Goal: Task Accomplishment & Management: Complete application form

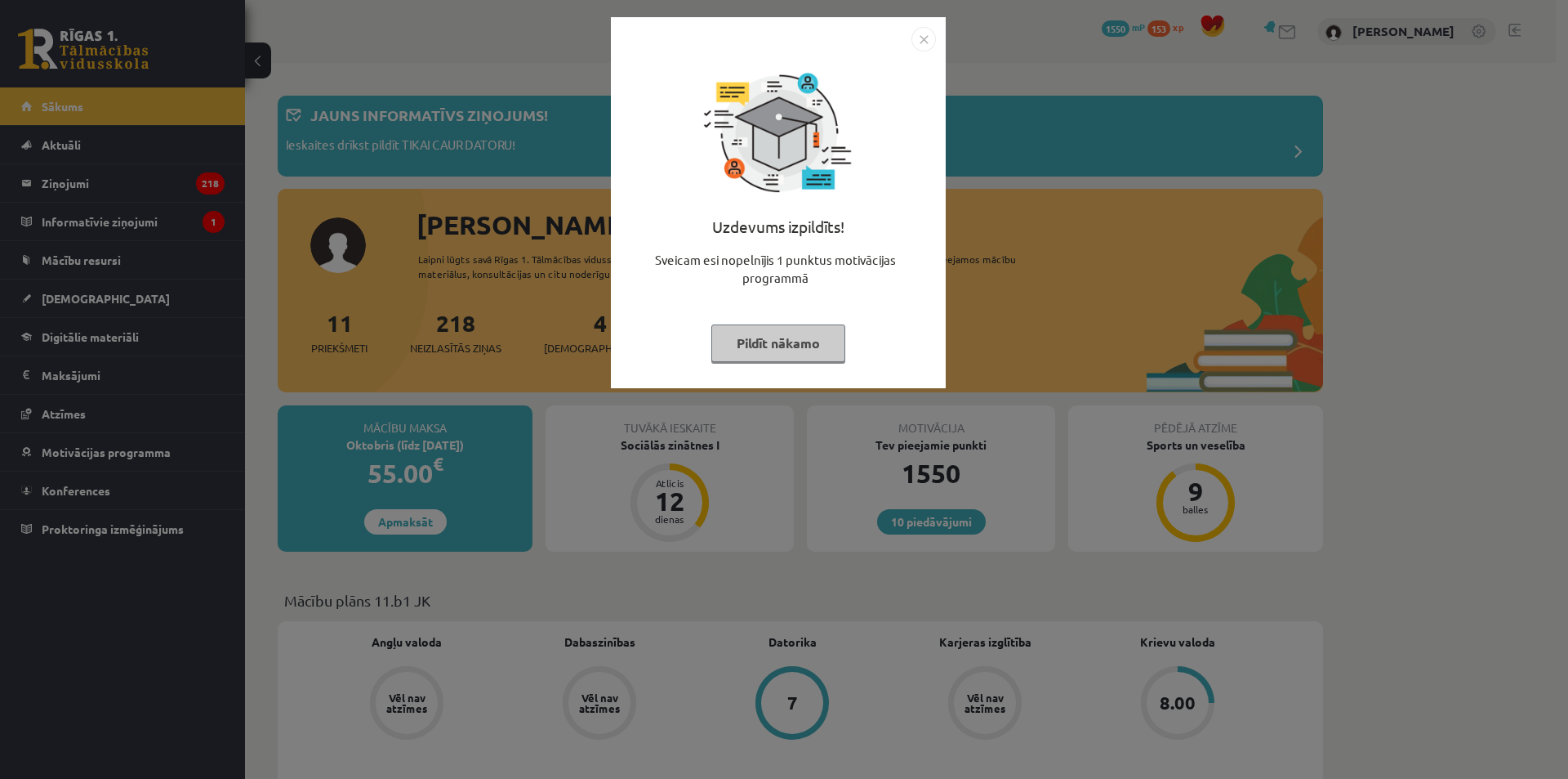
click at [801, 352] on button "Pildīt nākamo" at bounding box center [779, 344] width 134 height 37
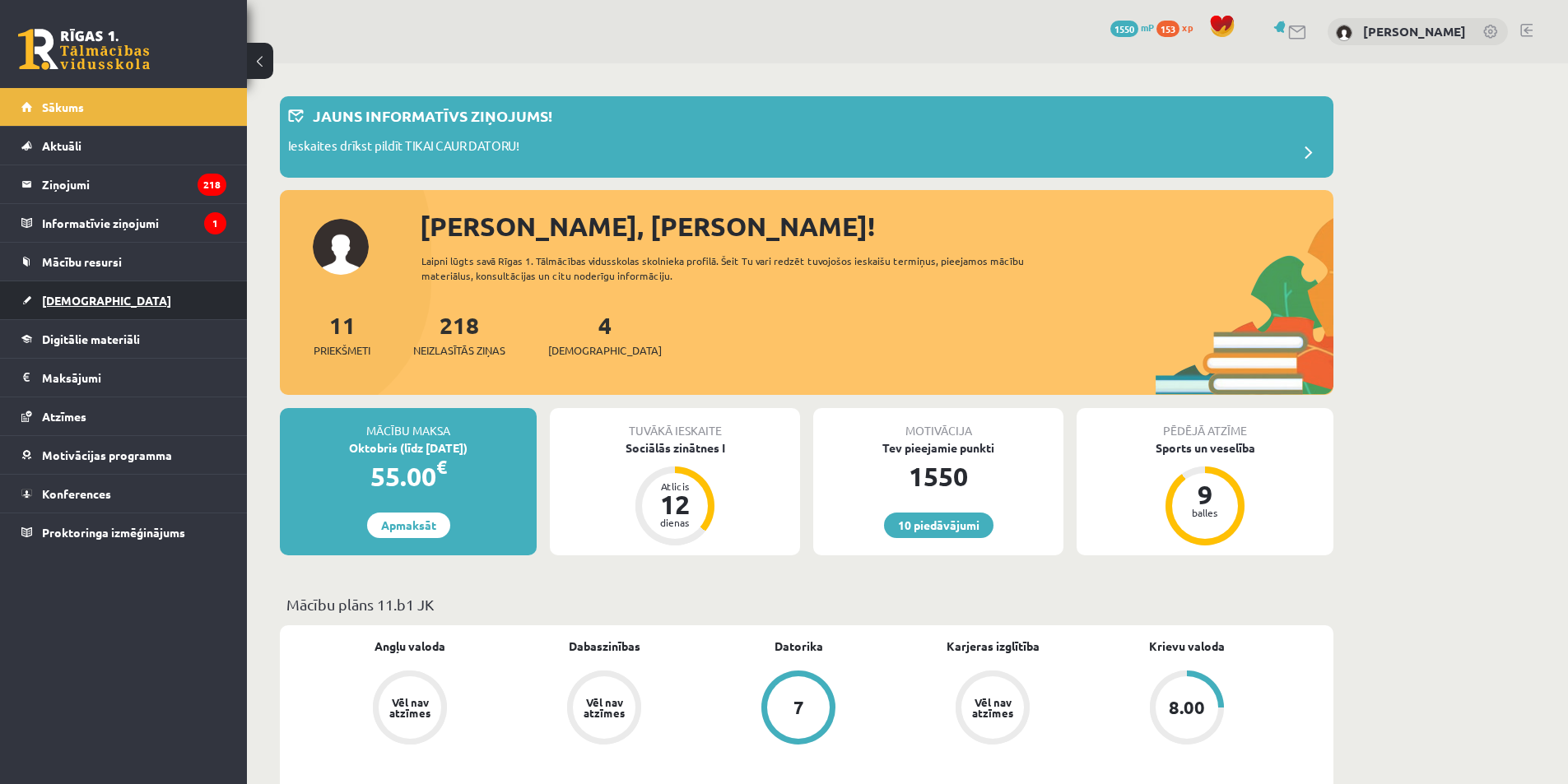
click at [71, 304] on span "[DEMOGRAPHIC_DATA]" at bounding box center [107, 300] width 129 height 14
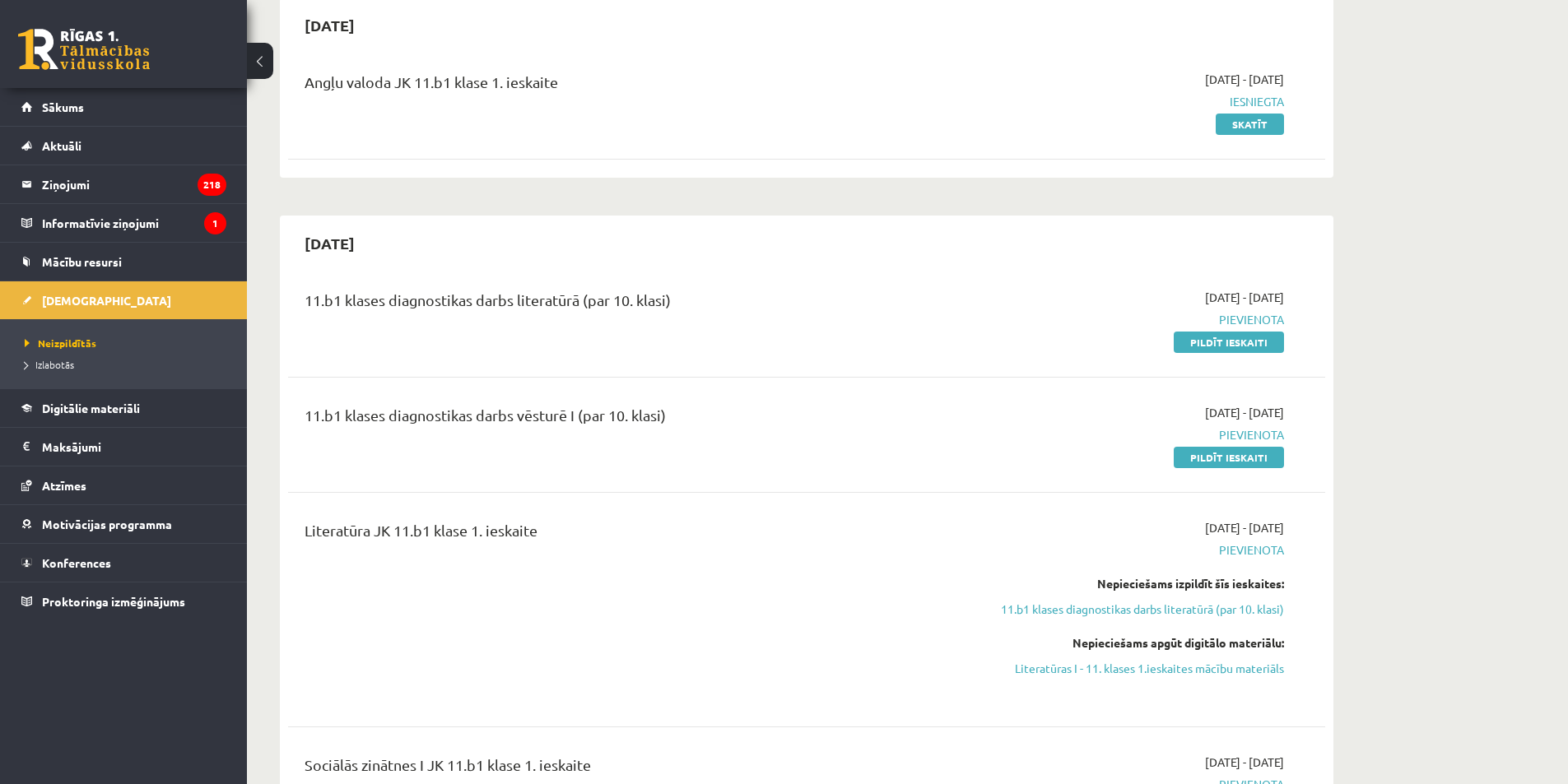
scroll to position [329, 0]
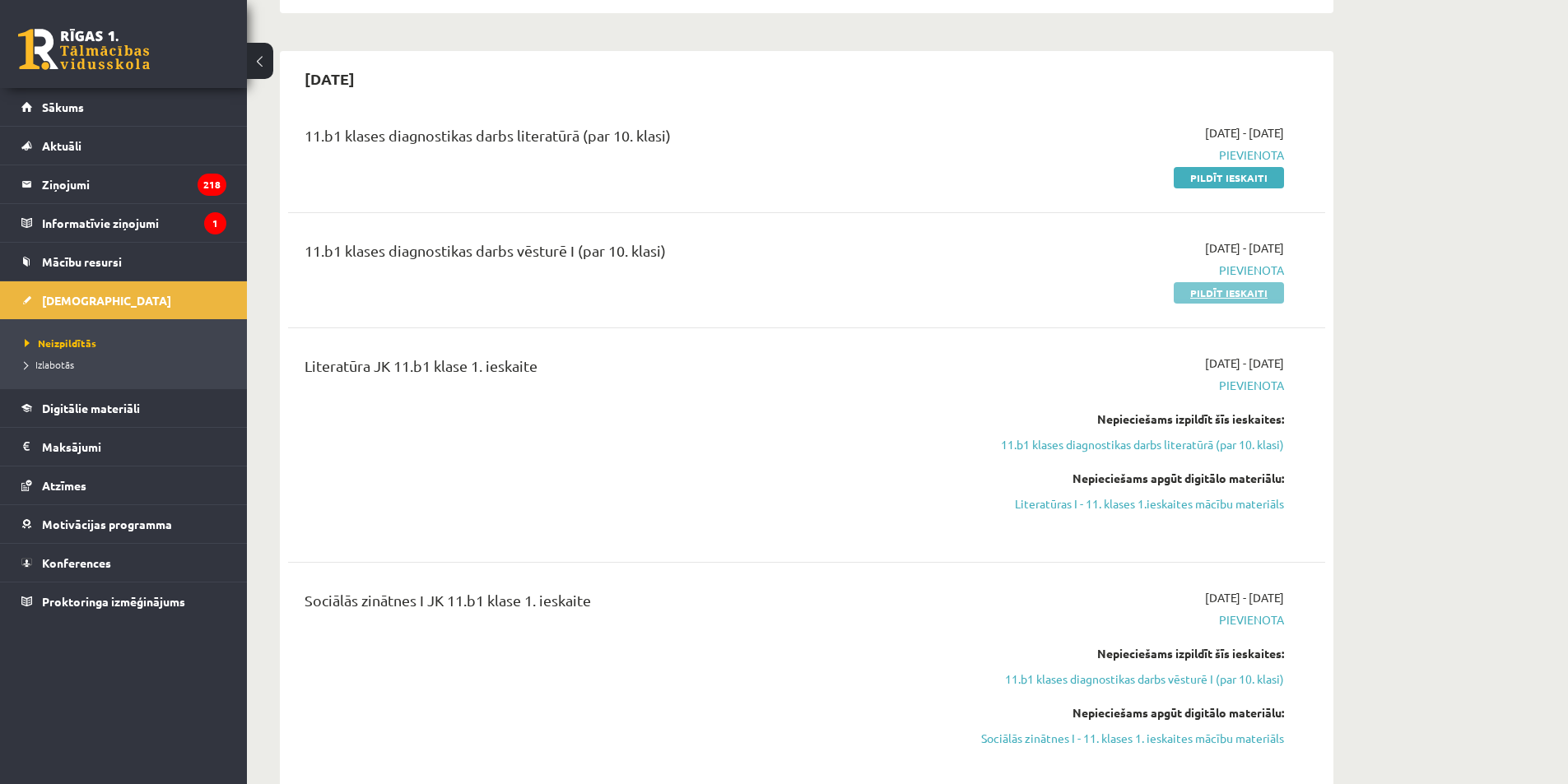
click at [1236, 291] on link "Pildīt ieskaiti" at bounding box center [1228, 293] width 111 height 22
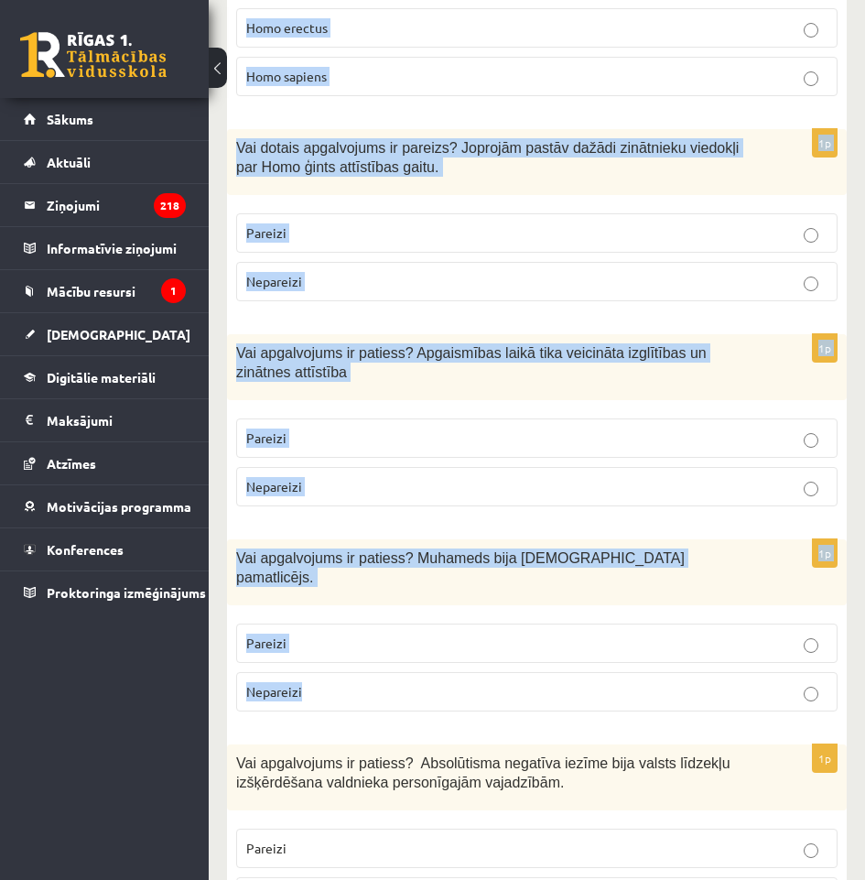
scroll to position [6331, 0]
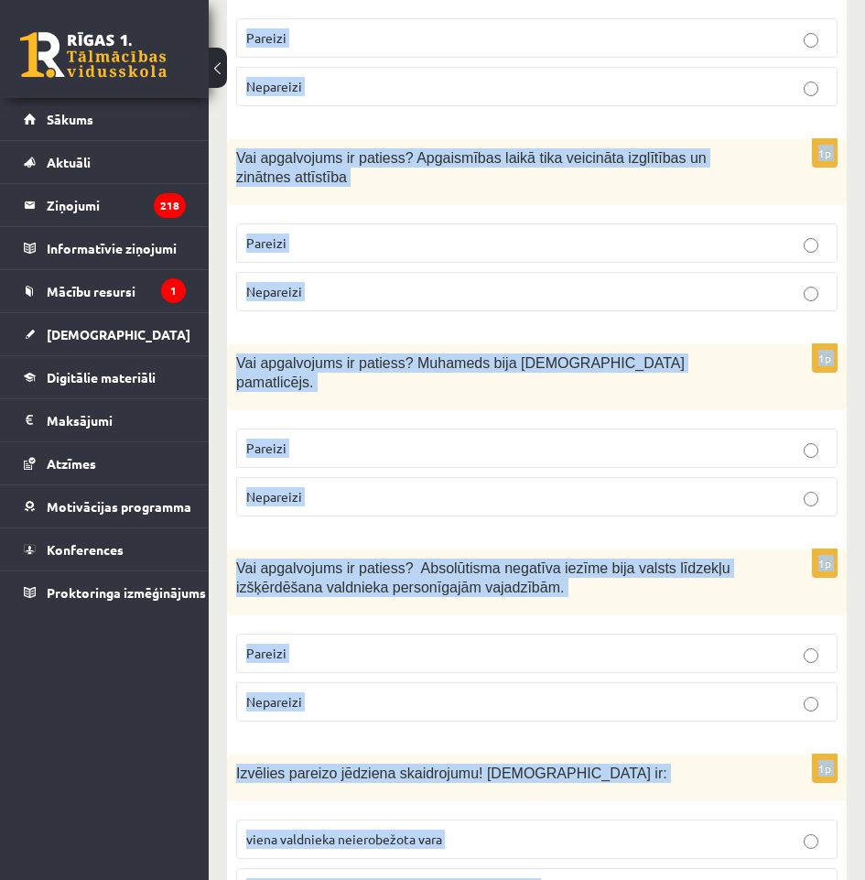
drag, startPoint x: 266, startPoint y: 350, endPoint x: 584, endPoint y: 844, distance: 587.8
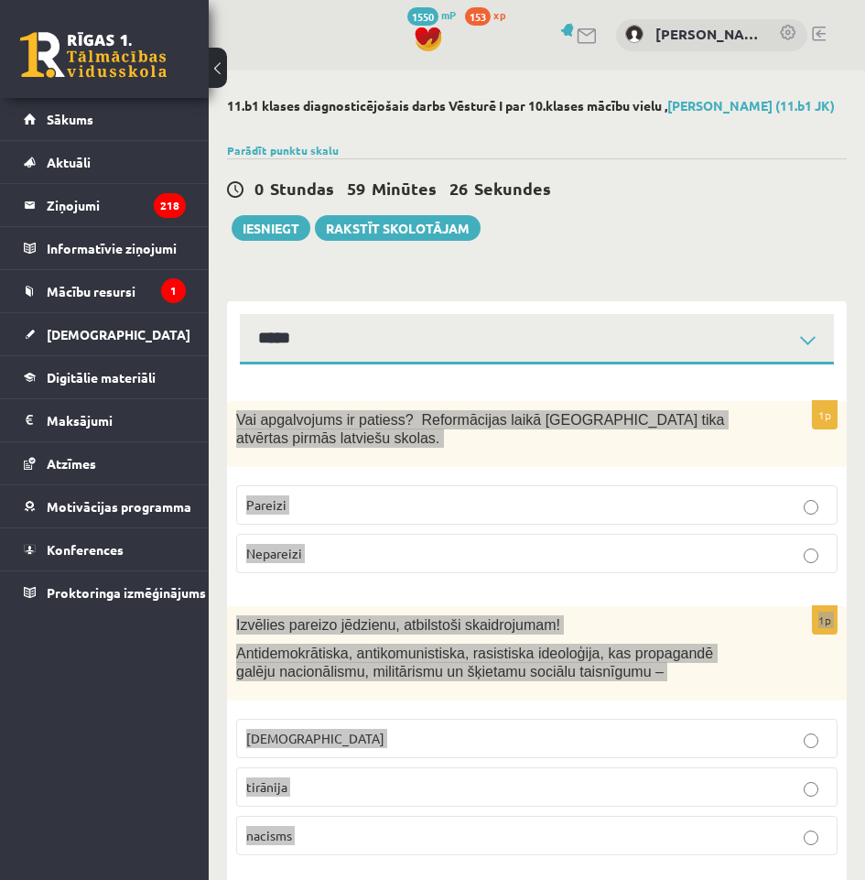
scroll to position [92, 0]
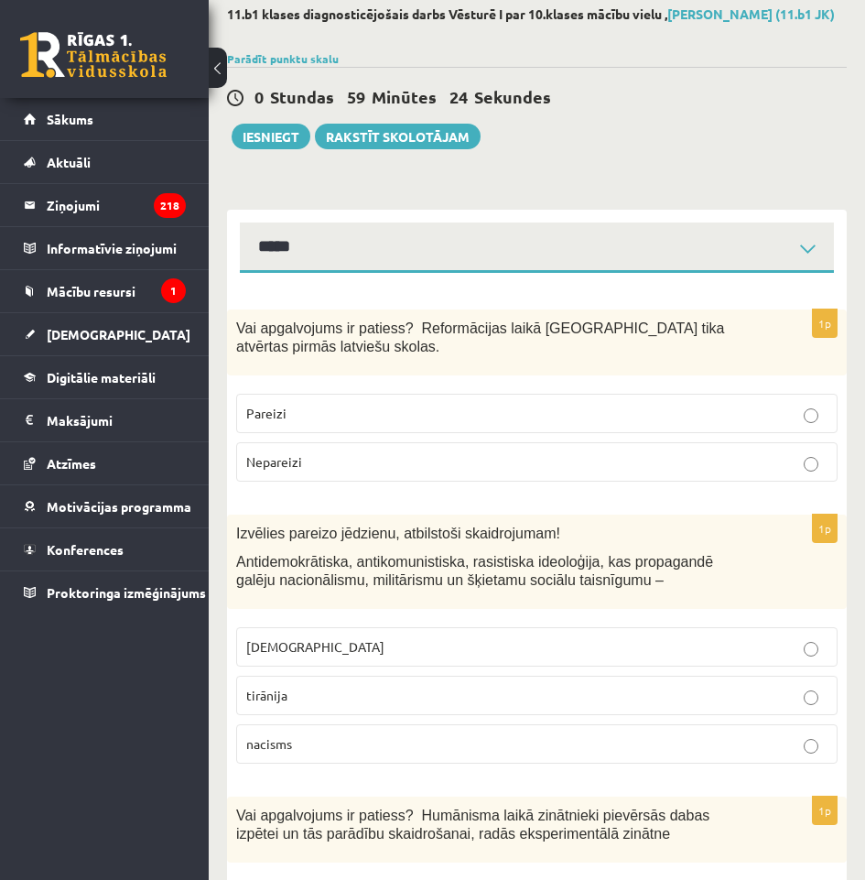
click at [293, 423] on p "Pareizi" at bounding box center [537, 413] width 582 height 19
drag, startPoint x: 376, startPoint y: 741, endPoint x: 385, endPoint y: 711, distance: 31.3
click at [376, 742] on label "nacisms" at bounding box center [537, 743] width 602 height 39
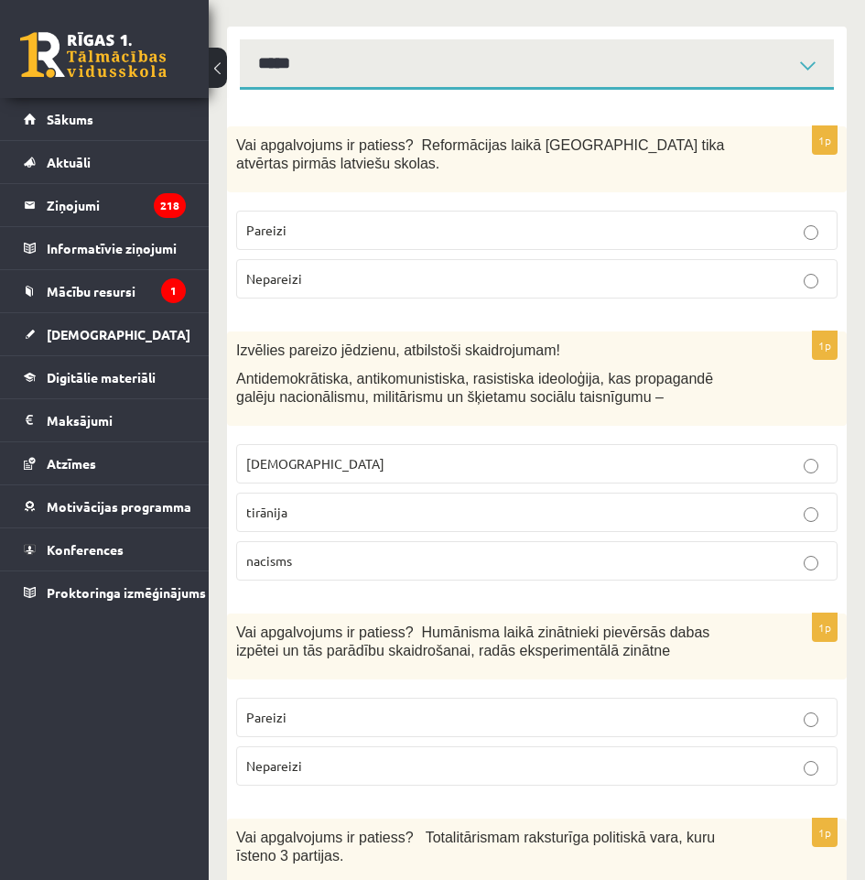
scroll to position [366, 0]
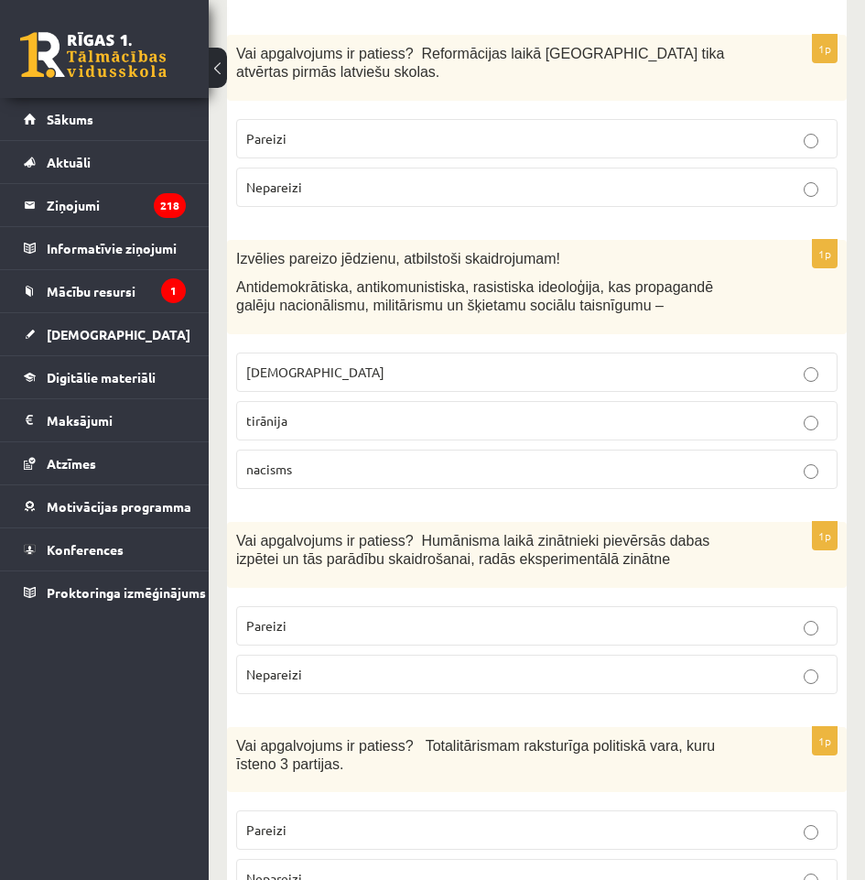
click at [245, 637] on label "Pareizi" at bounding box center [537, 625] width 602 height 39
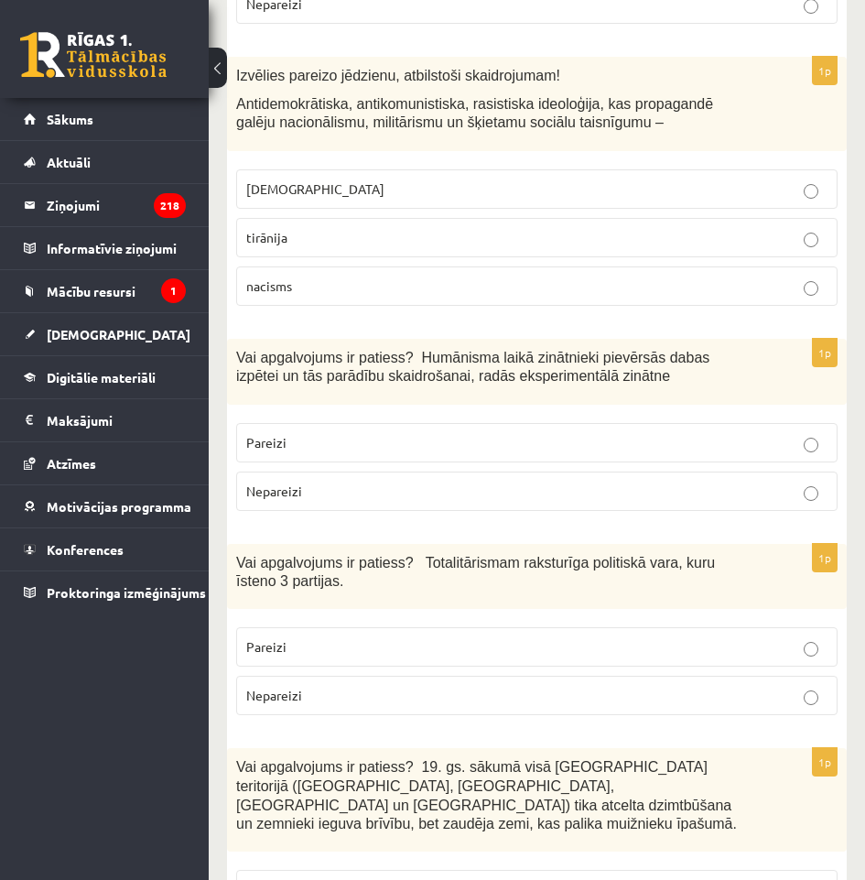
scroll to position [641, 0]
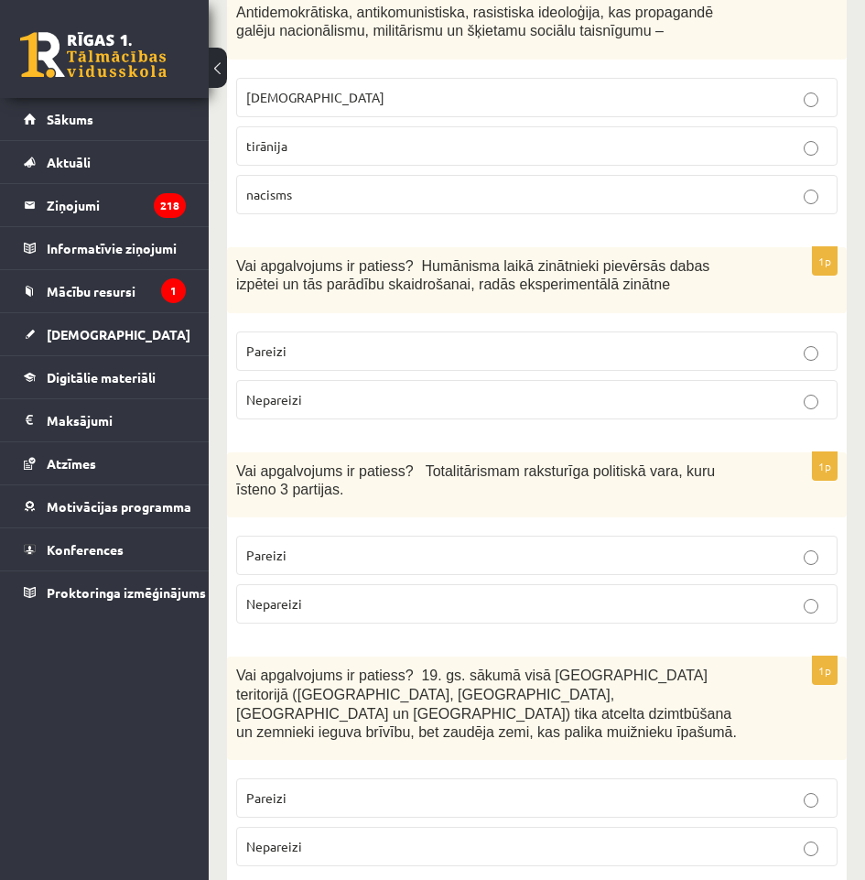
click at [535, 606] on label "Nepareizi" at bounding box center [537, 603] width 602 height 39
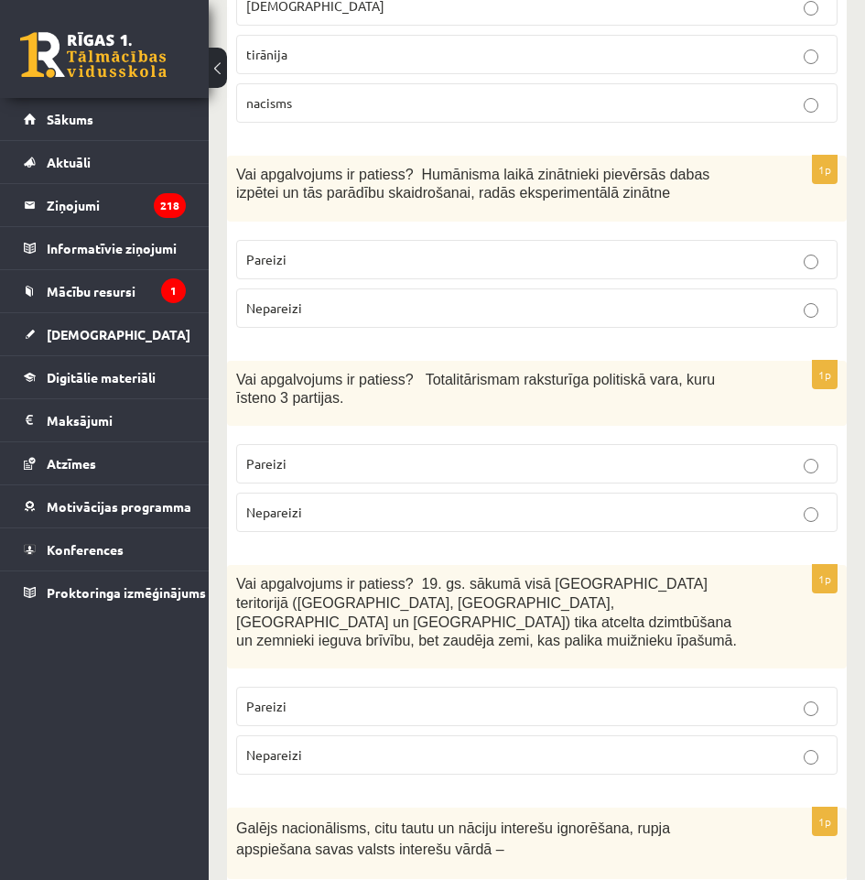
scroll to position [824, 0]
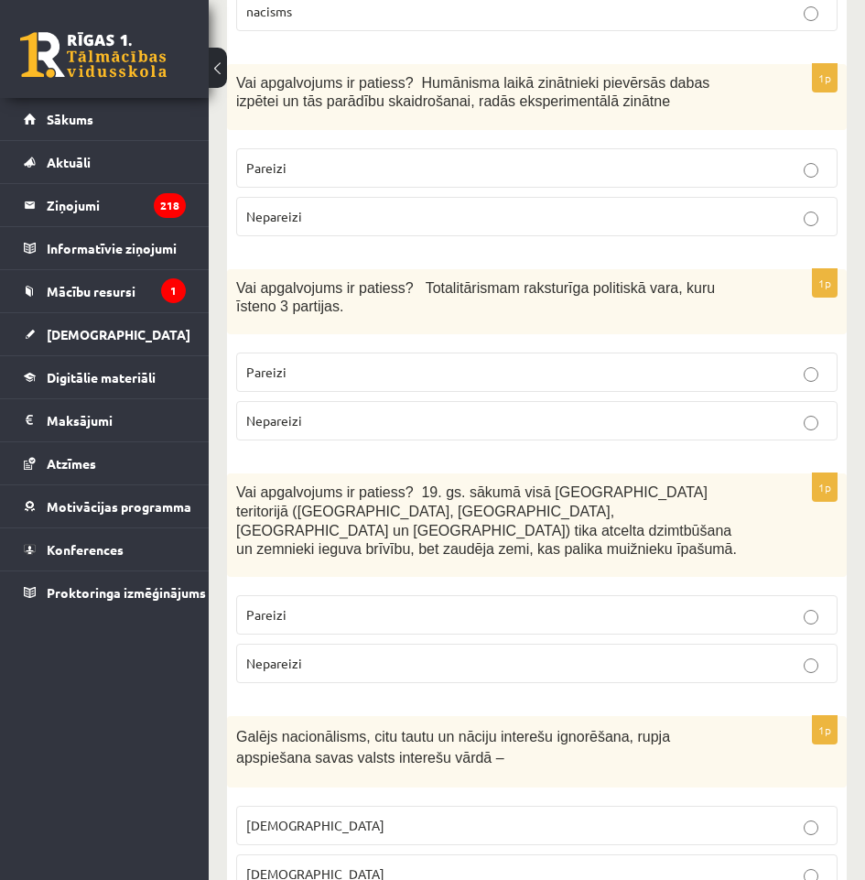
click at [449, 644] on label "Nepareizi" at bounding box center [537, 663] width 602 height 39
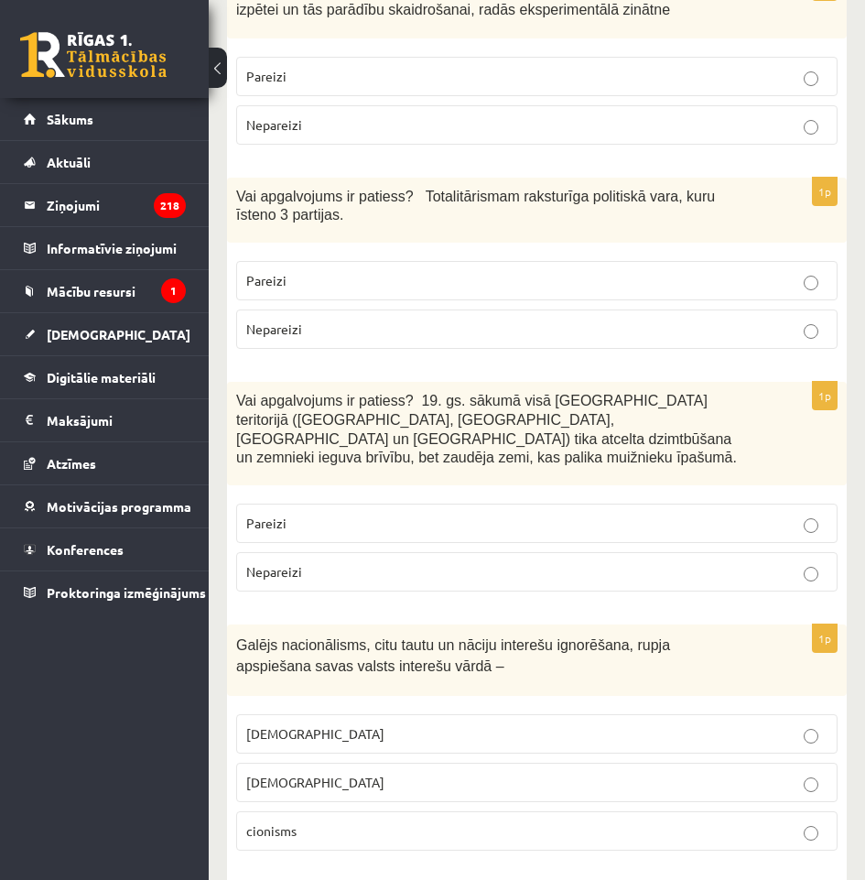
scroll to position [1007, 0]
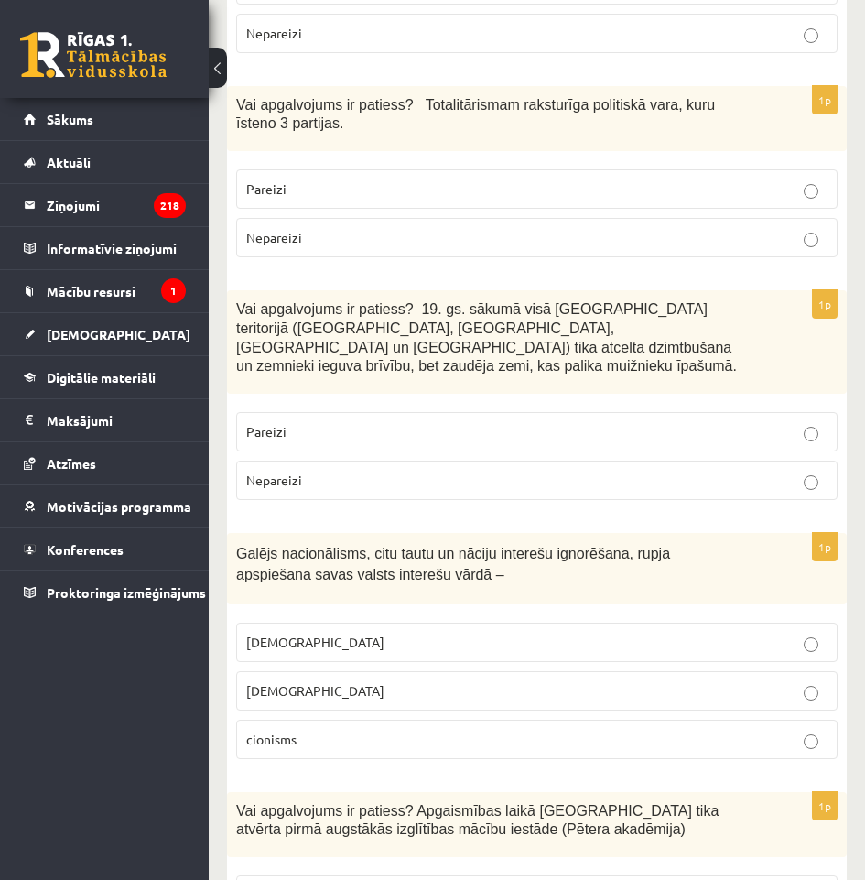
click at [380, 623] on label "[DEMOGRAPHIC_DATA]" at bounding box center [537, 642] width 602 height 39
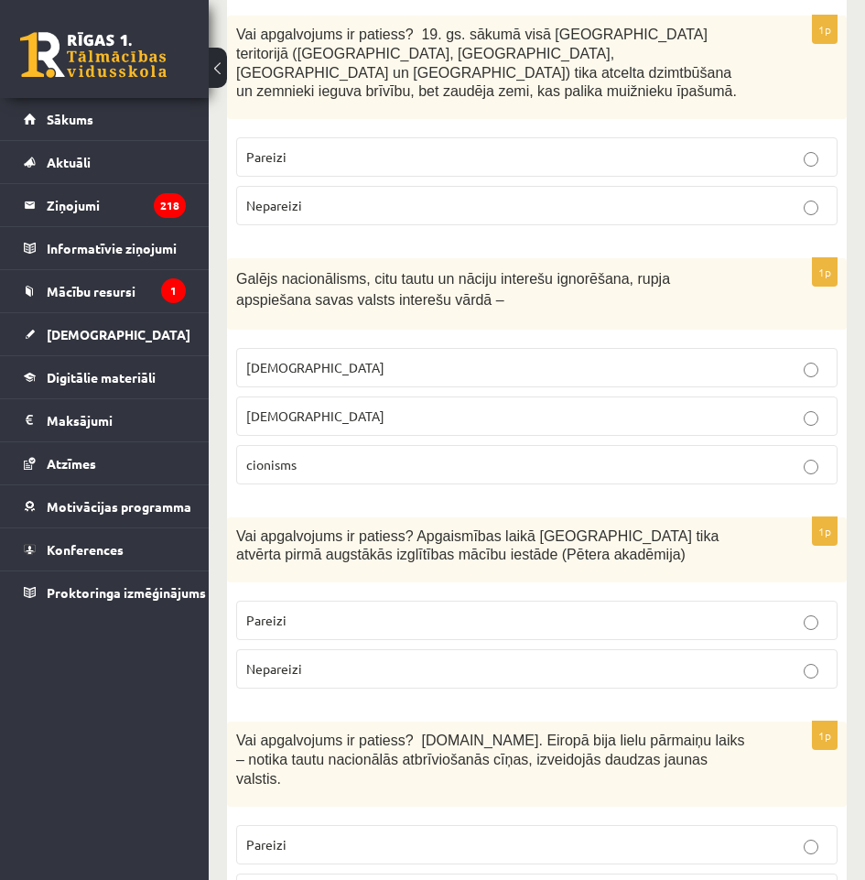
scroll to position [1374, 0]
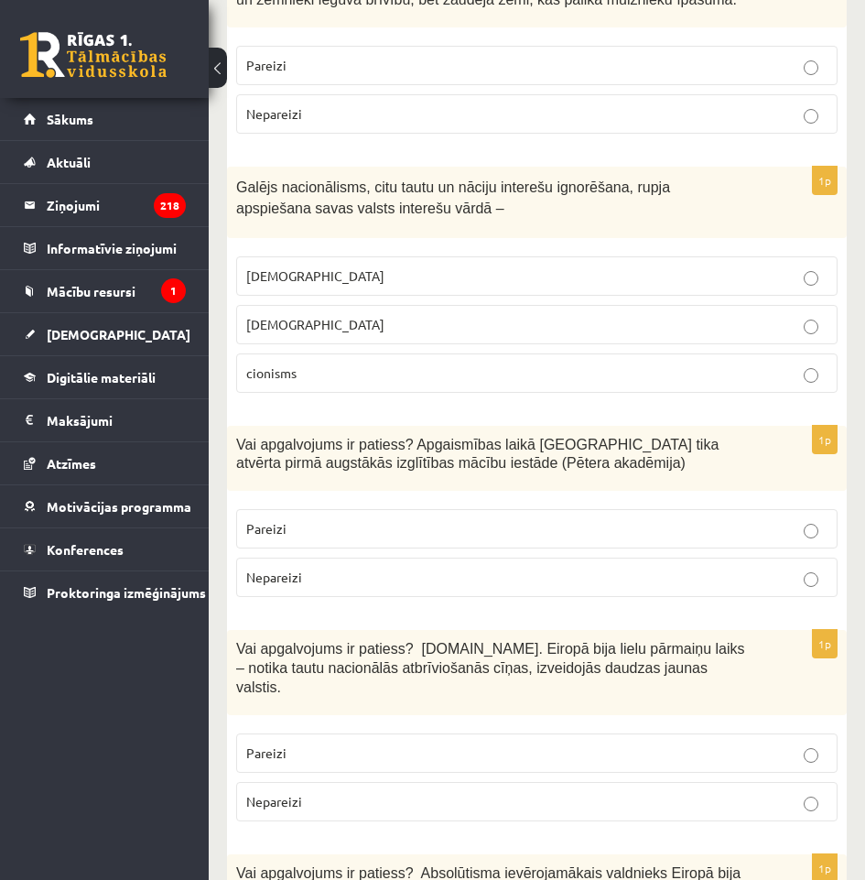
click at [423, 526] on p "Pareizi" at bounding box center [537, 528] width 582 height 19
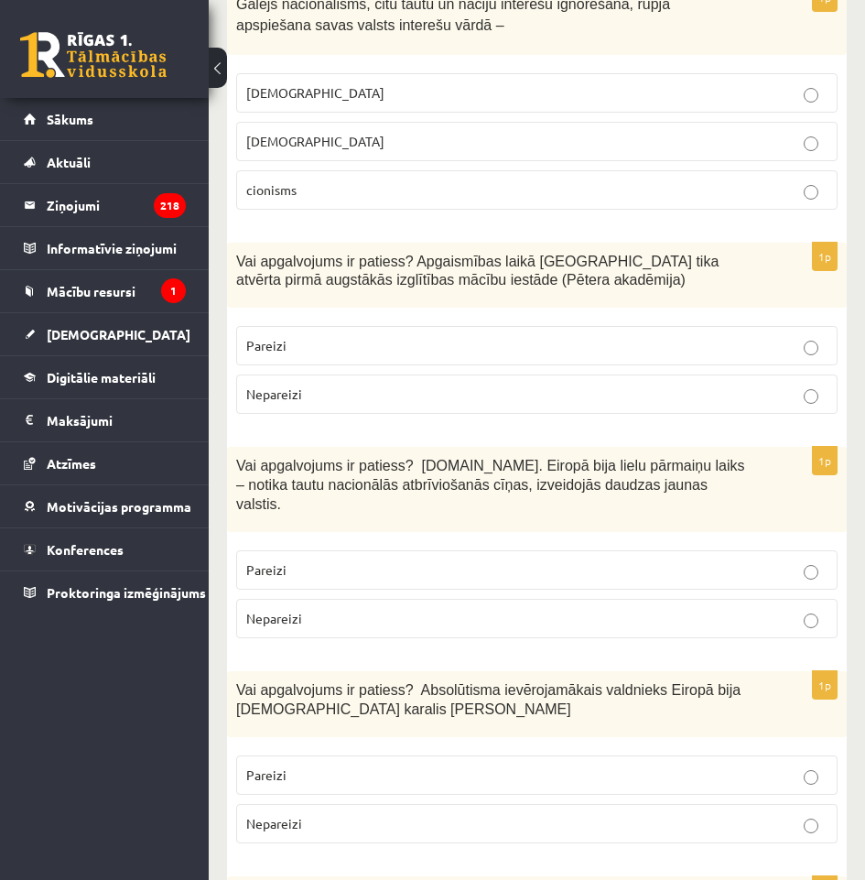
click at [439, 560] on p "Pareizi" at bounding box center [537, 569] width 582 height 19
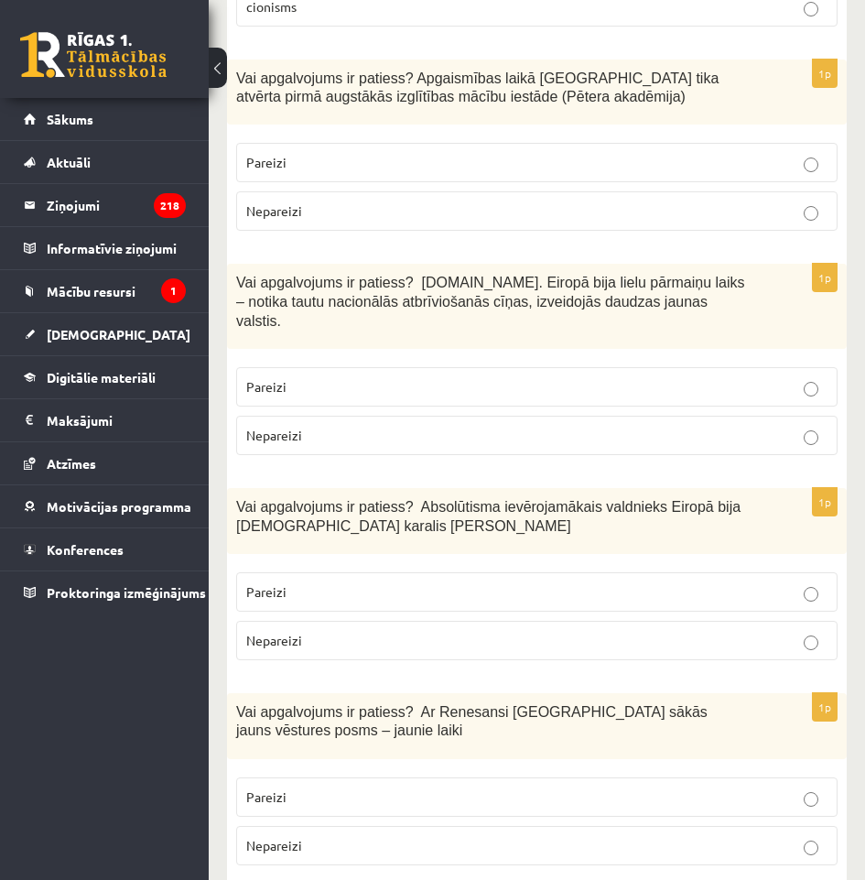
click at [473, 572] on label "Pareizi" at bounding box center [537, 591] width 602 height 39
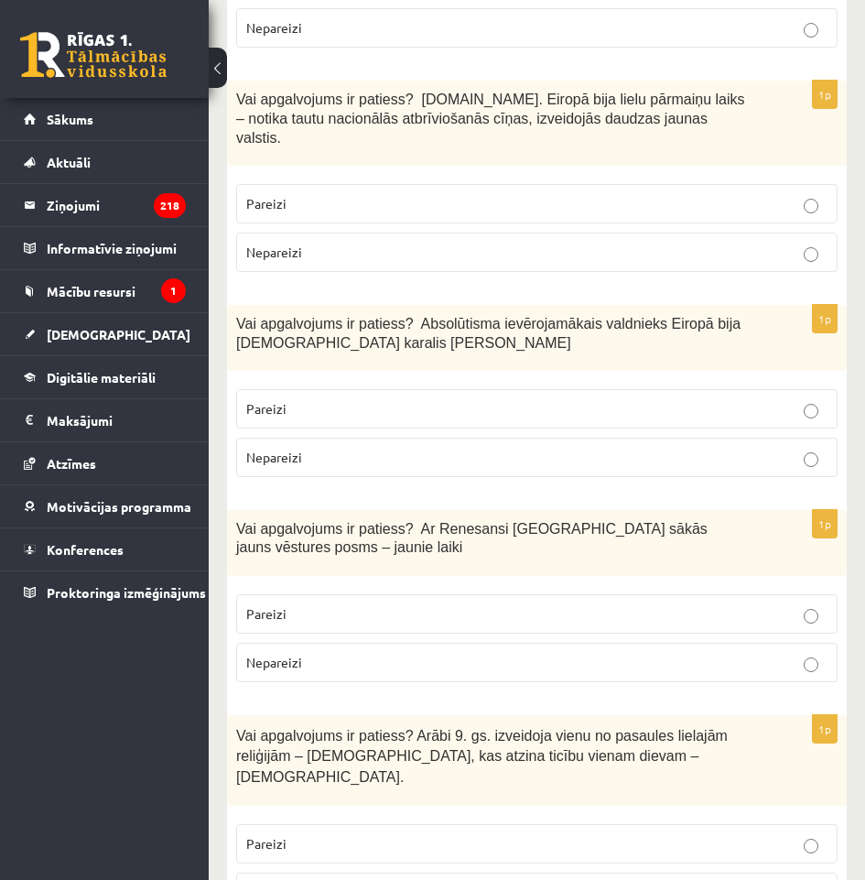
click at [503, 604] on p "Pareizi" at bounding box center [537, 613] width 582 height 19
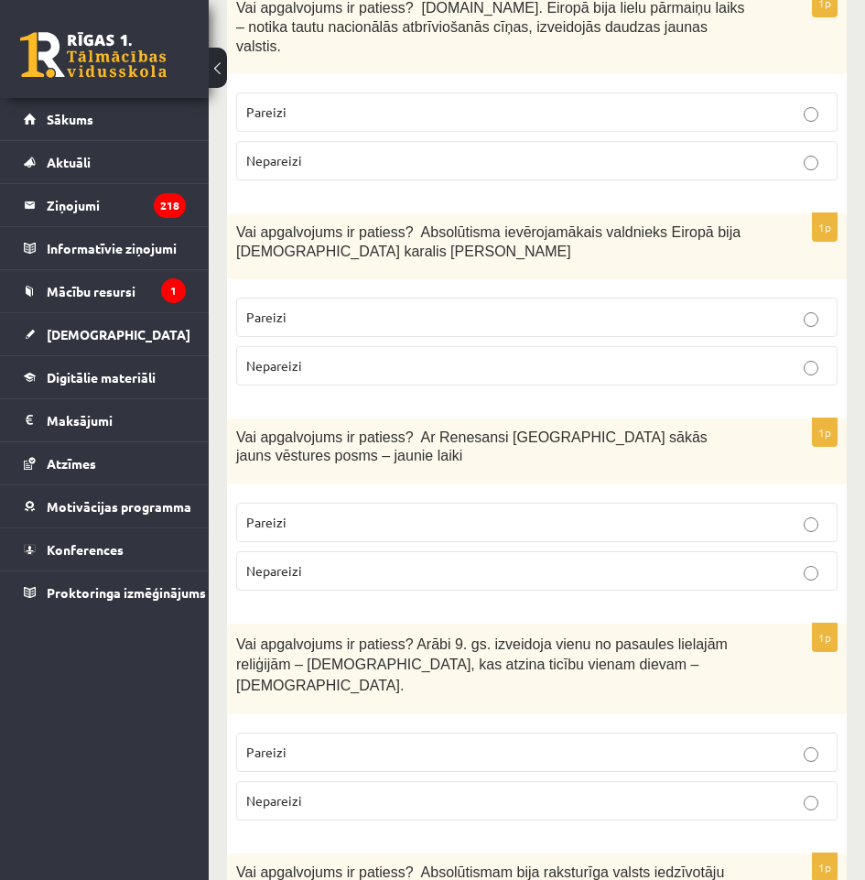
scroll to position [2106, 0]
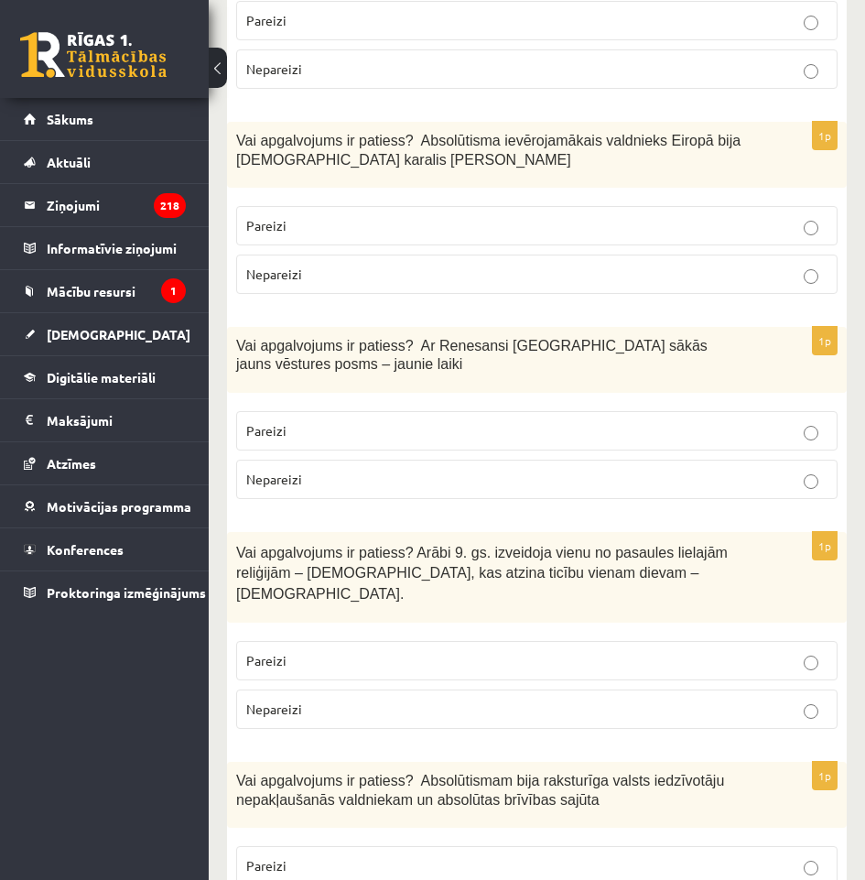
click at [575, 700] on p "Nepareizi" at bounding box center [537, 709] width 582 height 19
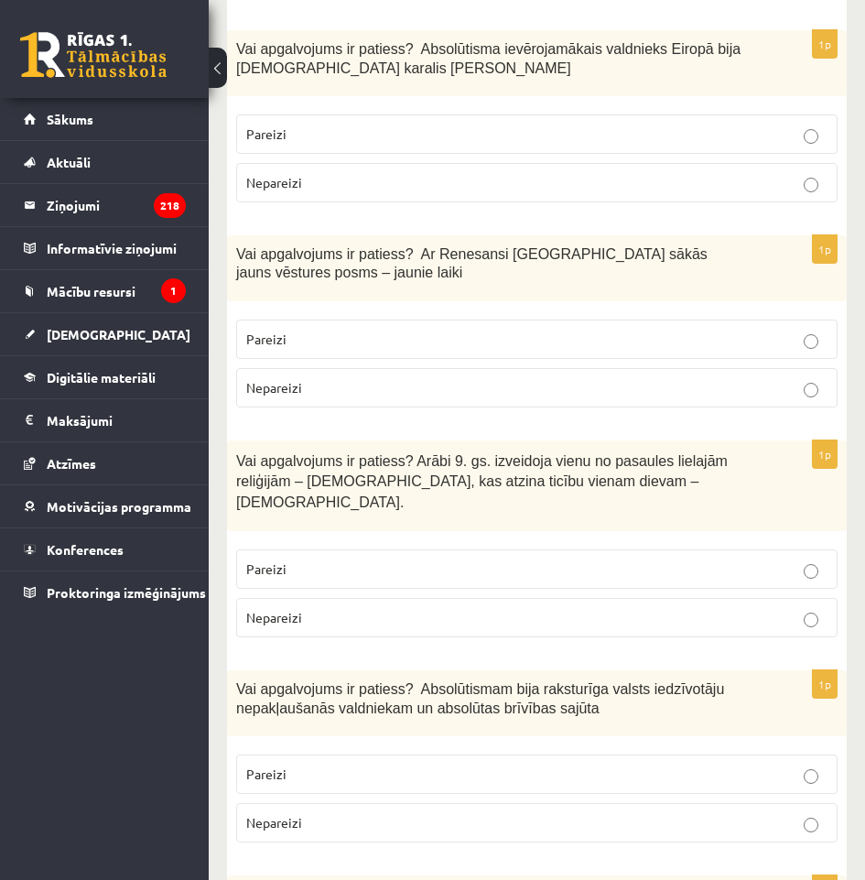
scroll to position [2289, 0]
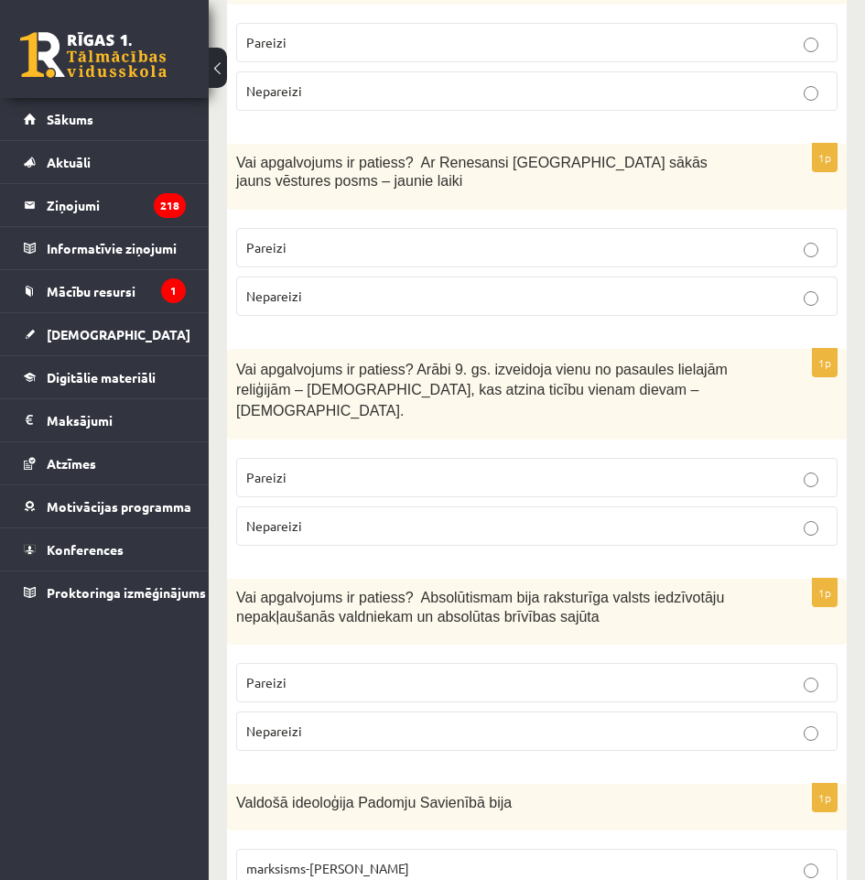
click at [582, 722] on p "Nepareizi" at bounding box center [537, 731] width 582 height 19
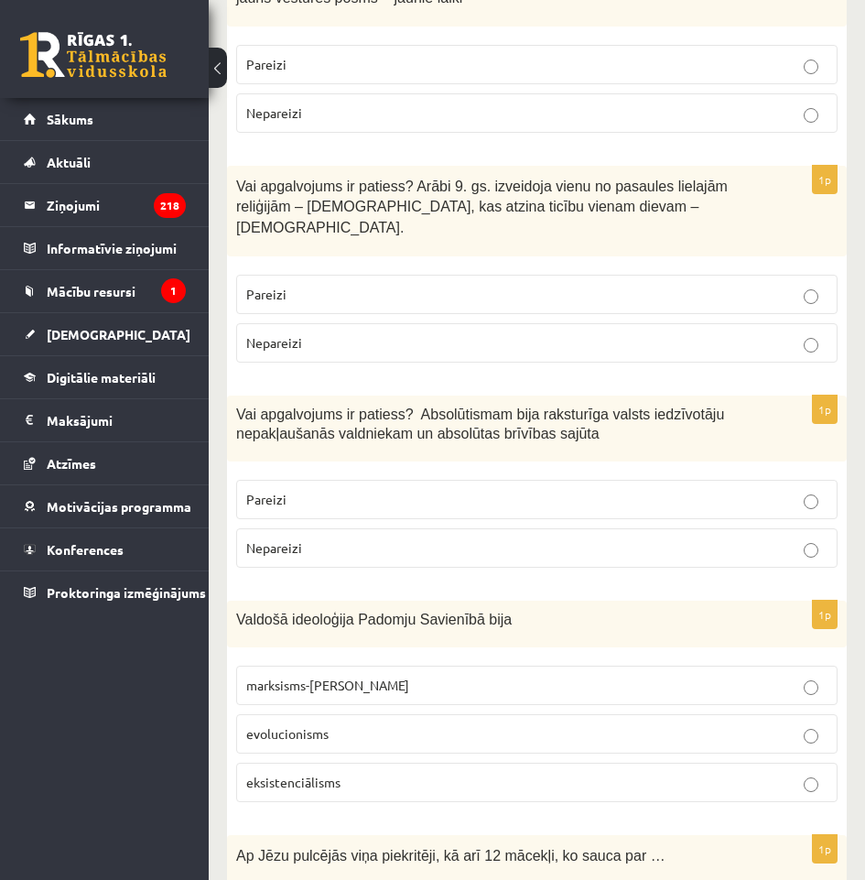
scroll to position [2564, 0]
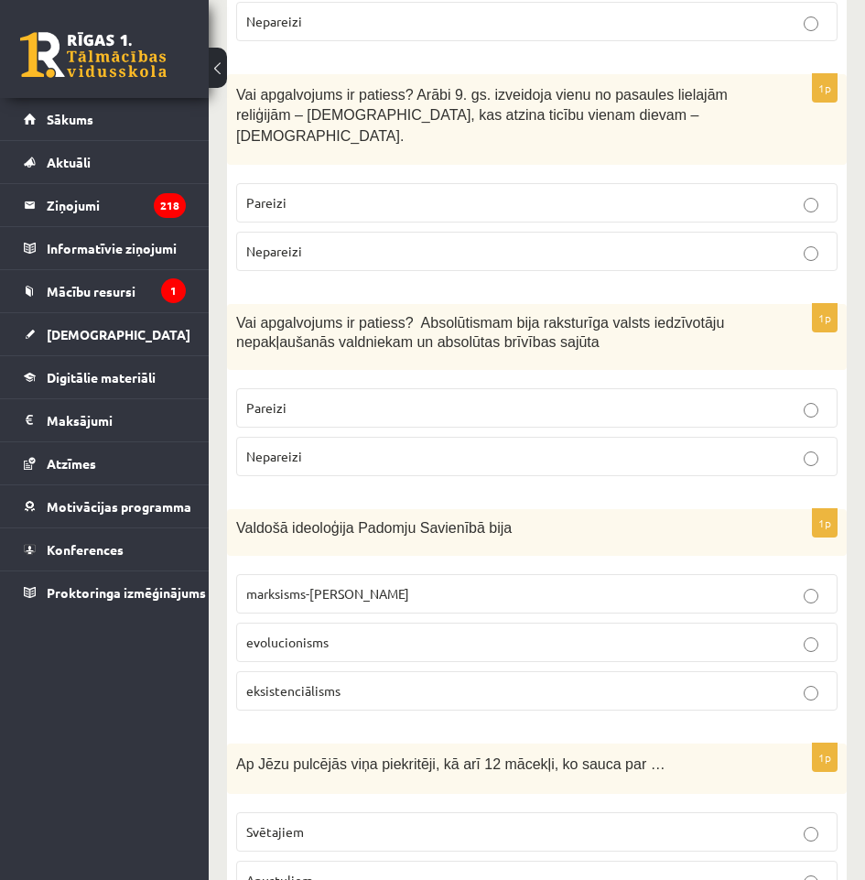
click at [422, 584] on p "marksisms-[PERSON_NAME]" at bounding box center [537, 593] width 582 height 19
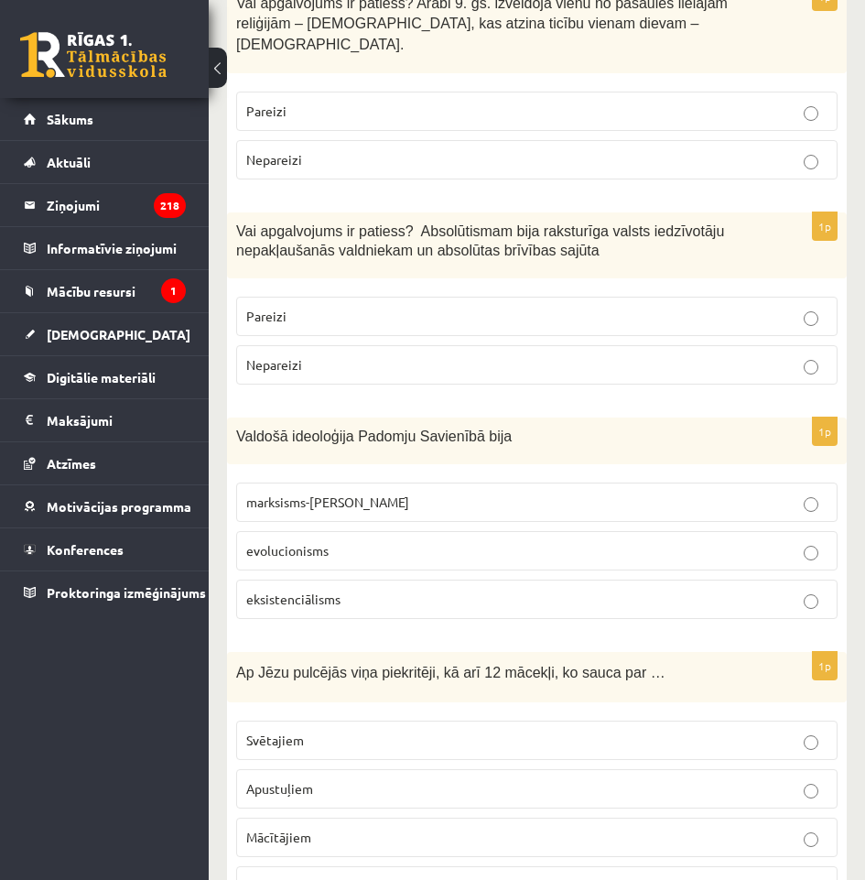
scroll to position [2747, 0]
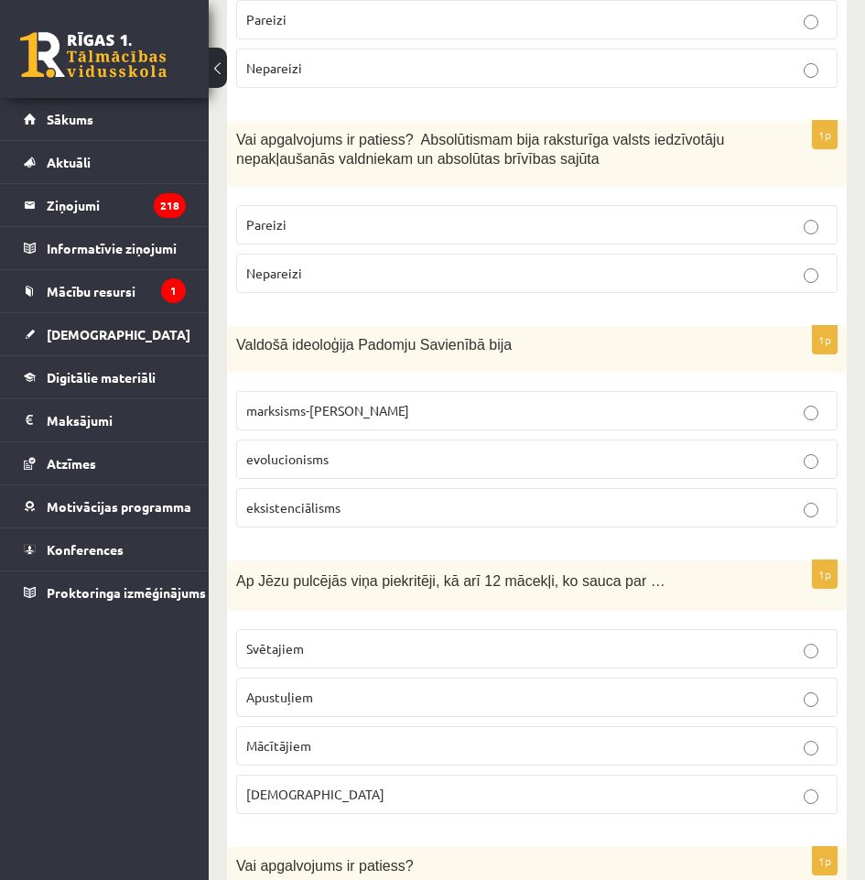
click at [484, 688] on p "Apustuļiem" at bounding box center [537, 697] width 582 height 19
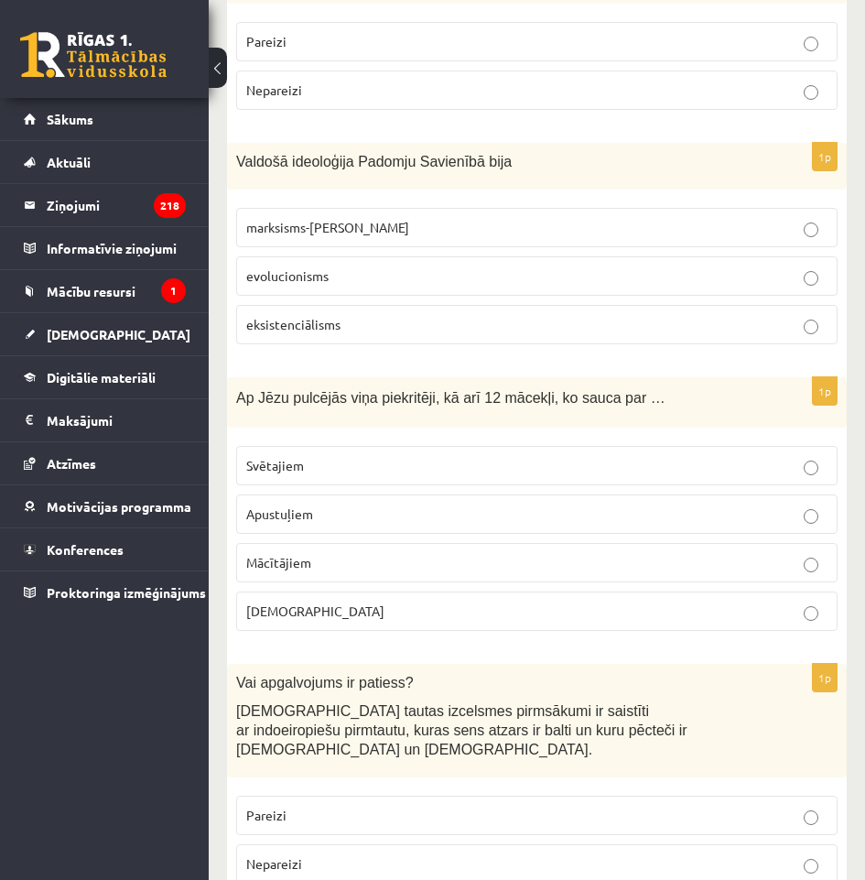
scroll to position [3022, 0]
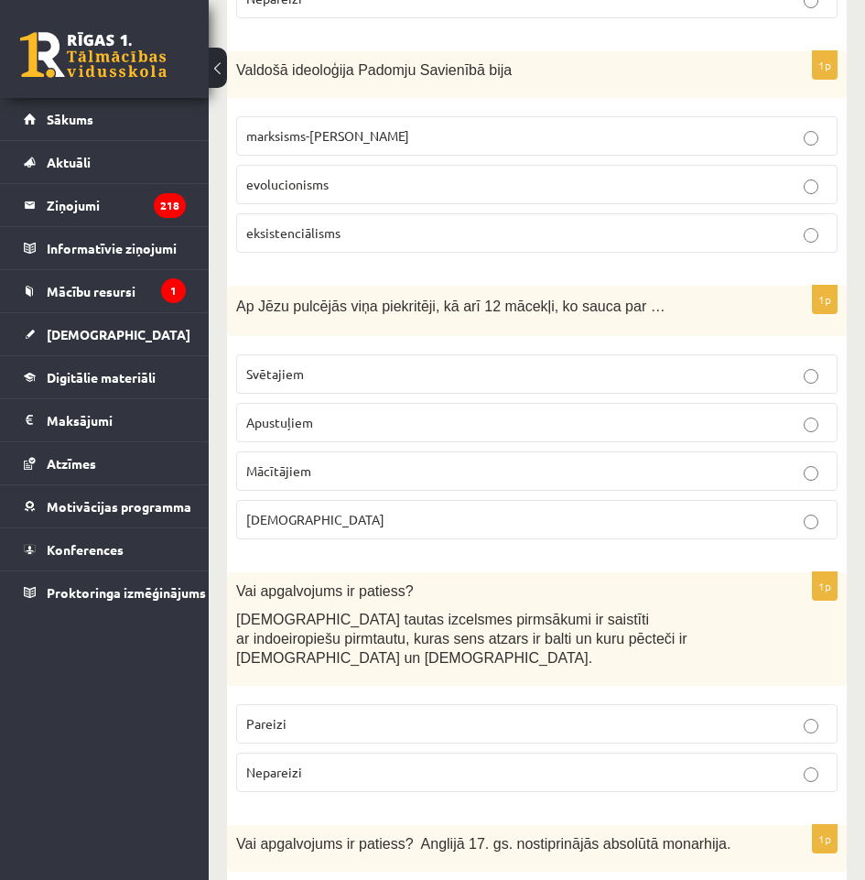
click at [467, 714] on p "Pareizi" at bounding box center [537, 723] width 582 height 19
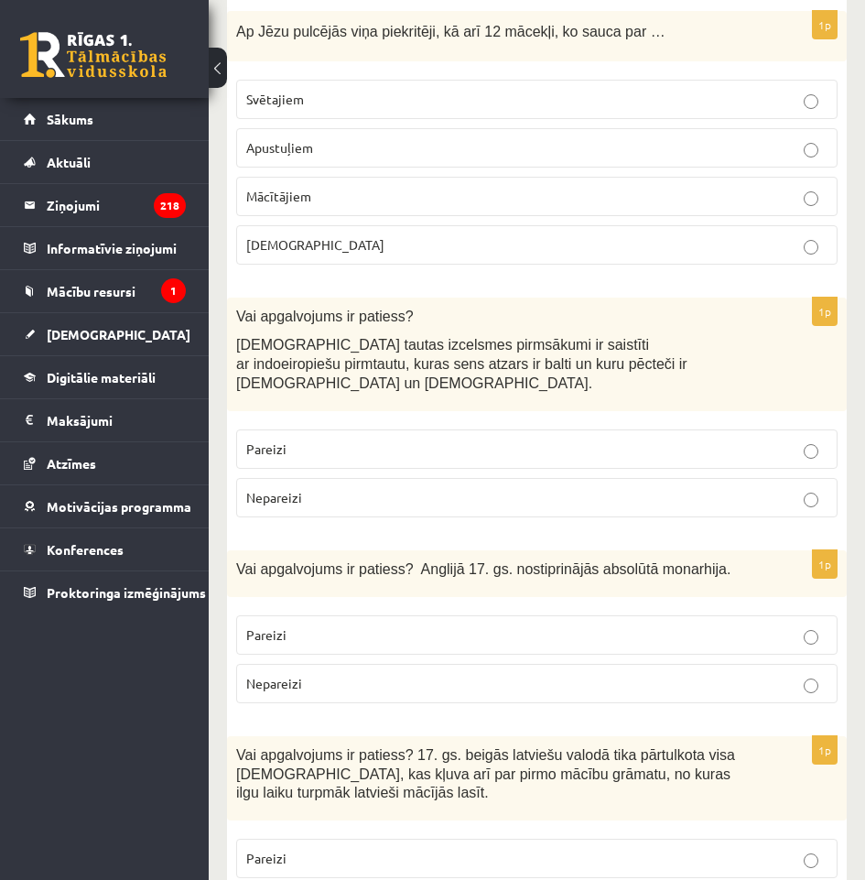
click at [457, 674] on p "Nepareizi" at bounding box center [537, 683] width 582 height 19
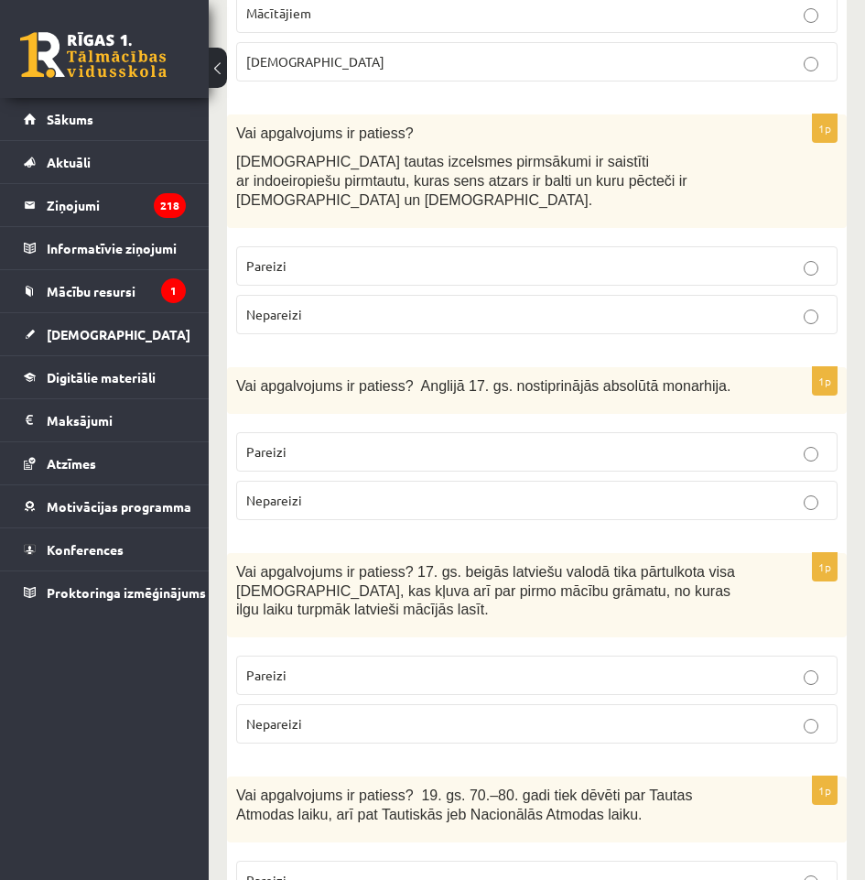
click at [467, 666] on p "Pareizi" at bounding box center [537, 675] width 582 height 19
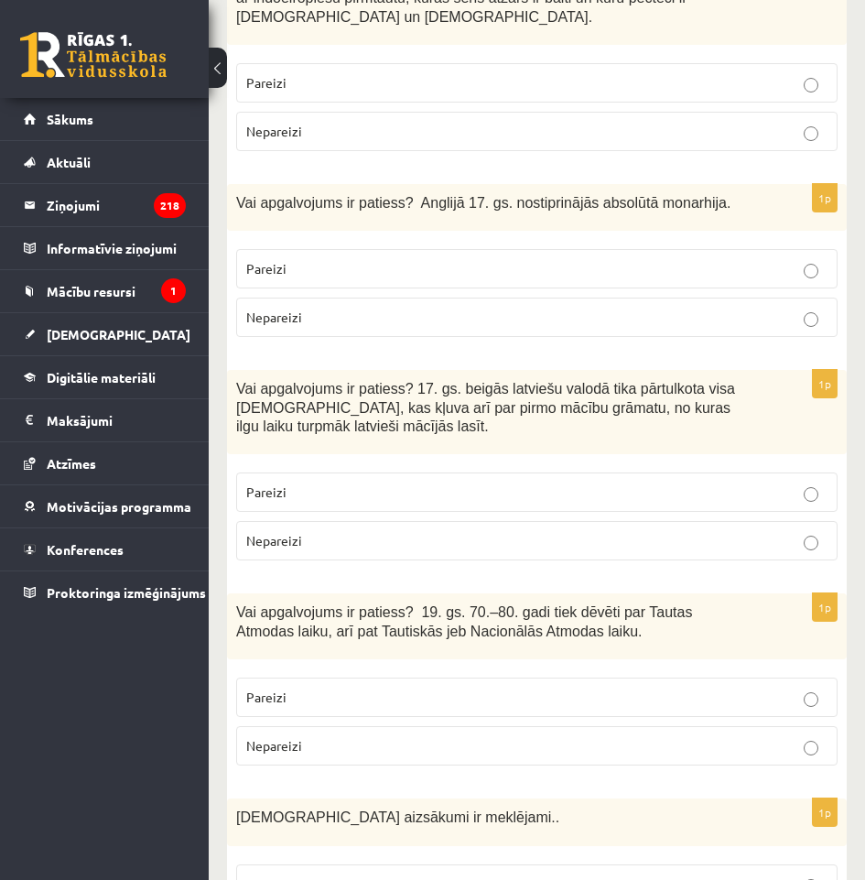
scroll to position [3846, 0]
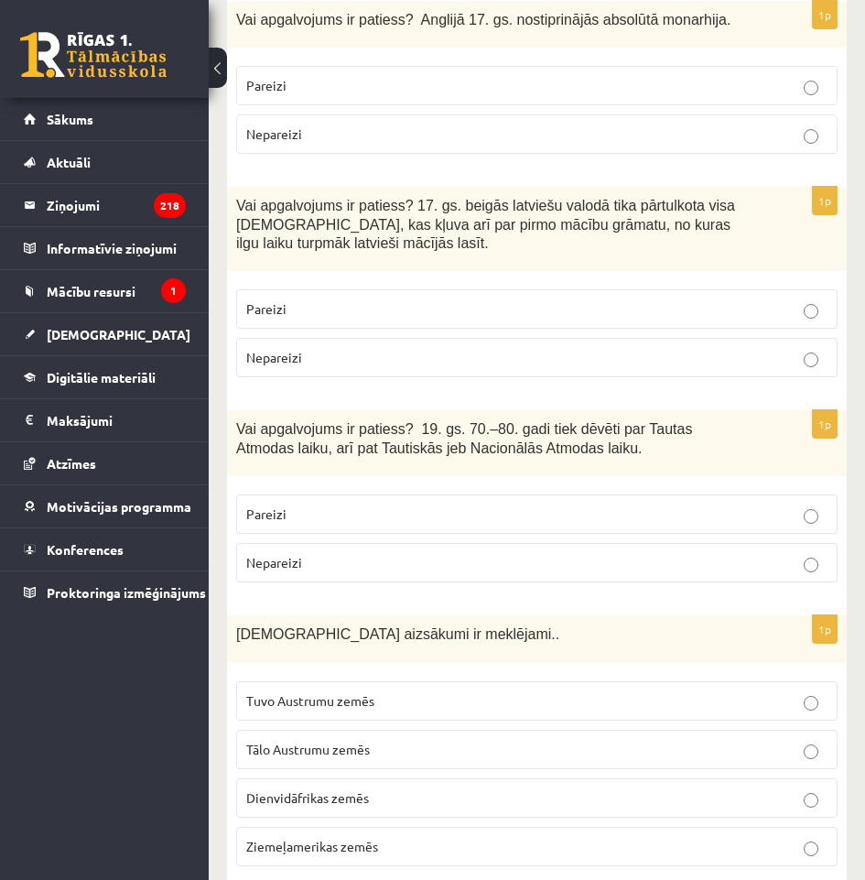
click at [546, 505] on p "Pareizi" at bounding box center [537, 514] width 582 height 19
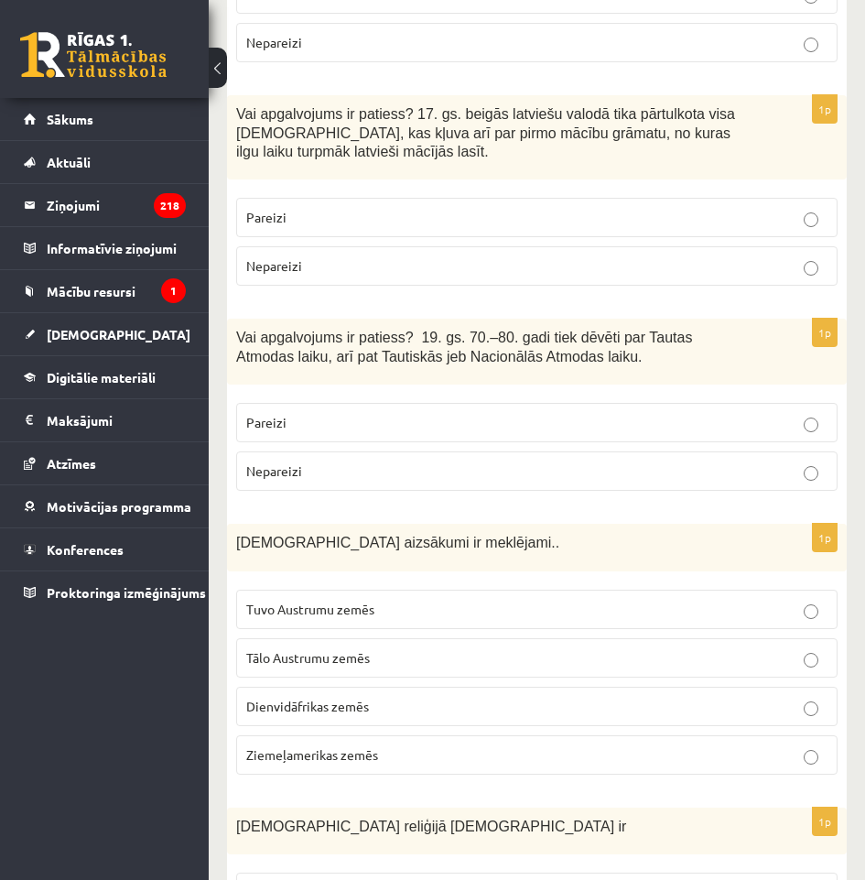
scroll to position [4029, 0]
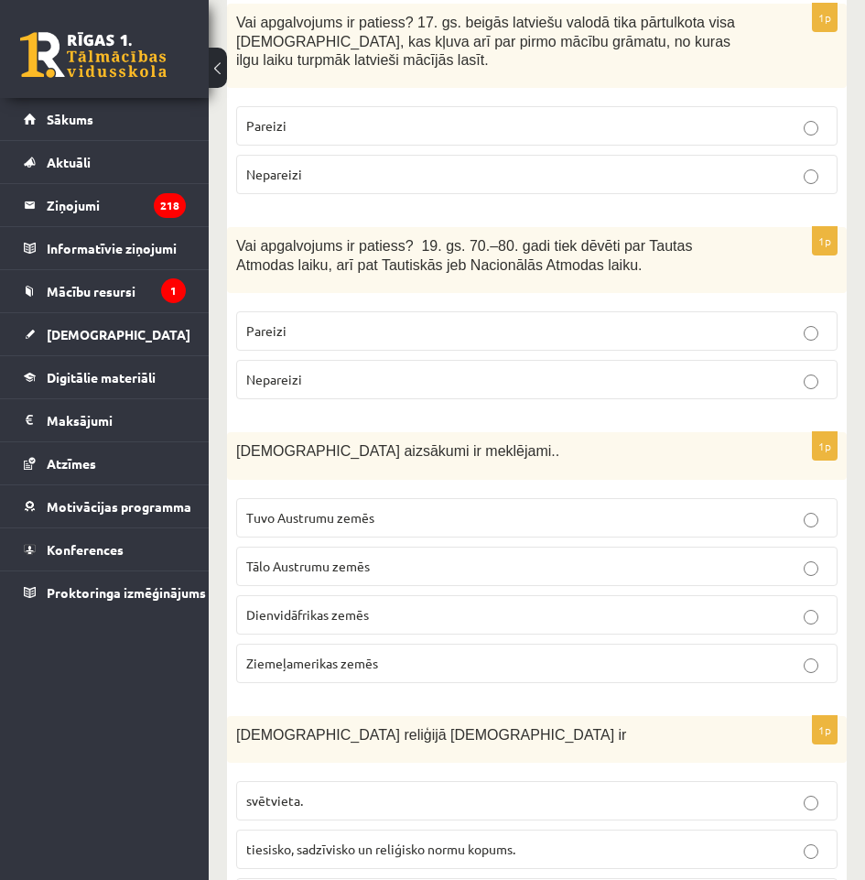
click at [478, 508] on p "Tuvo Austrumu zemēs" at bounding box center [537, 517] width 582 height 19
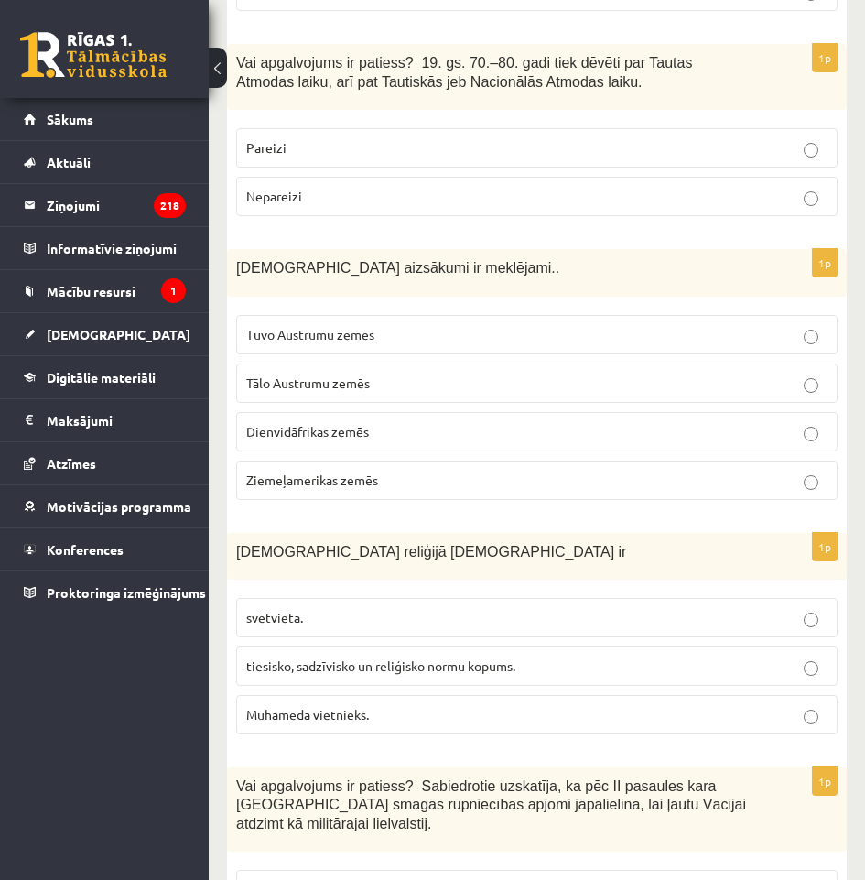
scroll to position [4304, 0]
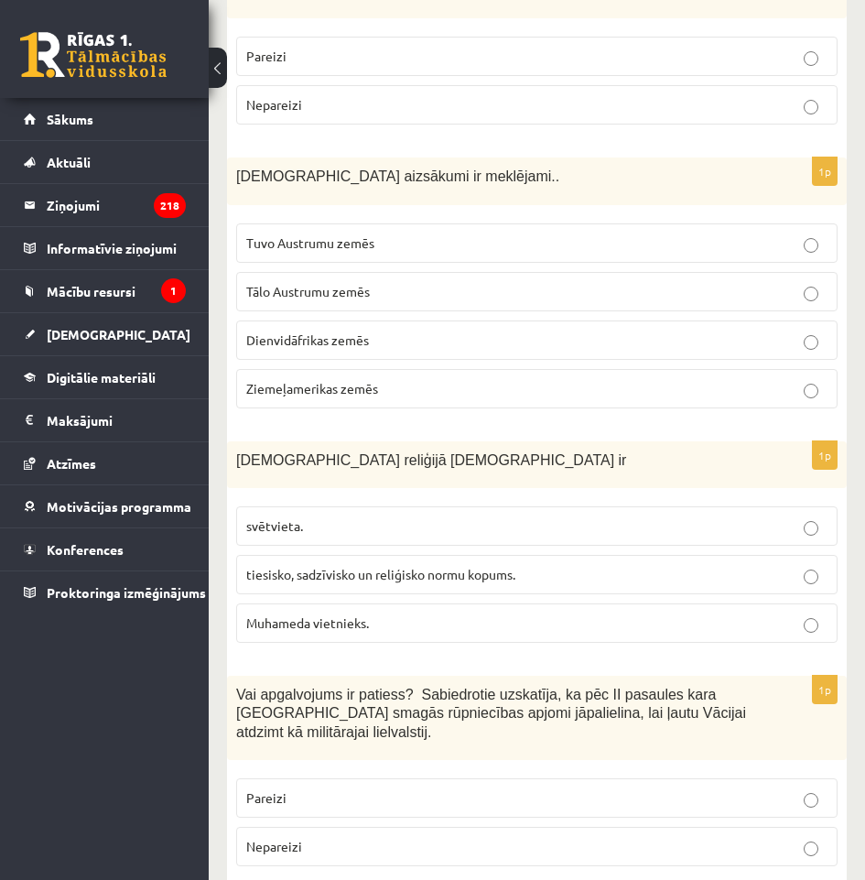
click at [451, 566] on span "tiesisko, sadzīvisko un reliģisko normu kopums." at bounding box center [380, 574] width 269 height 16
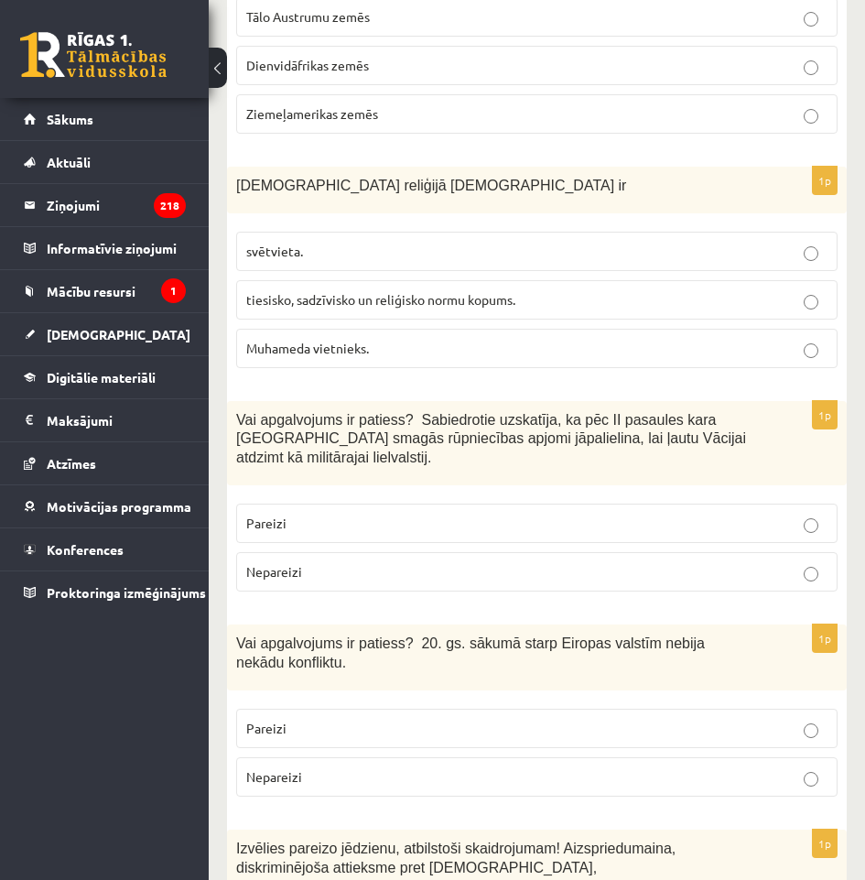
scroll to position [4671, 0]
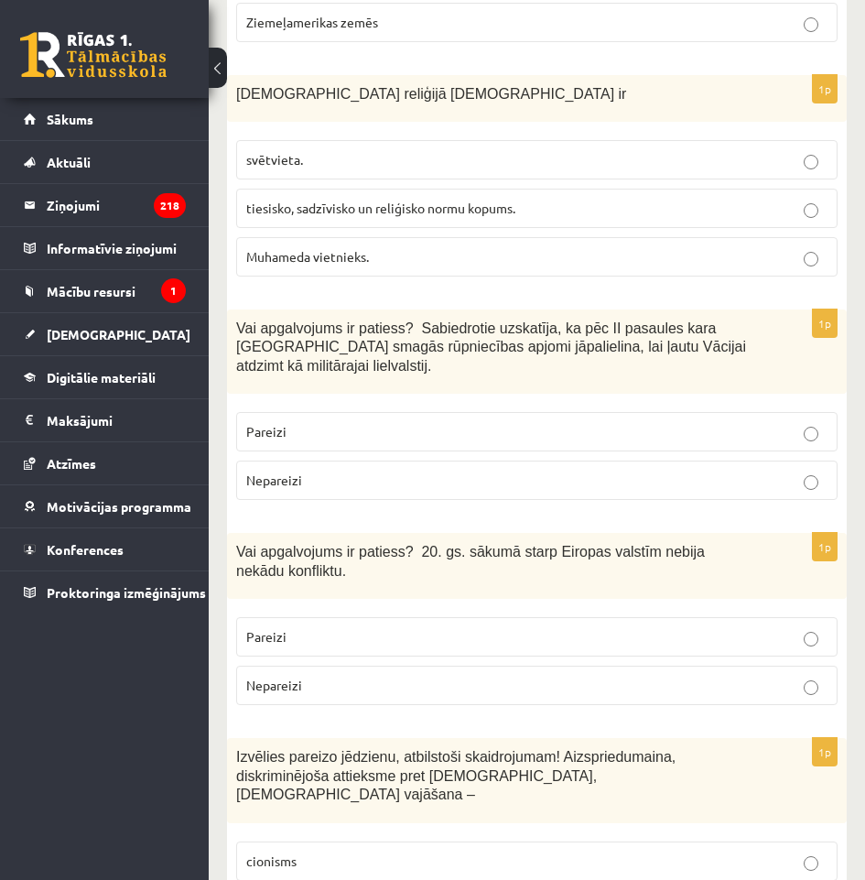
click at [335, 471] on p "Nepareizi" at bounding box center [537, 480] width 582 height 19
click at [401, 676] on p "Nepareizi" at bounding box center [537, 685] width 582 height 19
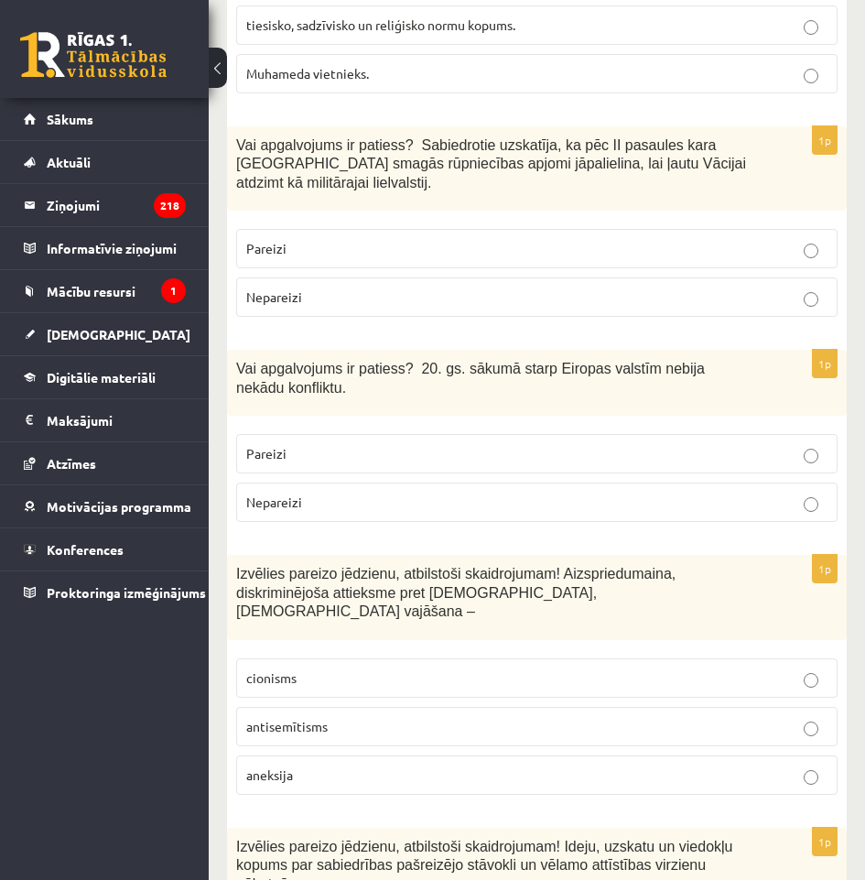
scroll to position [4945, 0]
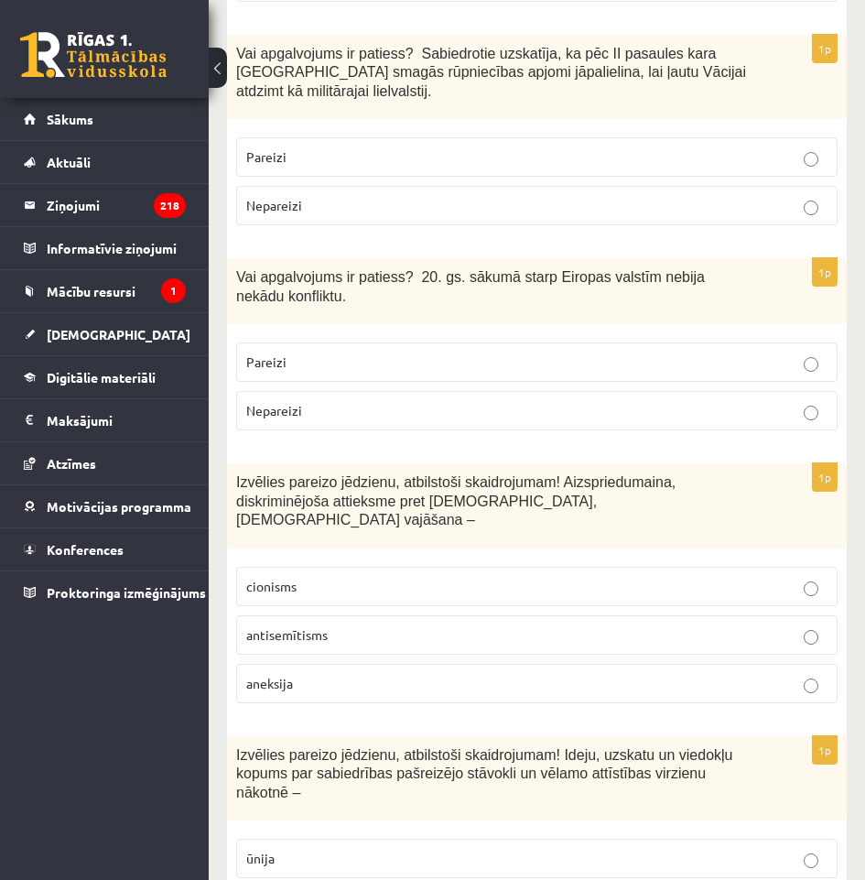
click at [400, 625] on p "antisemītisms" at bounding box center [537, 634] width 582 height 19
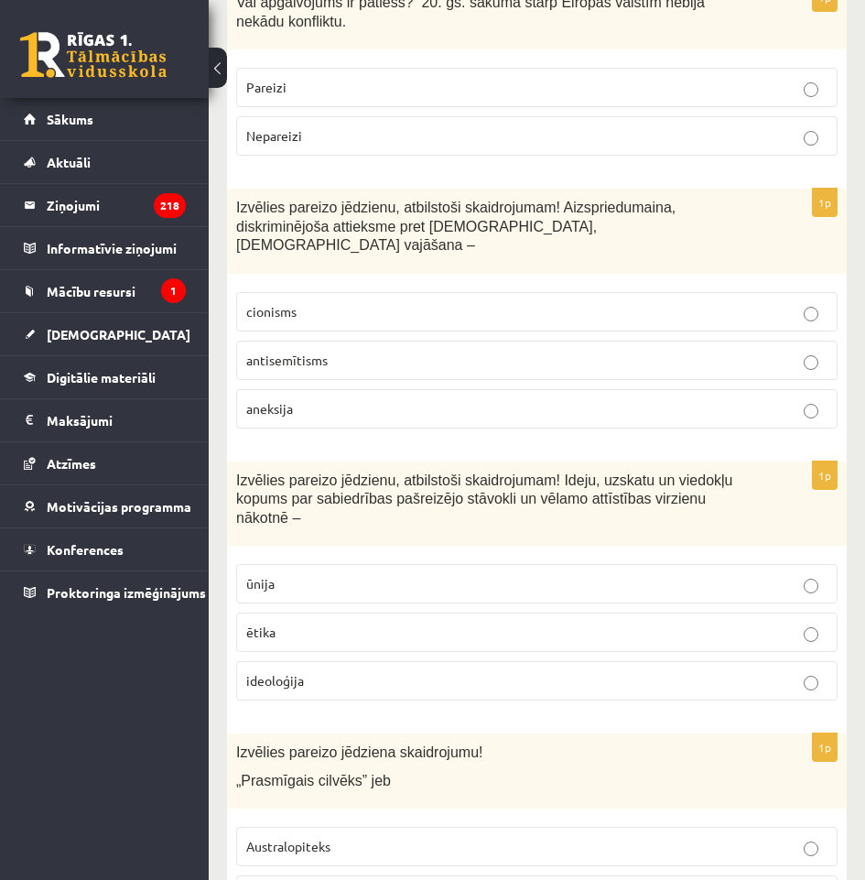
click at [375, 671] on p "ideoloģija" at bounding box center [537, 680] width 582 height 19
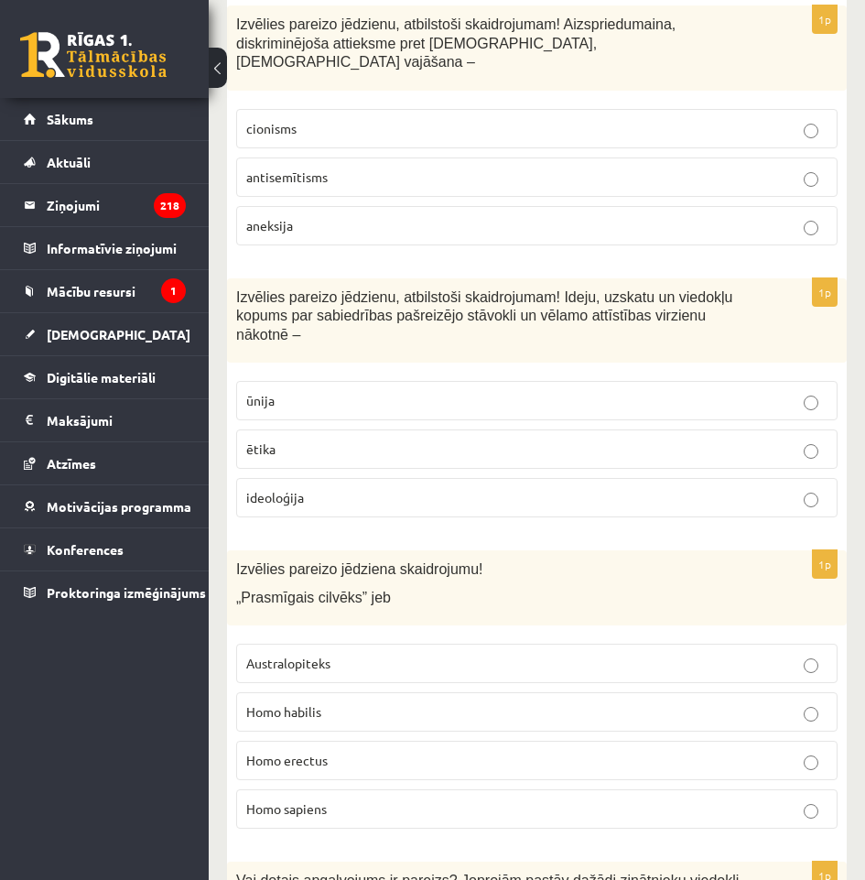
click at [318, 789] on label "Homo sapiens" at bounding box center [537, 808] width 602 height 39
click at [363, 702] on p "Homo habilis" at bounding box center [537, 711] width 582 height 19
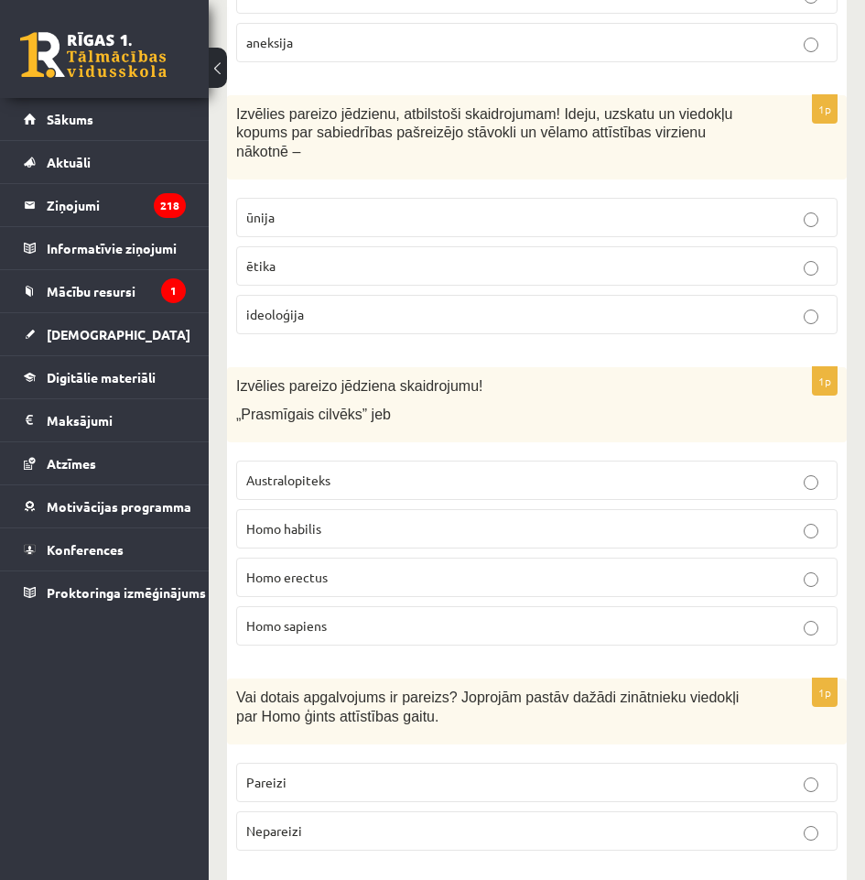
scroll to position [5769, 0]
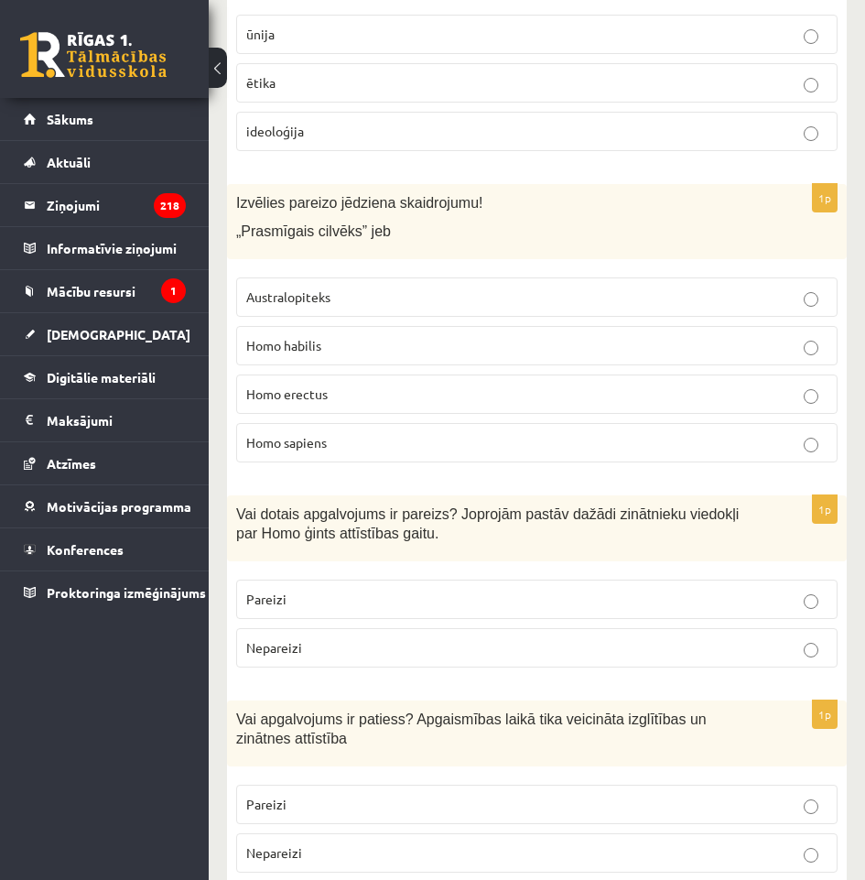
click at [328, 590] on p "Pareizi" at bounding box center [537, 599] width 582 height 19
click at [421, 795] on p "Pareizi" at bounding box center [537, 804] width 582 height 19
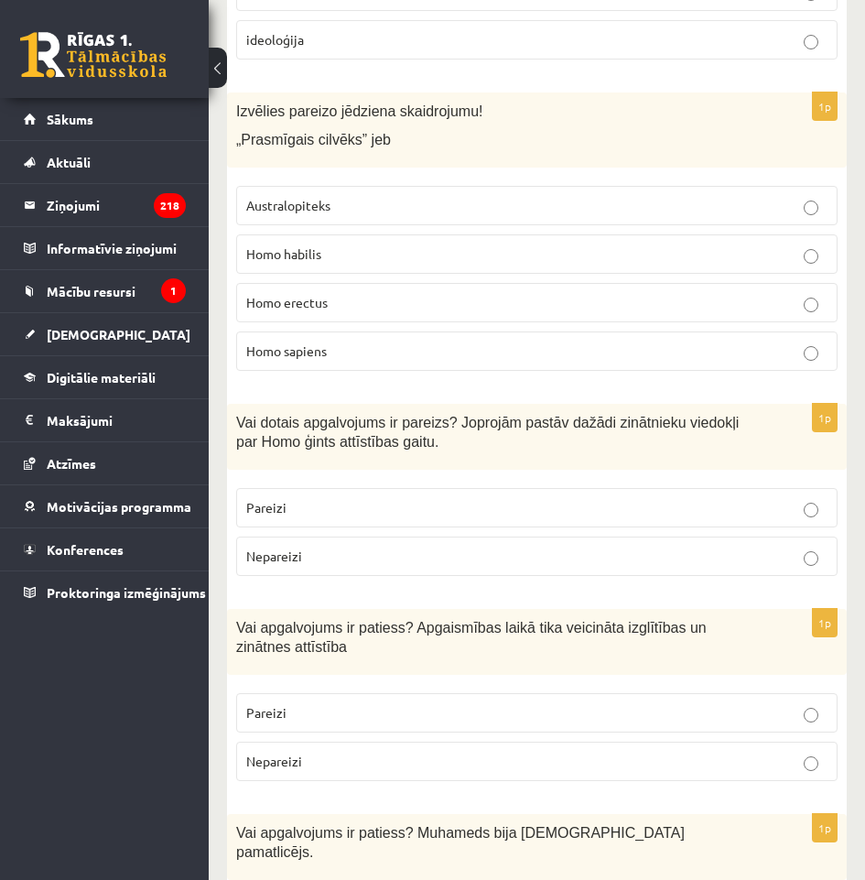
scroll to position [6044, 0]
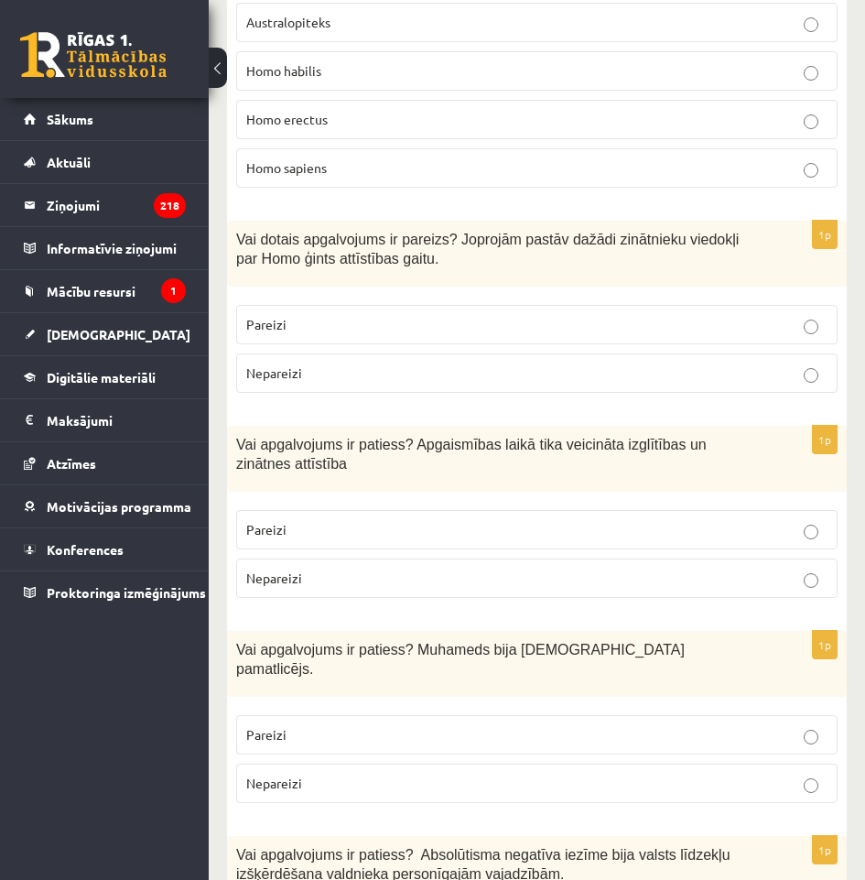
click at [435, 725] on p "Pareizi" at bounding box center [537, 734] width 582 height 19
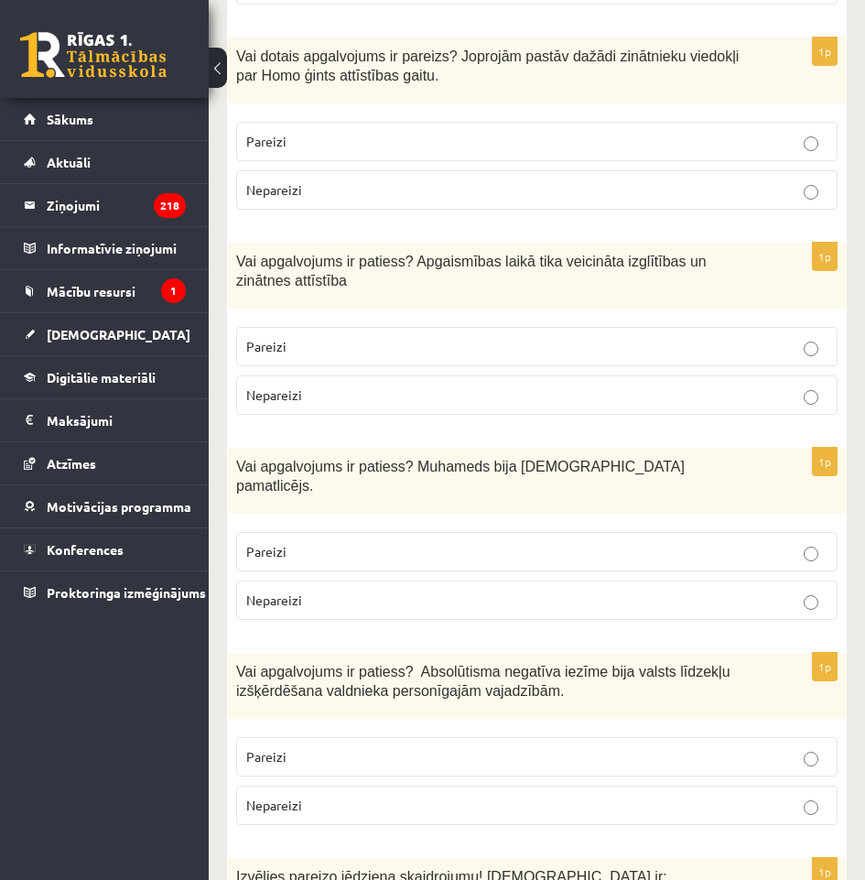
scroll to position [6319, 0]
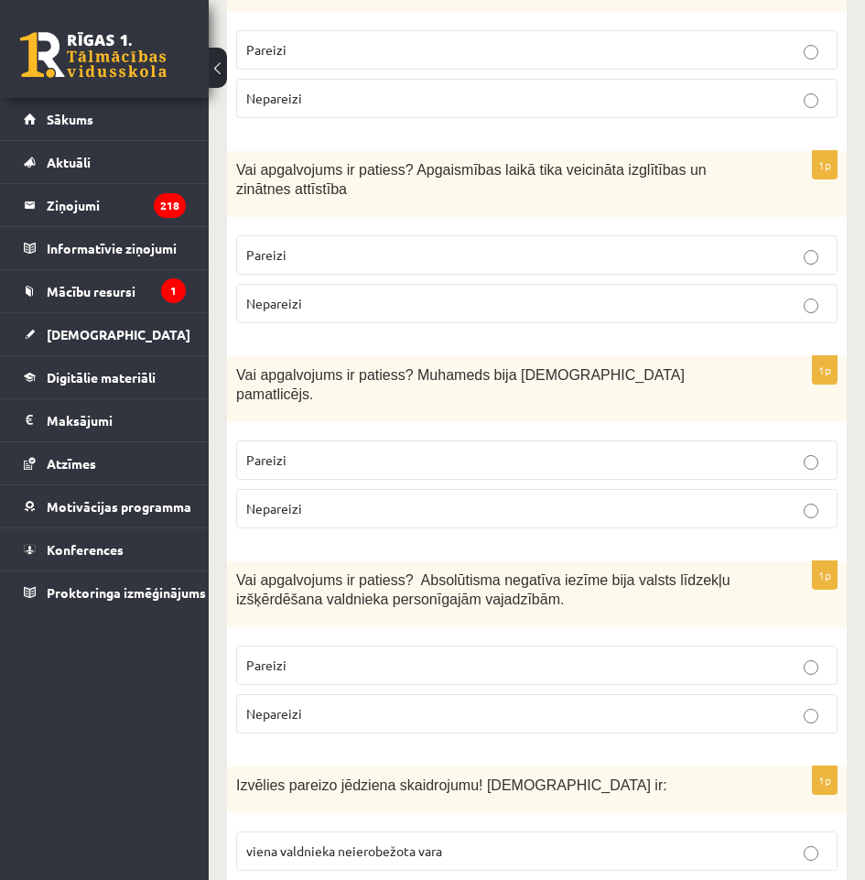
click at [370, 656] on p "Pareizi" at bounding box center [537, 665] width 582 height 19
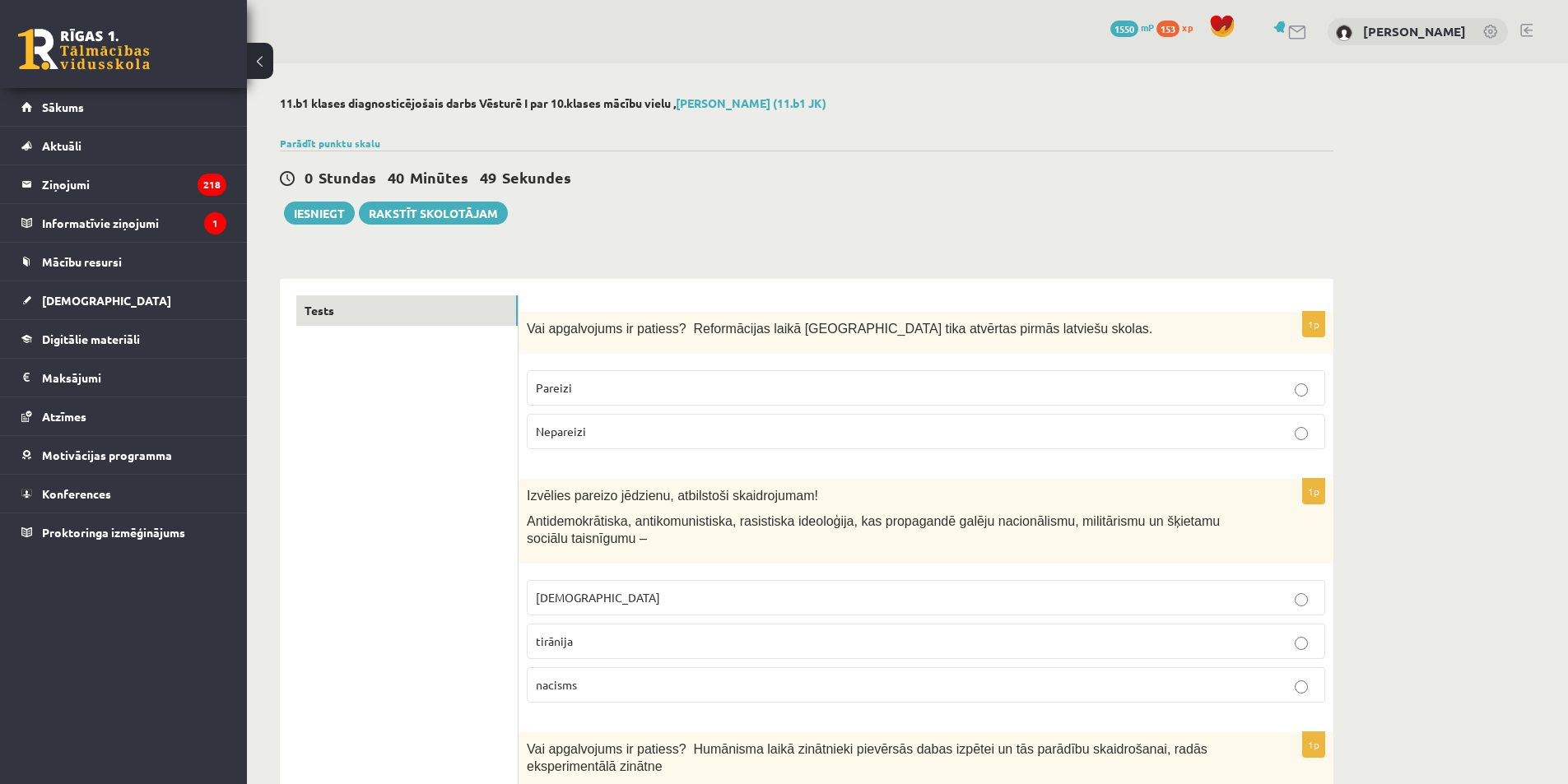
scroll to position [83, 0]
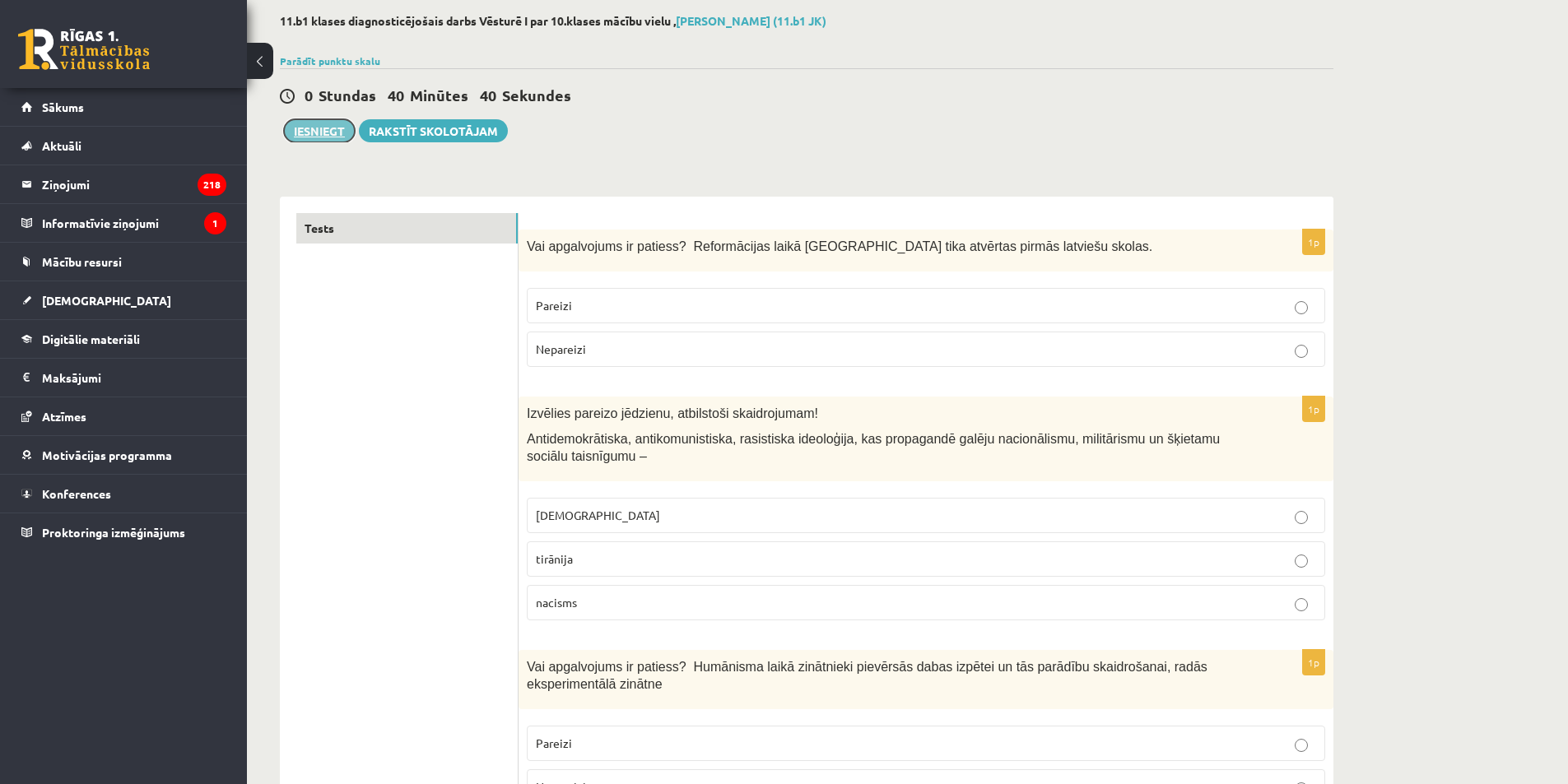
click at [342, 141] on button "Iesniegt" at bounding box center [319, 131] width 71 height 23
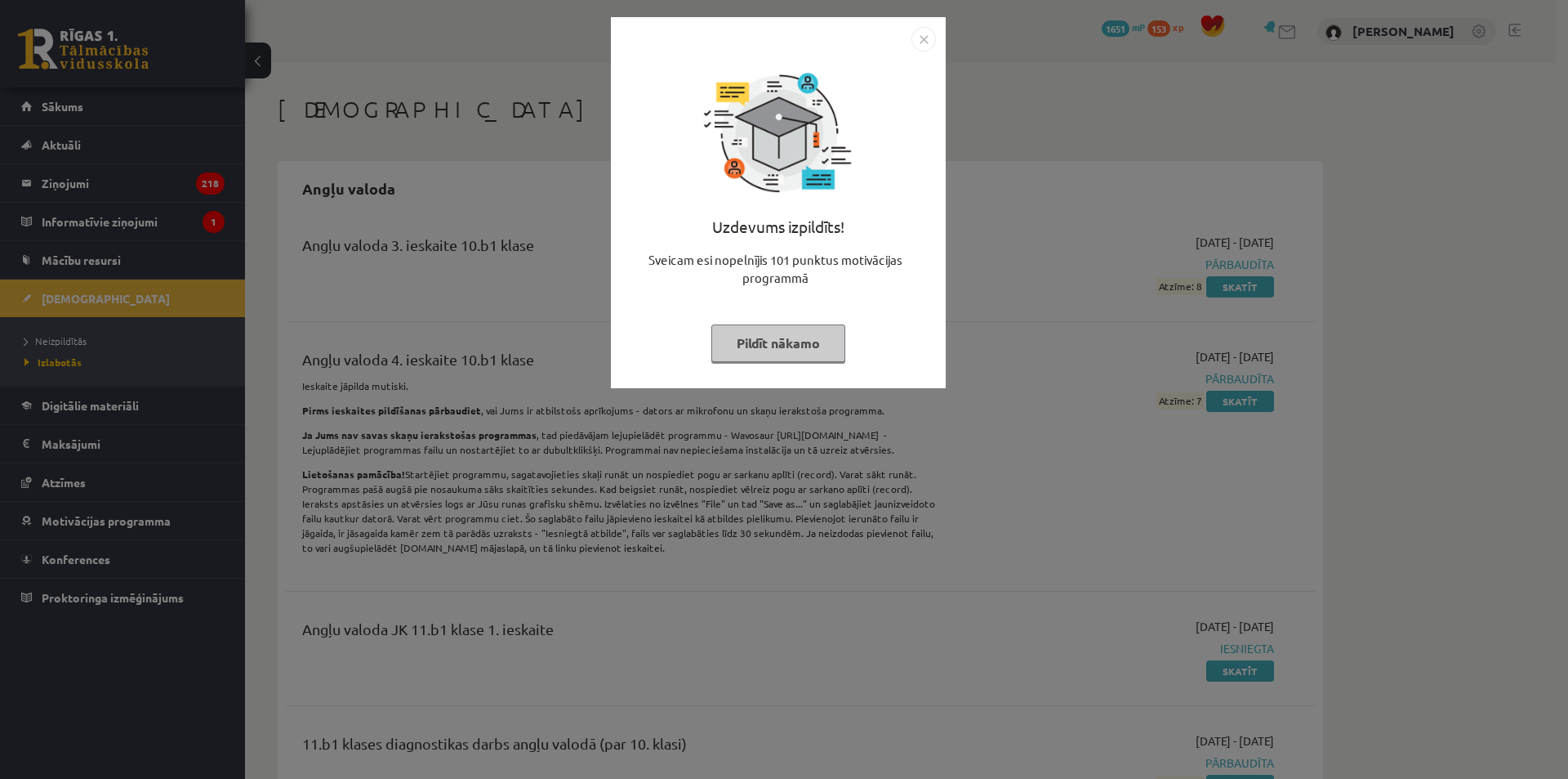
click at [919, 47] on img "Close" at bounding box center [923, 38] width 24 height 24
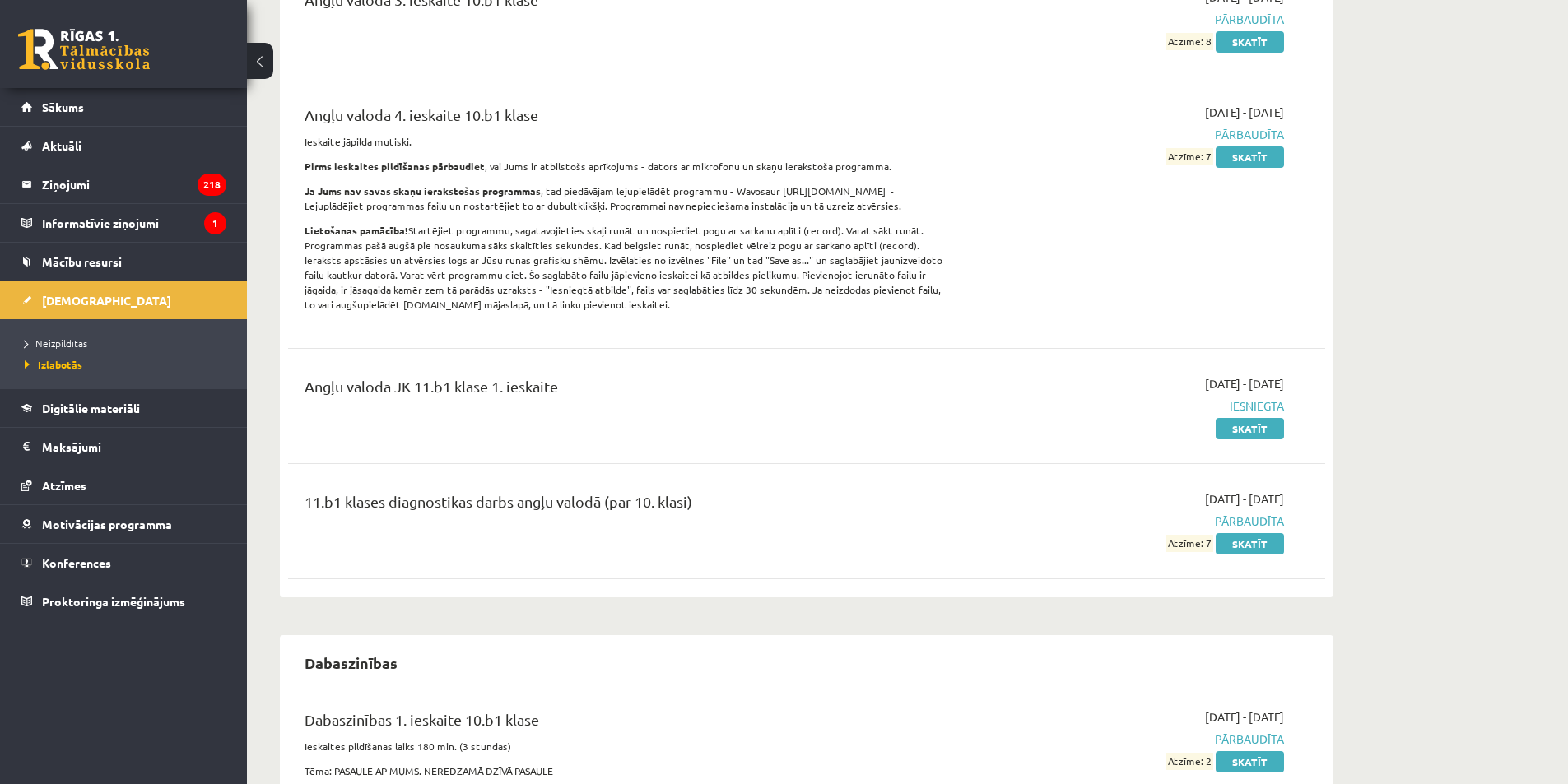
scroll to position [329, 0]
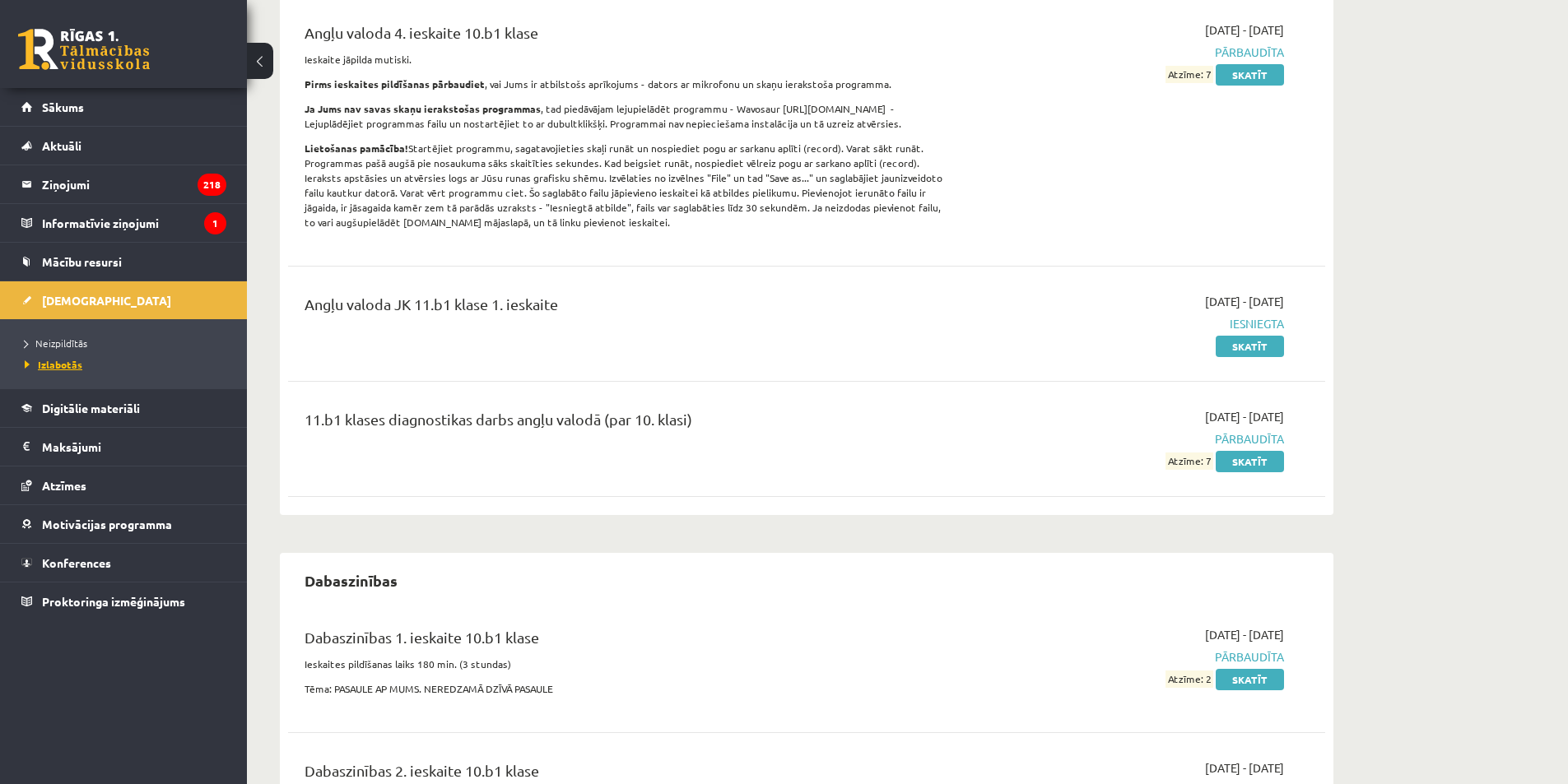
click at [66, 362] on span "Izlabotās" at bounding box center [53, 364] width 58 height 13
click at [94, 339] on link "Neizpildītās" at bounding box center [127, 343] width 206 height 14
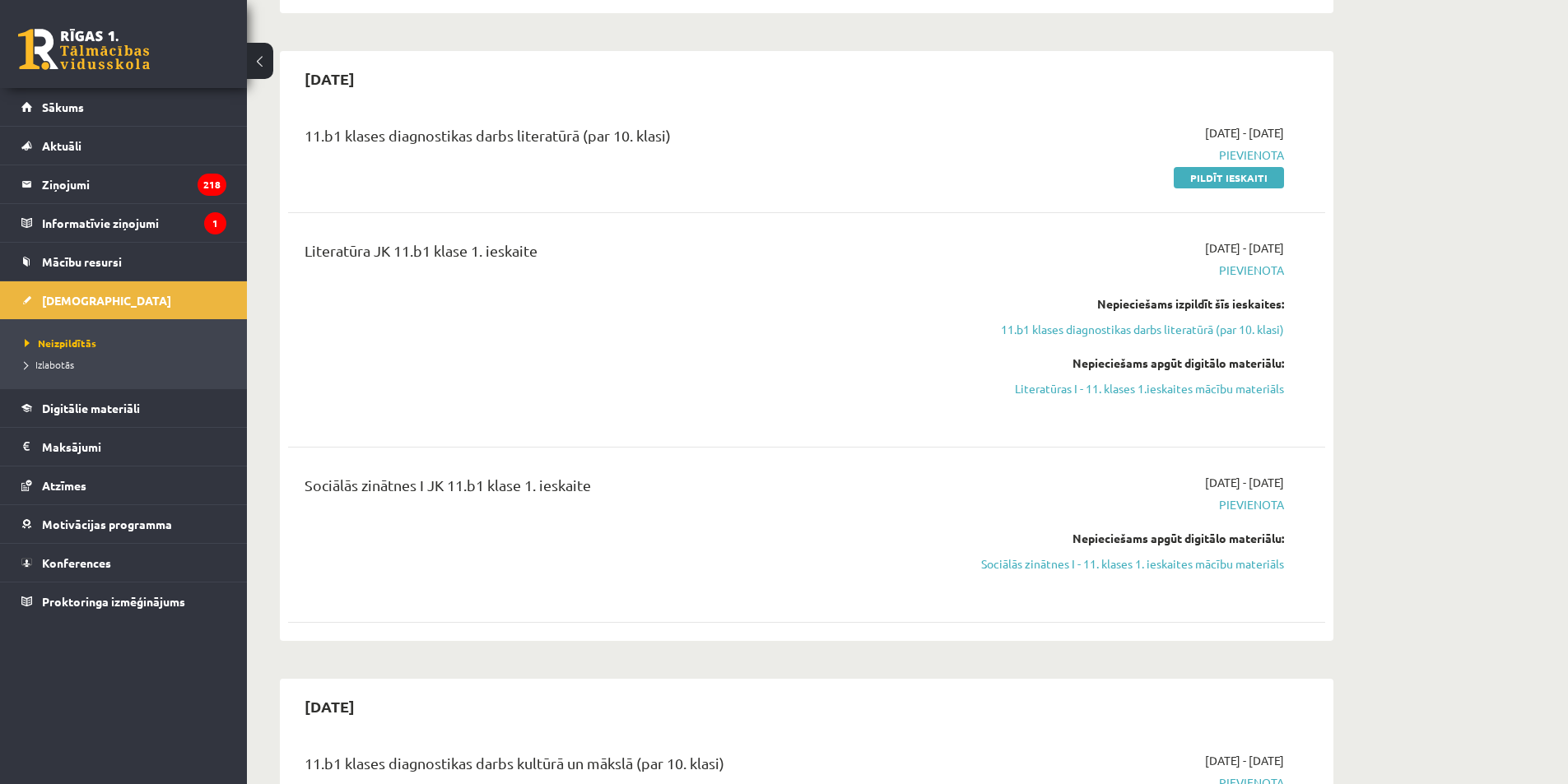
scroll to position [247, 0]
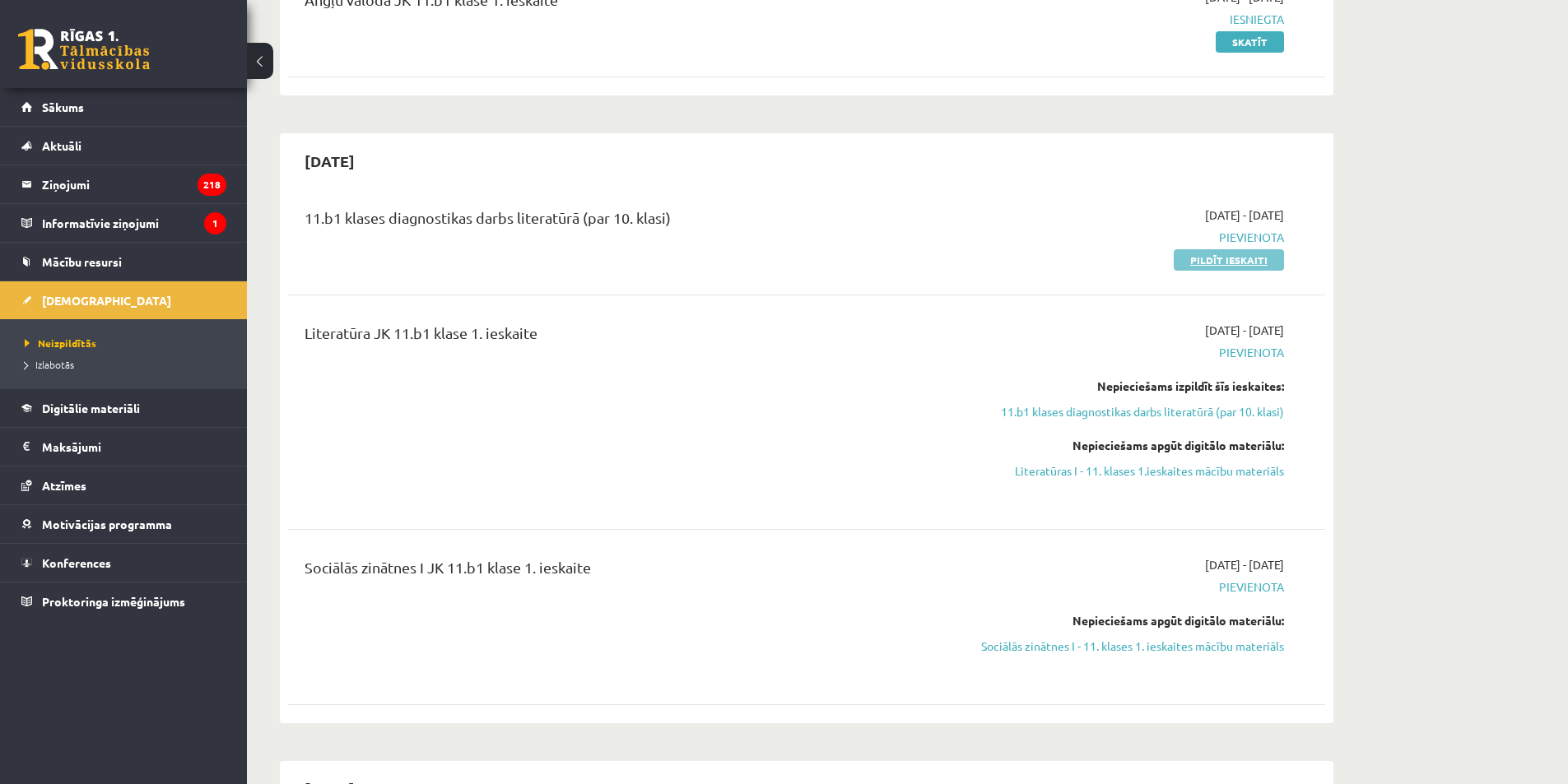
click at [1227, 255] on link "Pildīt ieskaiti" at bounding box center [1228, 260] width 111 height 22
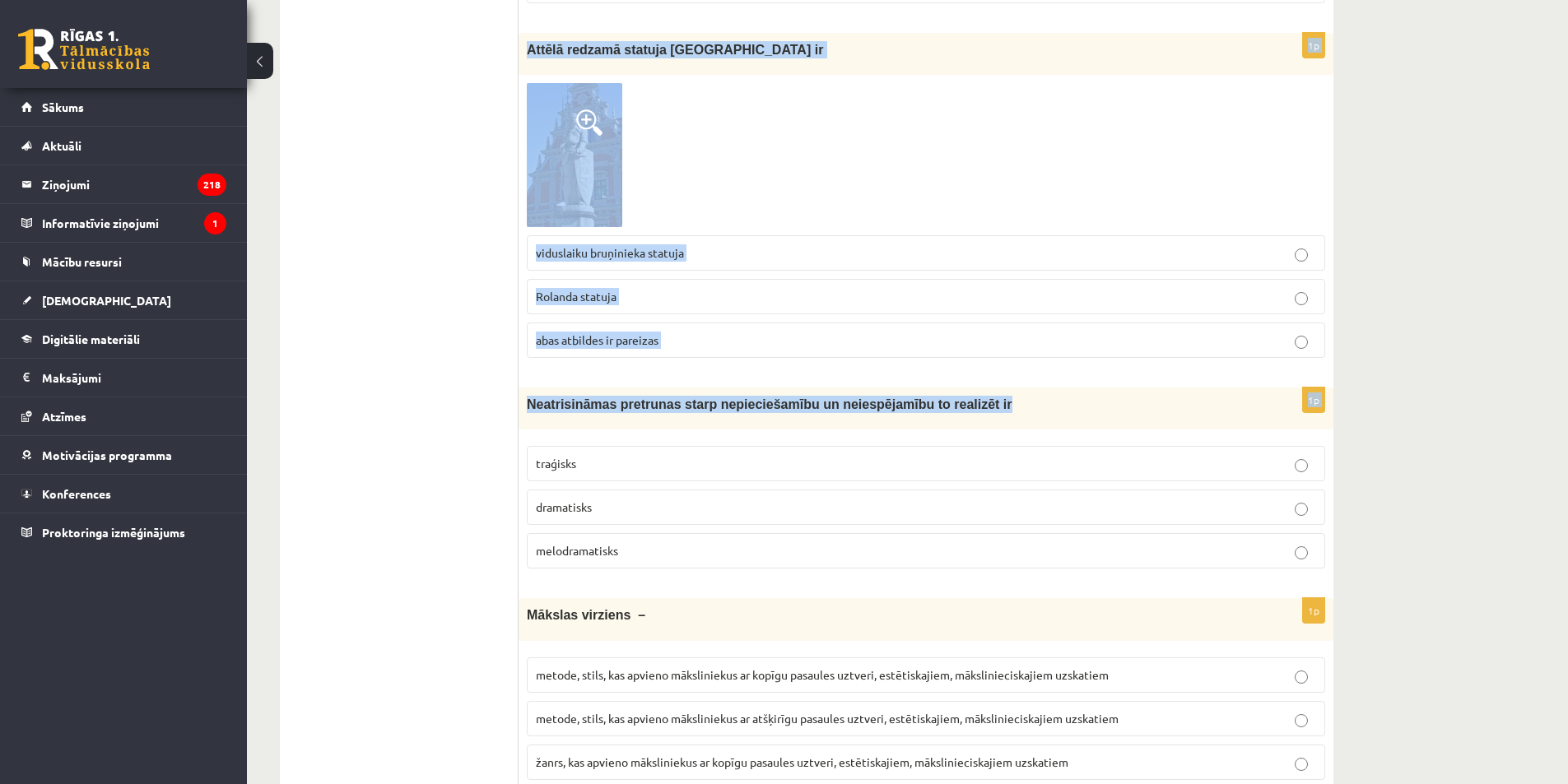
drag, startPoint x: 526, startPoint y: 327, endPoint x: 1042, endPoint y: 412, distance: 523.0
click at [1042, 409] on form "1p Viens no izcilākajiem viduslaiku dzejas paraugiem bija franču varoņromāns „D…" at bounding box center [926, 286] width 782 height 6526
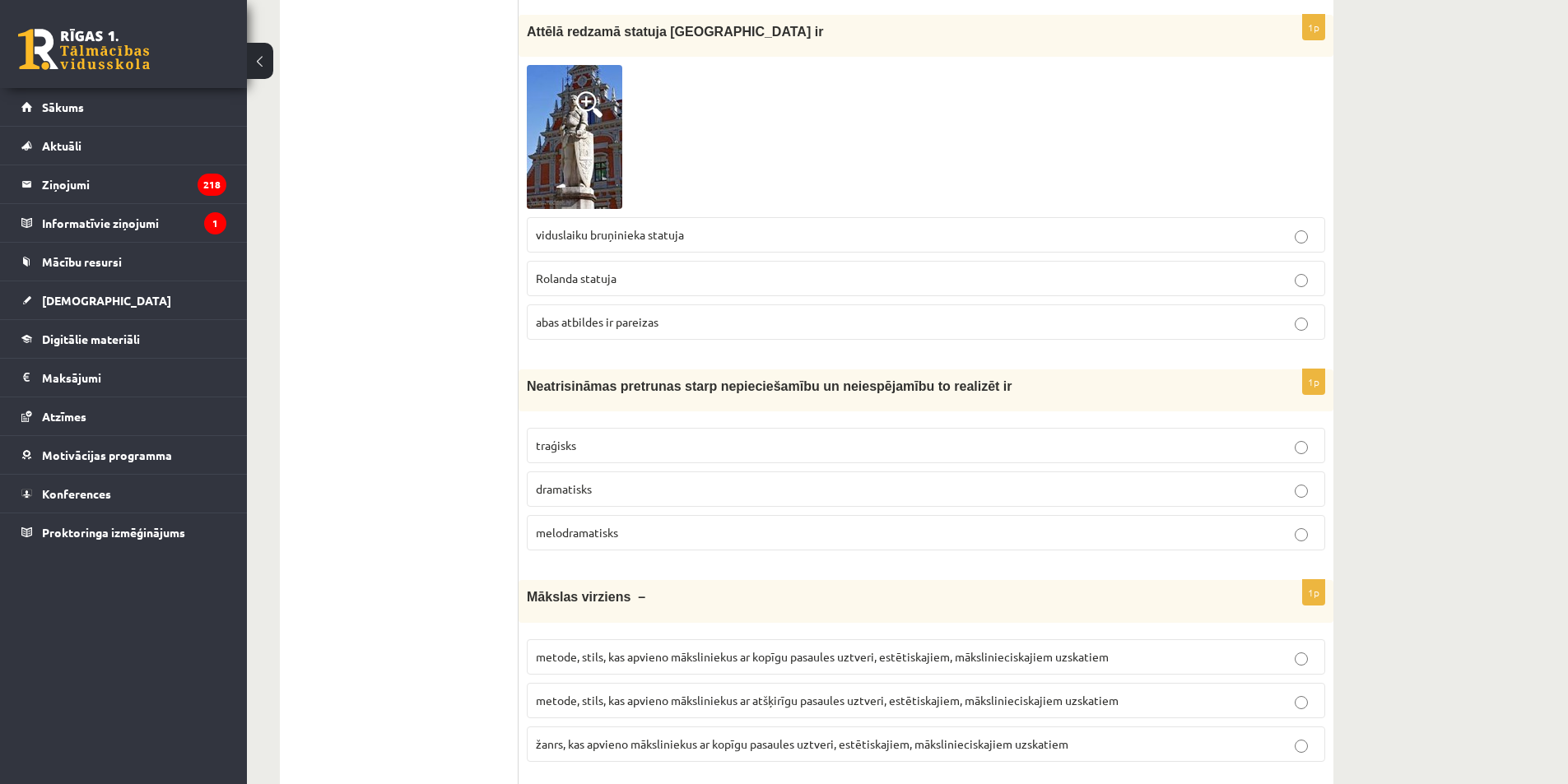
click at [1043, 413] on div "1p Neatrisināmas pretrunas starp nepieciešamību un neiespējamību to realizēt ir…" at bounding box center [926, 466] width 815 height 194
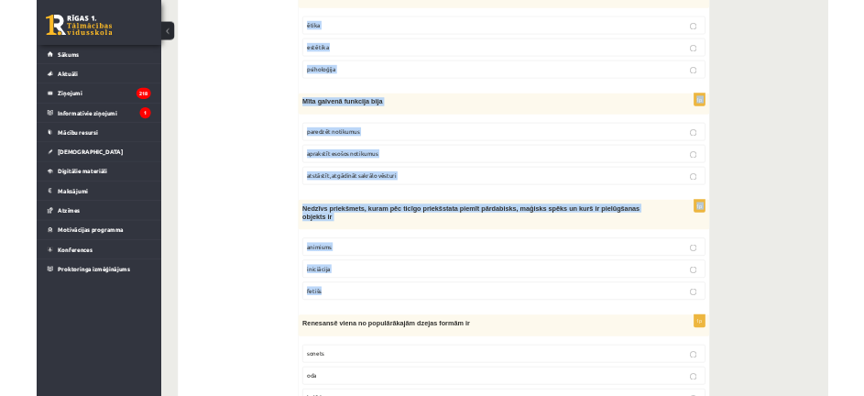
scroll to position [6759, 0]
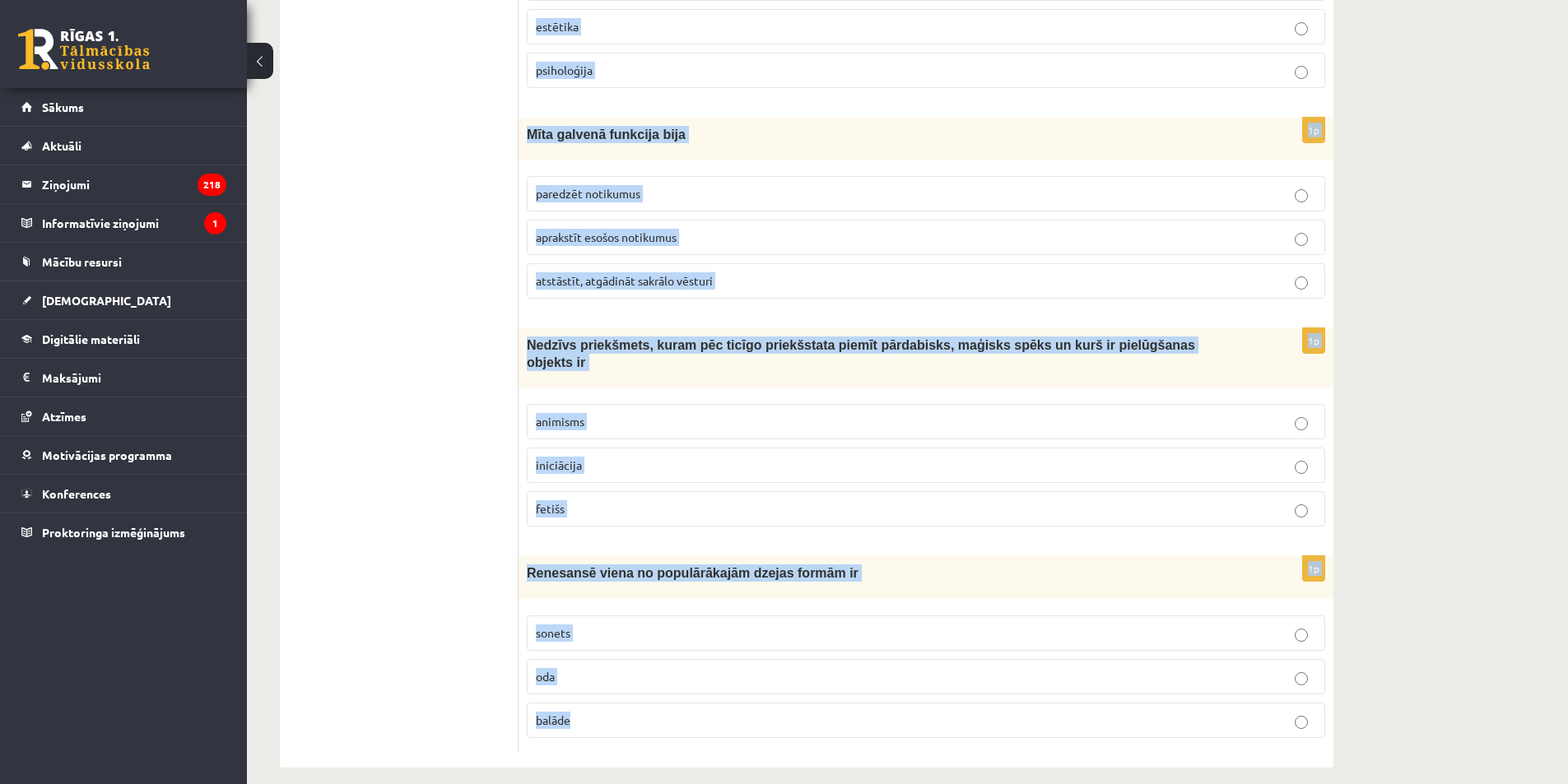
drag, startPoint x: 524, startPoint y: 329, endPoint x: 994, endPoint y: 749, distance: 630.3
copy form "Viens no izcilākajiem viduslaiku dzejas paraugiem bija franču varoņromāns „Dzie…"
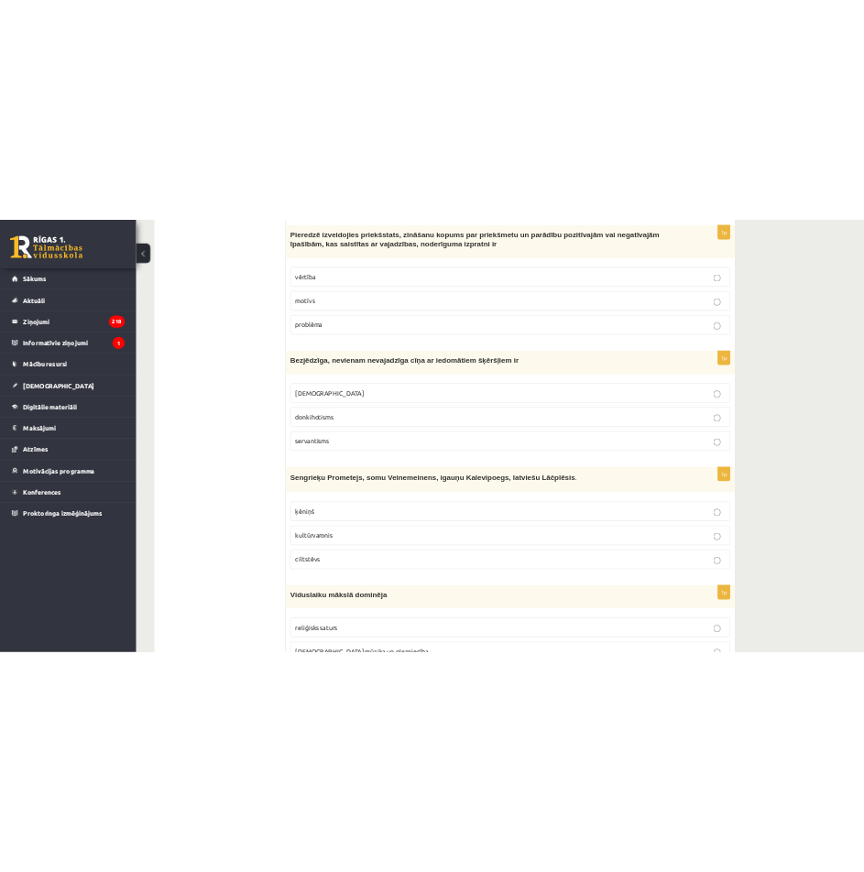
scroll to position [0, 0]
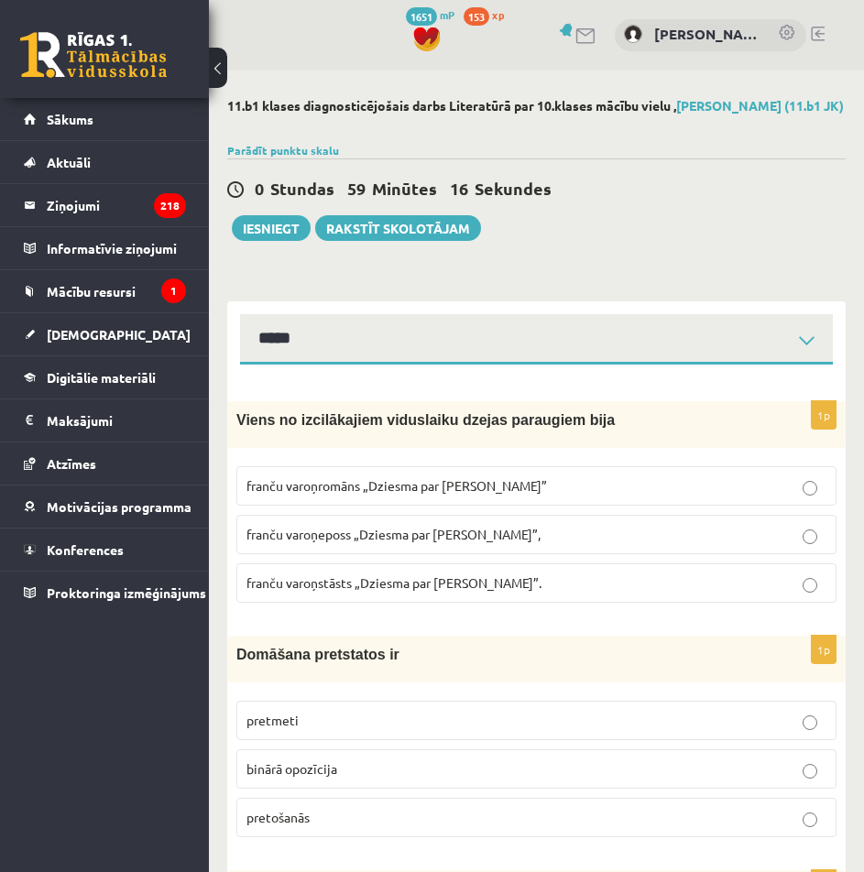
click at [545, 544] on p "franču varoņeposs „Dziesma par Rolandu”," at bounding box center [536, 534] width 580 height 19
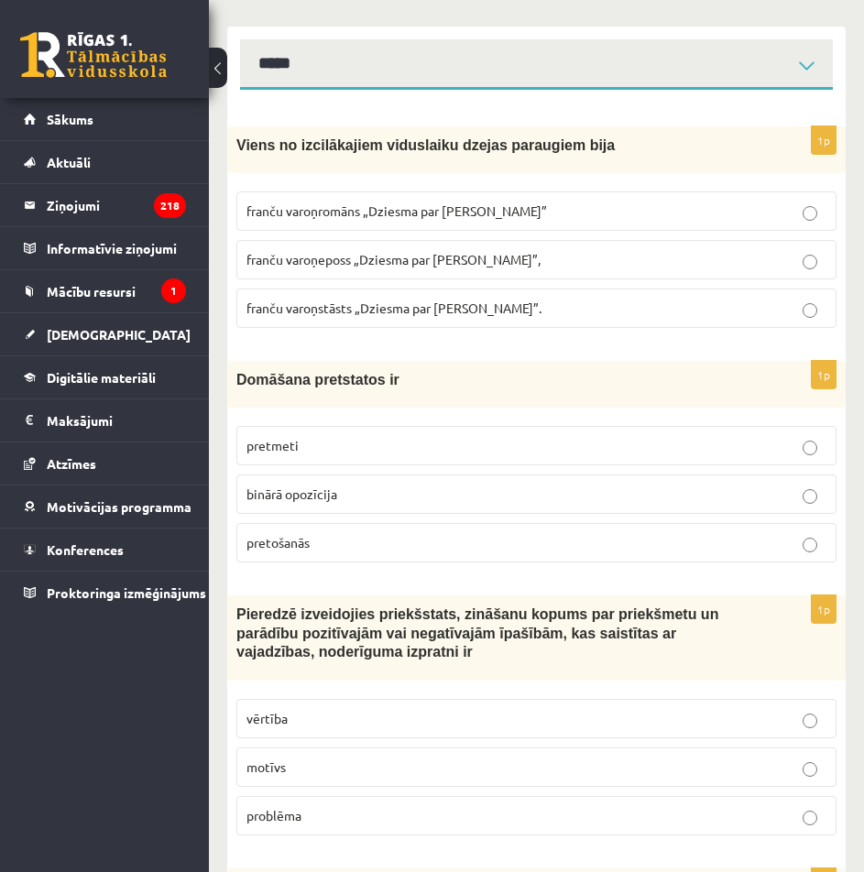
click at [445, 504] on p "binārā opozīcija" at bounding box center [536, 493] width 580 height 19
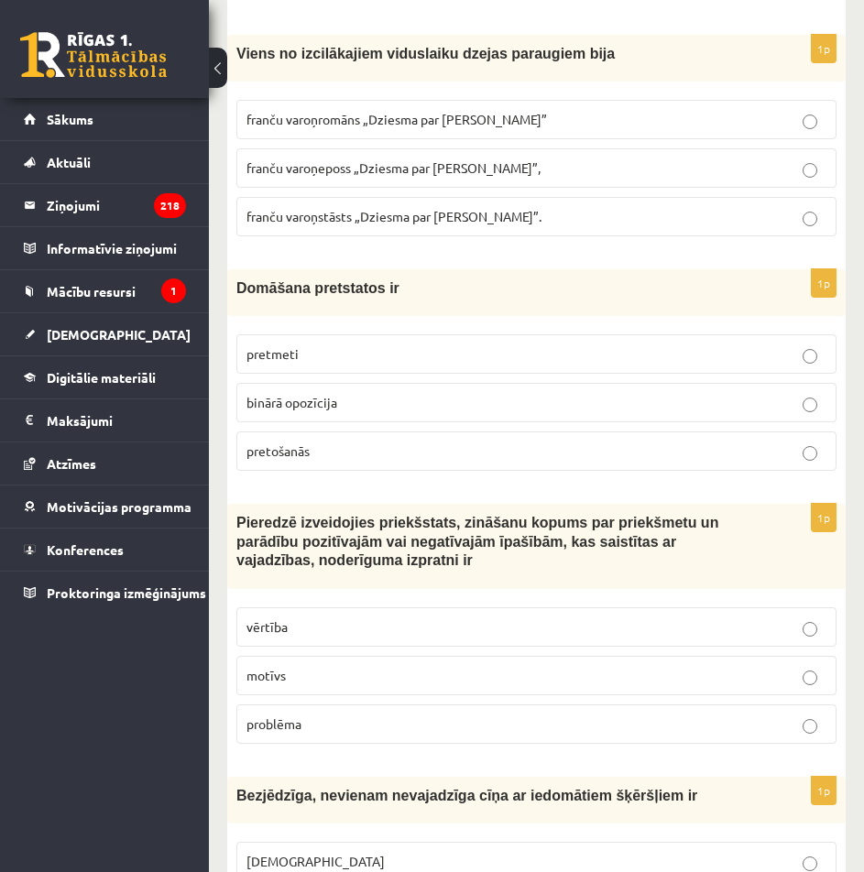
scroll to position [458, 0]
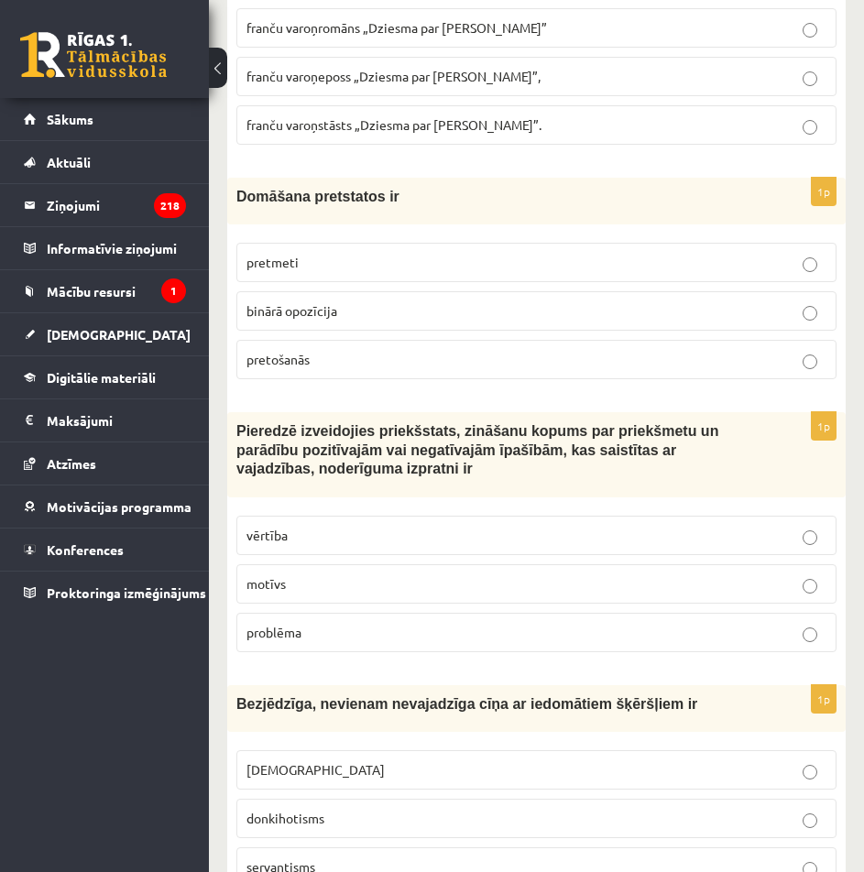
click at [431, 545] on p "vērtība" at bounding box center [536, 535] width 580 height 19
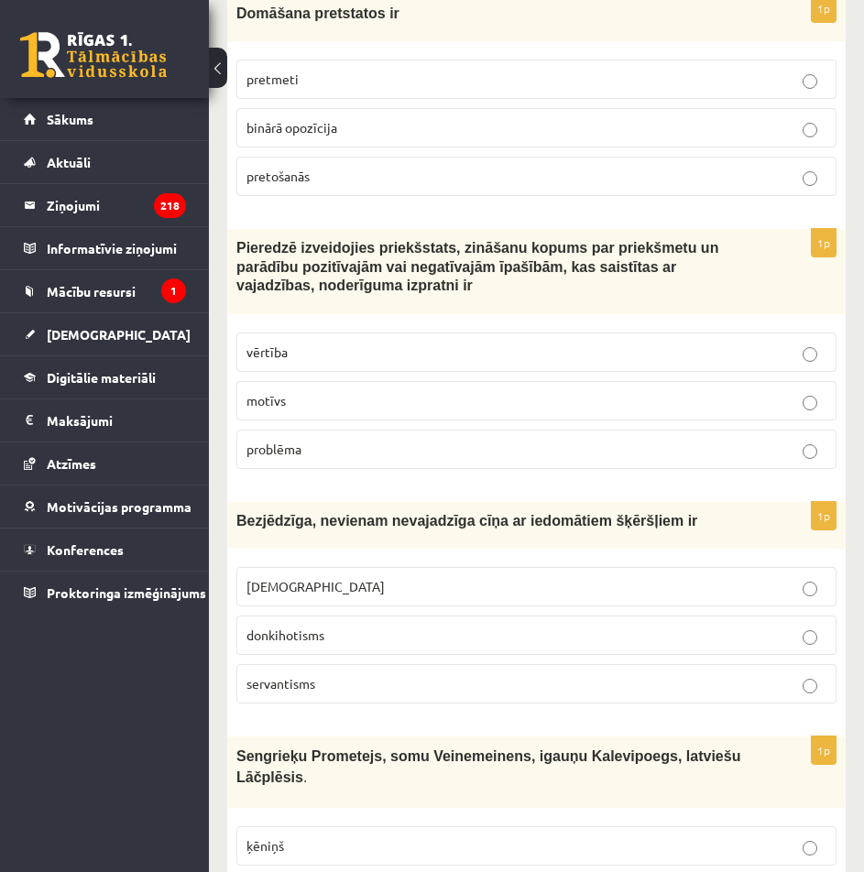
scroll to position [733, 0]
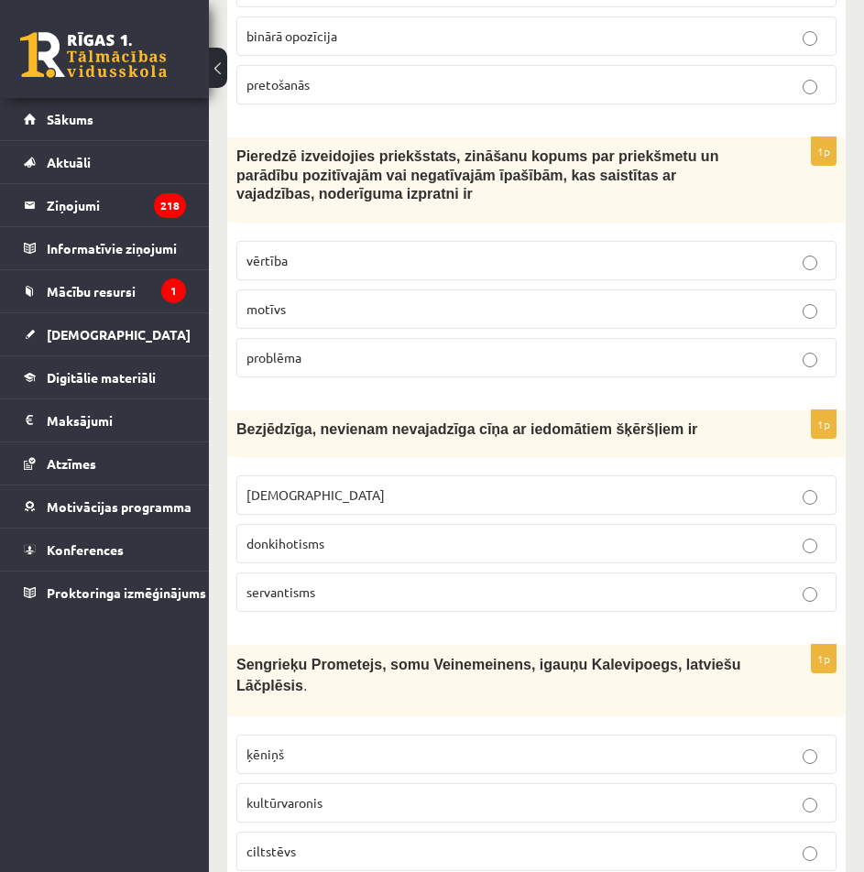
click at [462, 553] on p "donkihotisms" at bounding box center [536, 543] width 580 height 19
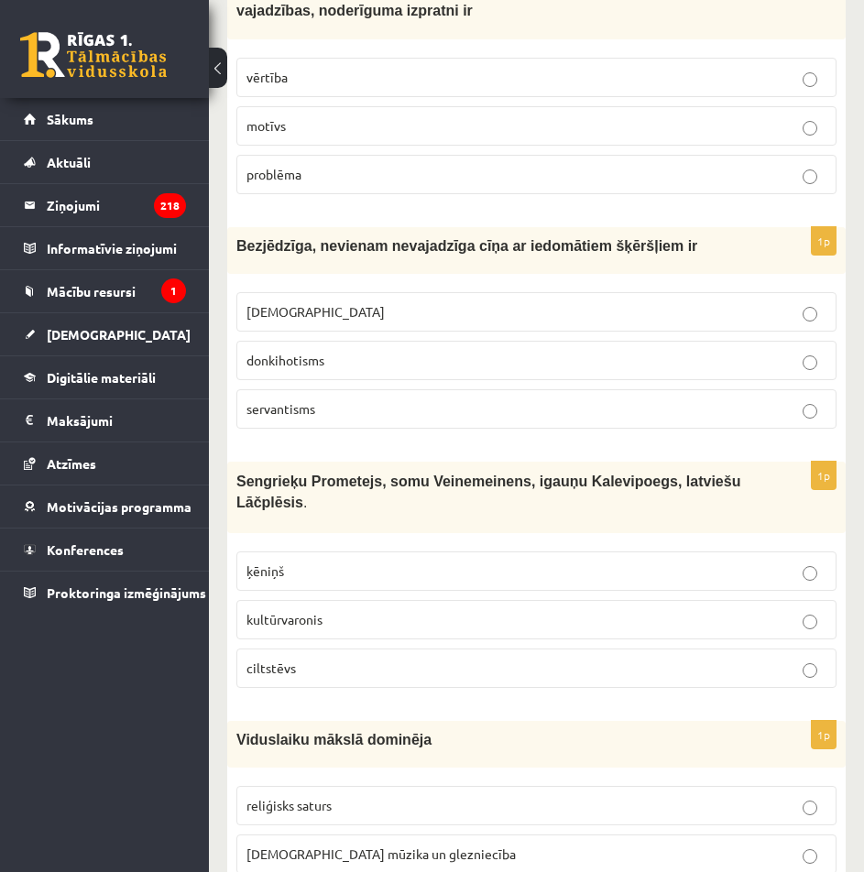
scroll to position [1007, 0]
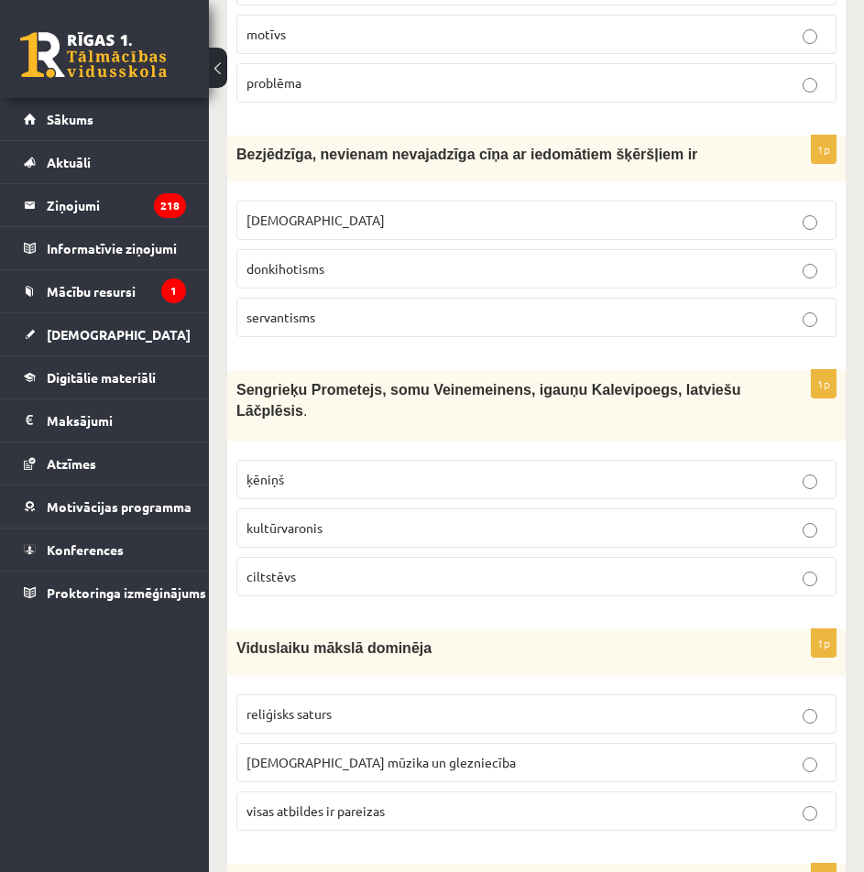
click at [466, 528] on p "kultūrvaronis" at bounding box center [536, 527] width 580 height 19
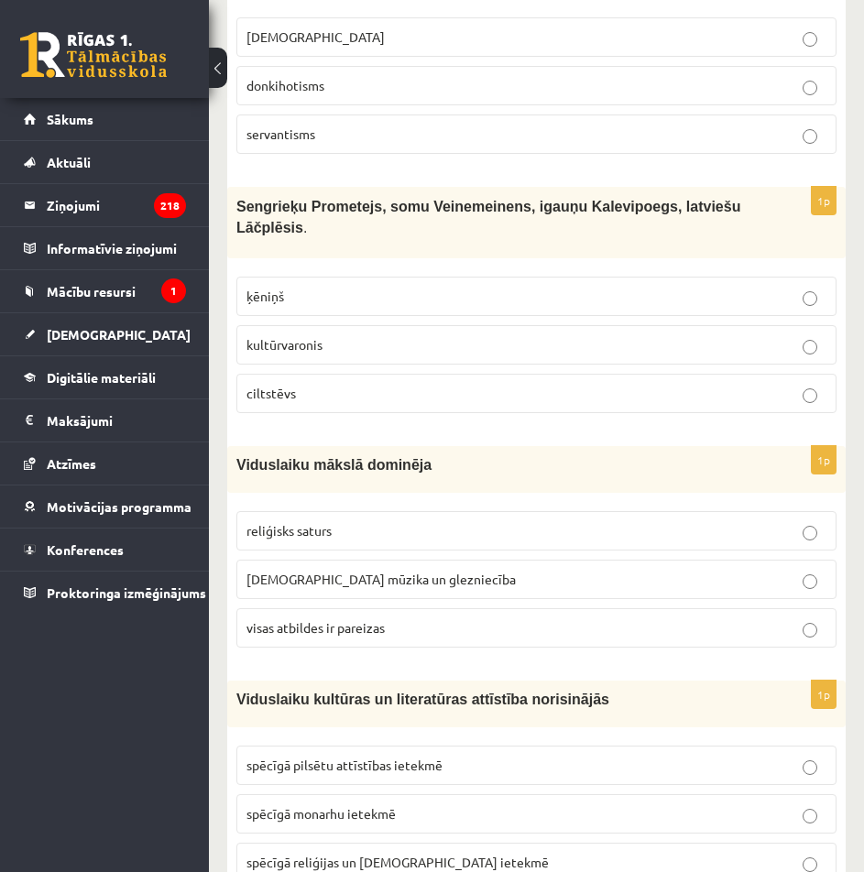
click at [434, 618] on p "visas atbildes ir pareizas" at bounding box center [536, 627] width 580 height 19
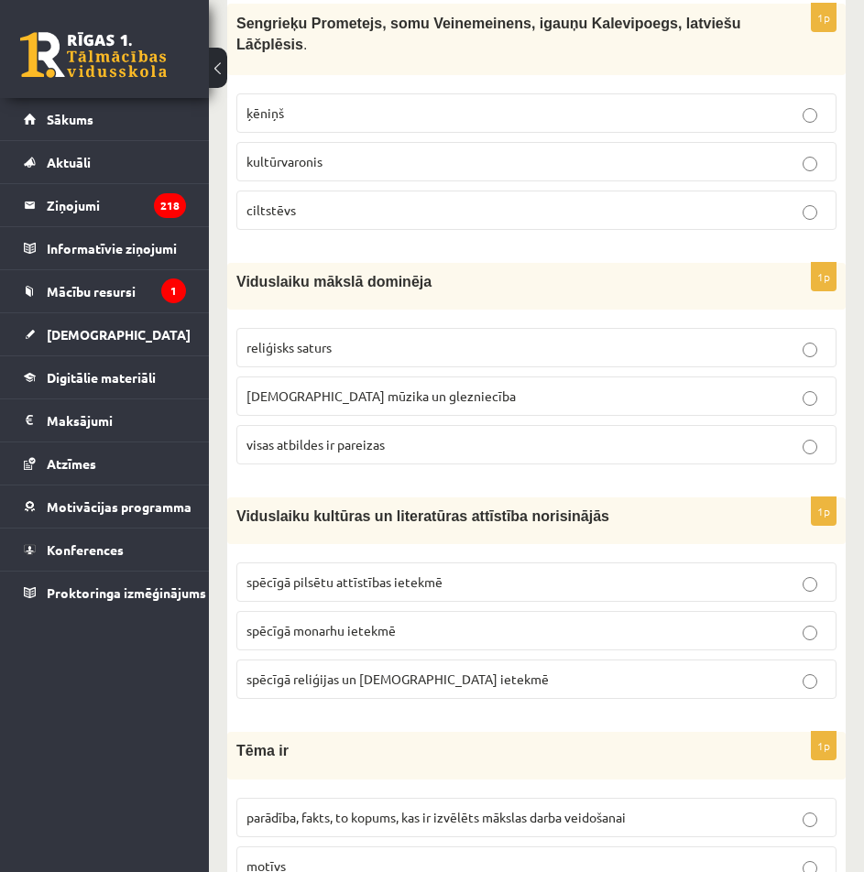
scroll to position [1465, 0]
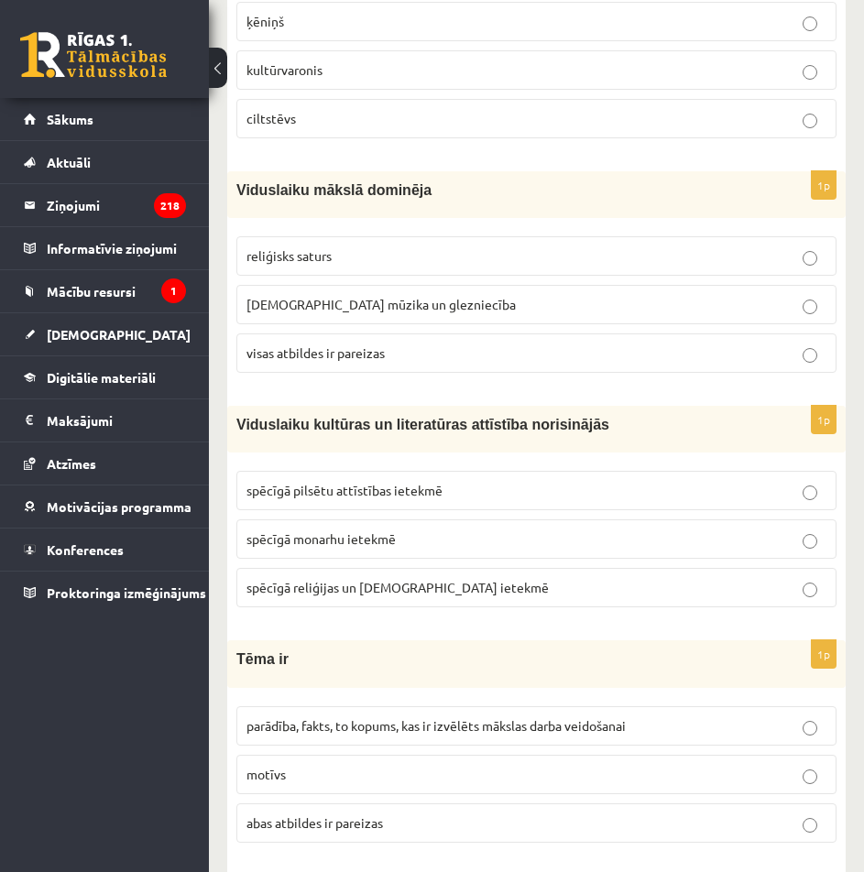
click at [461, 578] on p "spēcīgā reliģijas un baznīcas ietekmē" at bounding box center [536, 587] width 580 height 19
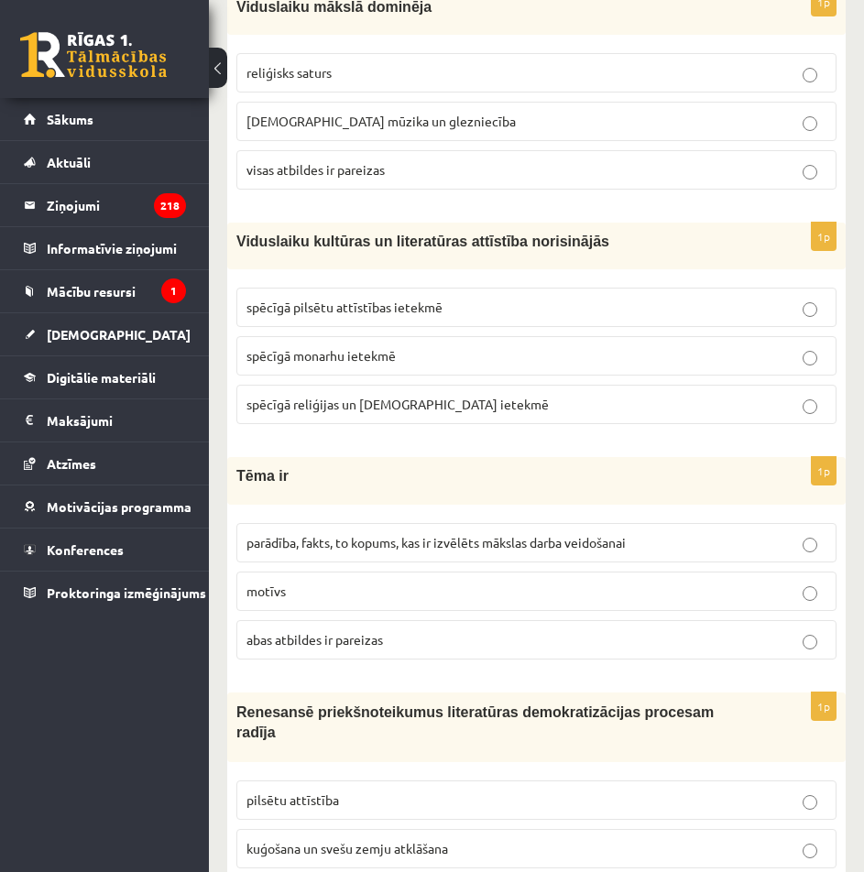
click at [473, 545] on p "parādība, fakts, to kopums, kas ir izvēlēts mākslas darba veidošanai" at bounding box center [536, 542] width 580 height 19
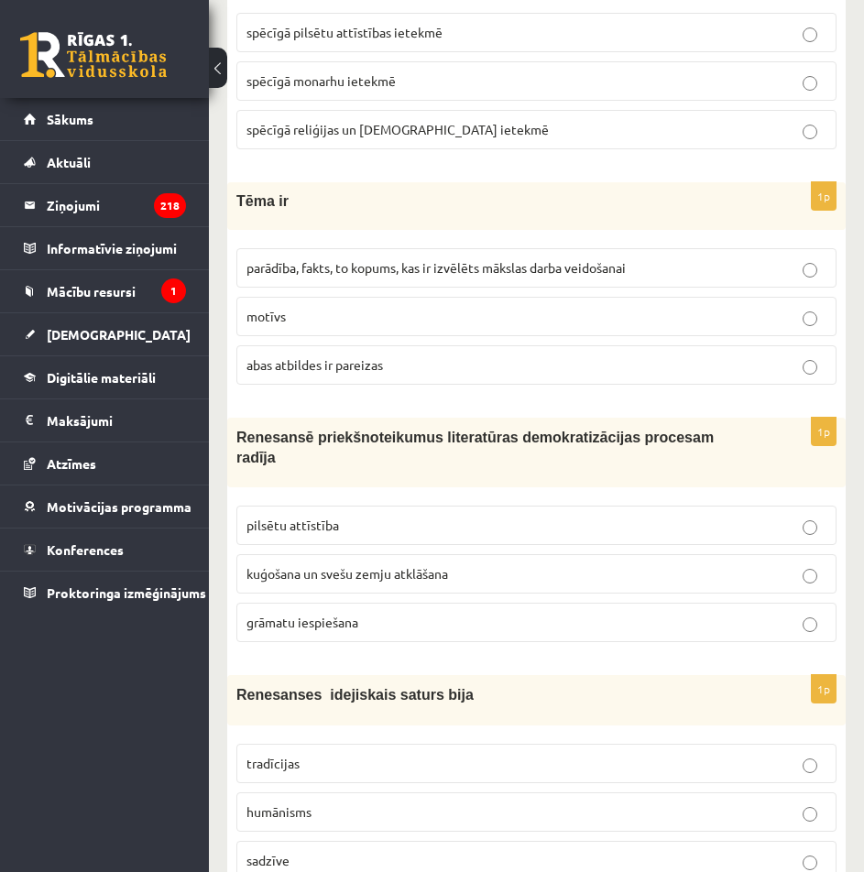
click at [452, 613] on p "grāmatu iespiešana" at bounding box center [536, 622] width 580 height 19
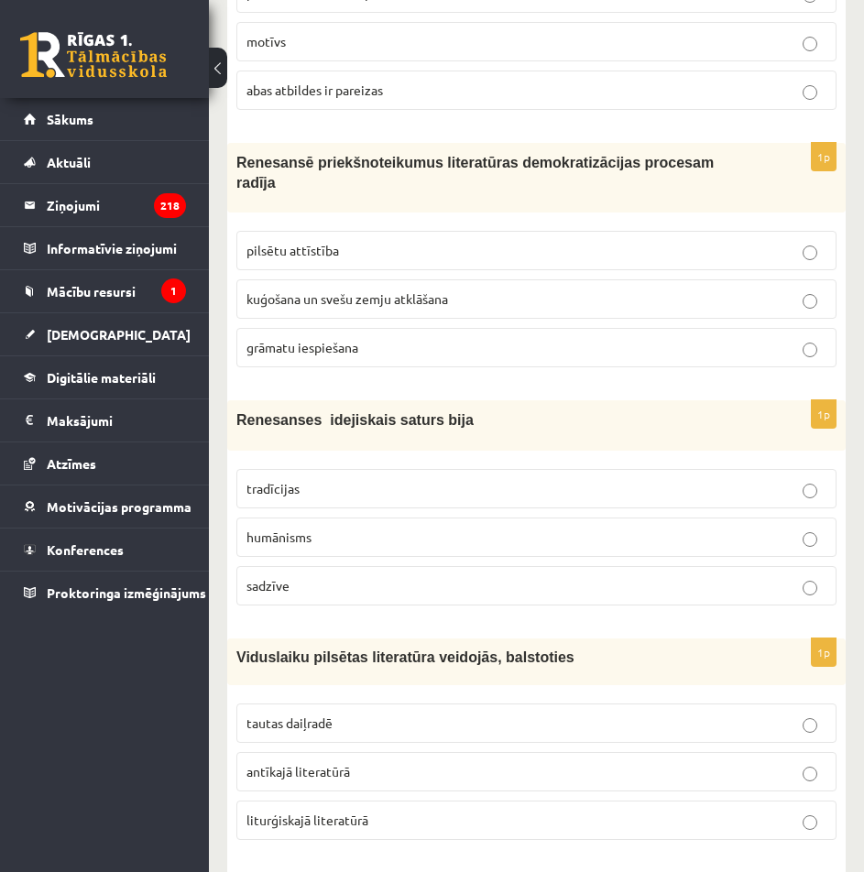
click at [457, 527] on p "humānisms" at bounding box center [536, 536] width 580 height 19
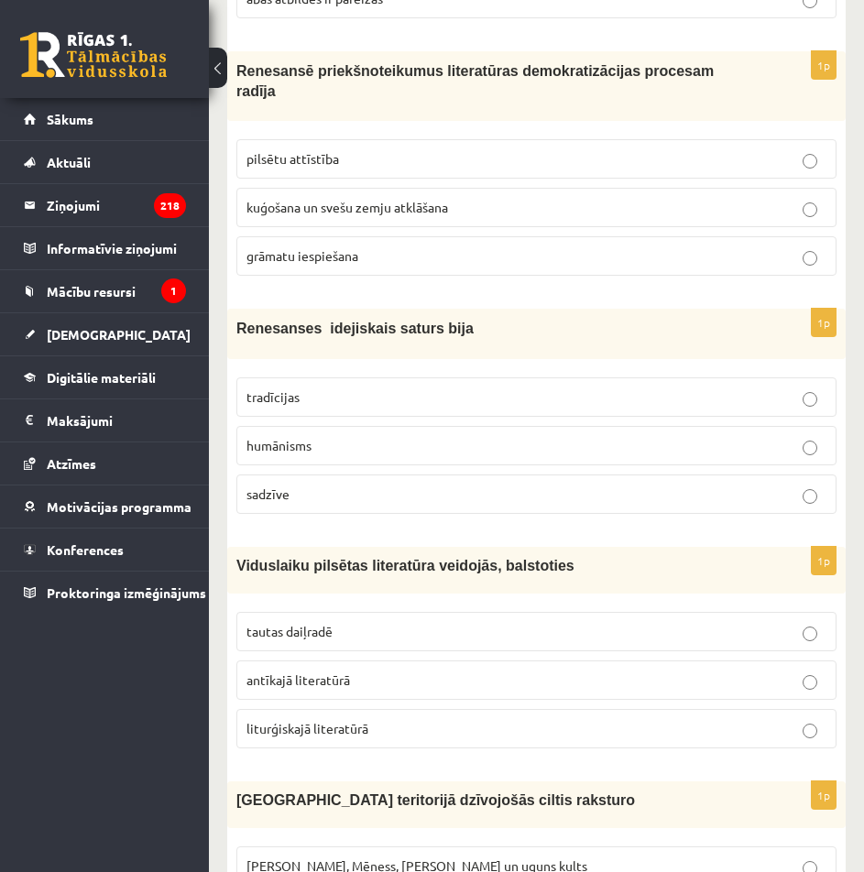
scroll to position [2381, 0]
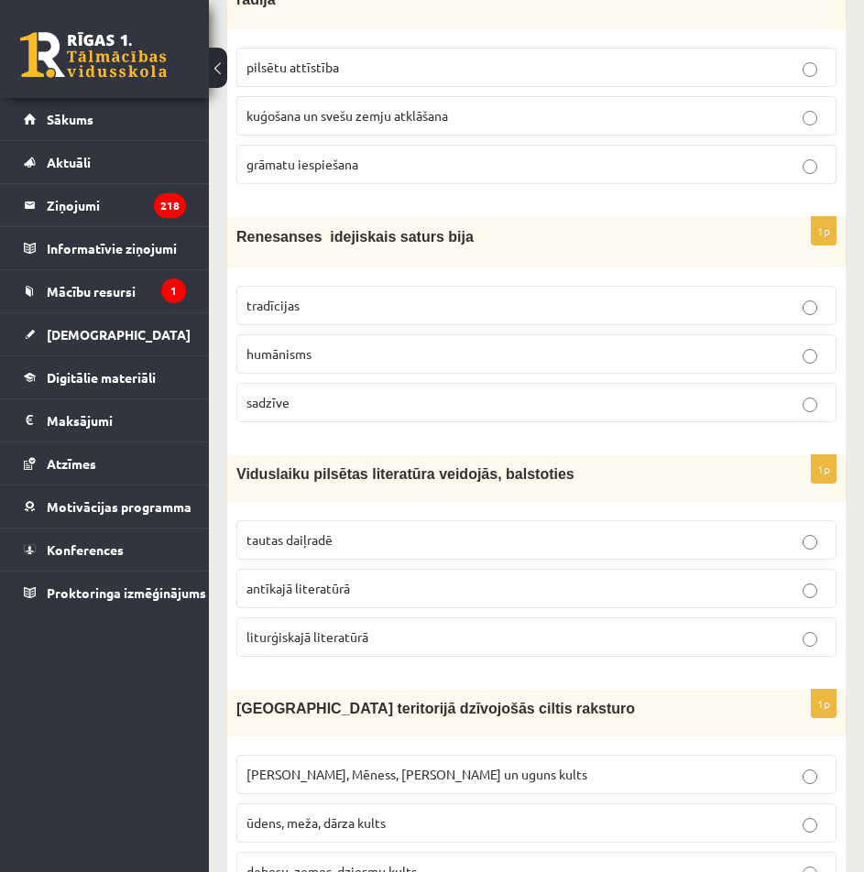
click at [374, 530] on p "tautas daiļradē" at bounding box center [536, 539] width 580 height 19
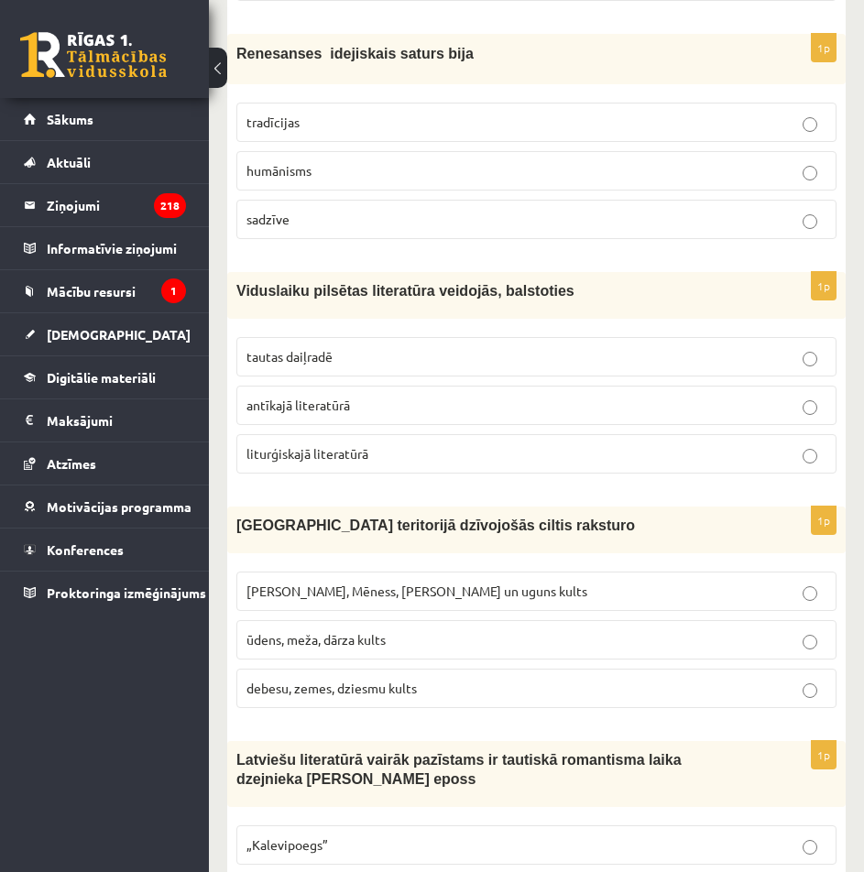
click at [372, 582] on span "Saules, Mēness, Pērkona un uguns kults" at bounding box center [416, 590] width 341 height 16
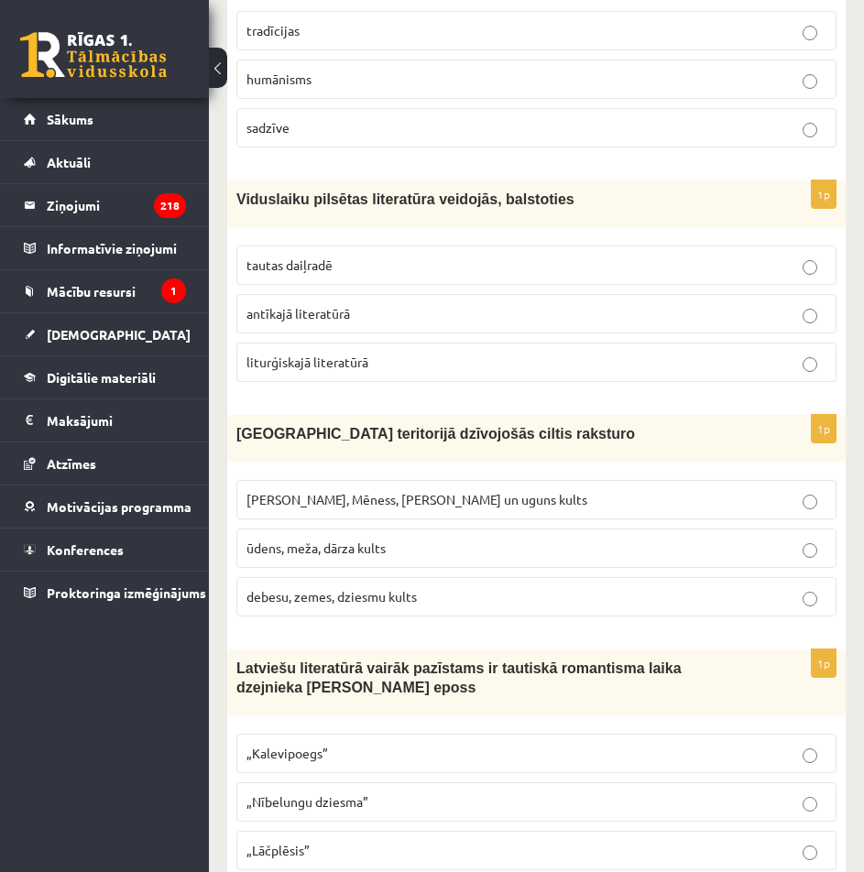
scroll to position [2747, 0]
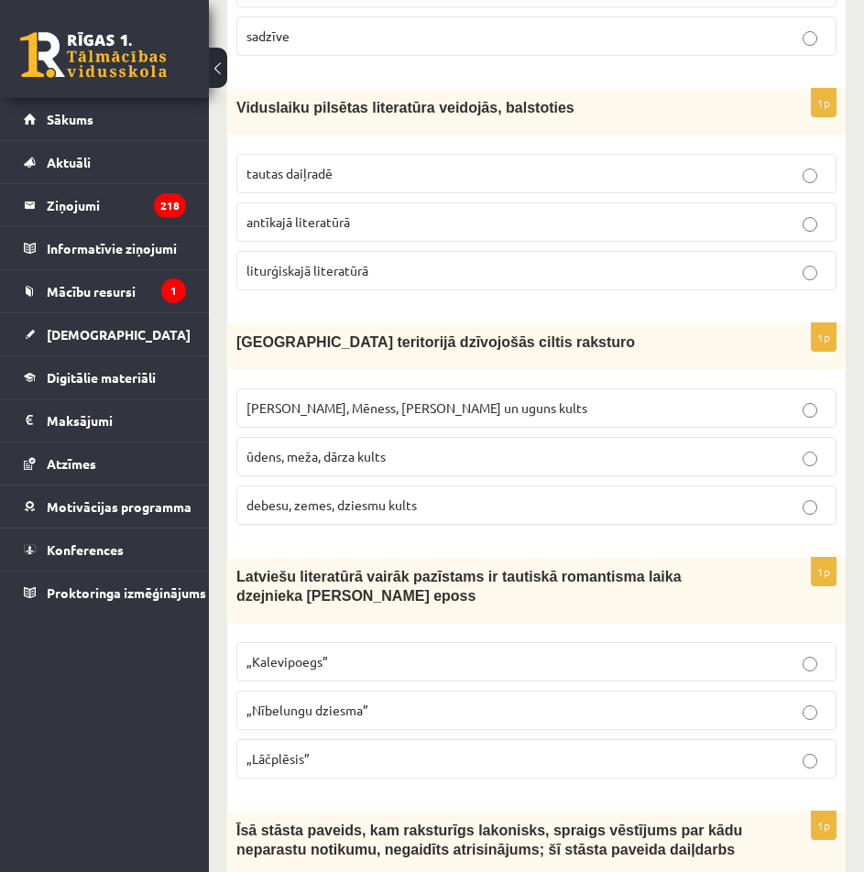
drag, startPoint x: 352, startPoint y: 744, endPoint x: 350, endPoint y: 734, distance: 9.3
click at [352, 743] on label "„Lāčplēsis”" at bounding box center [536, 758] width 600 height 39
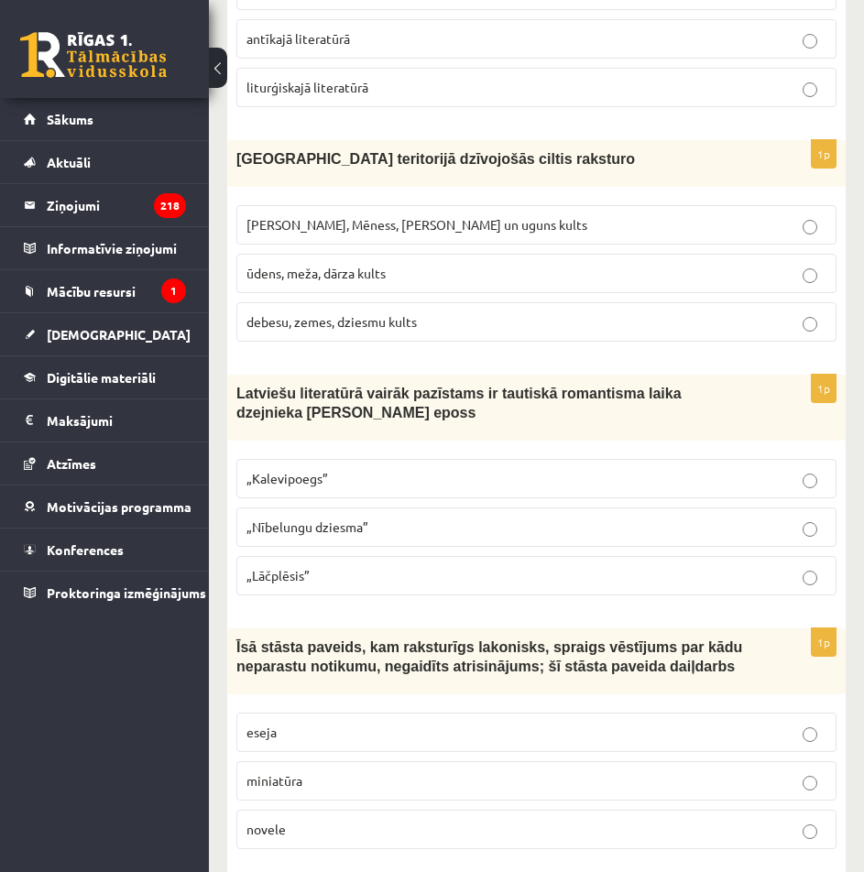
scroll to position [3022, 0]
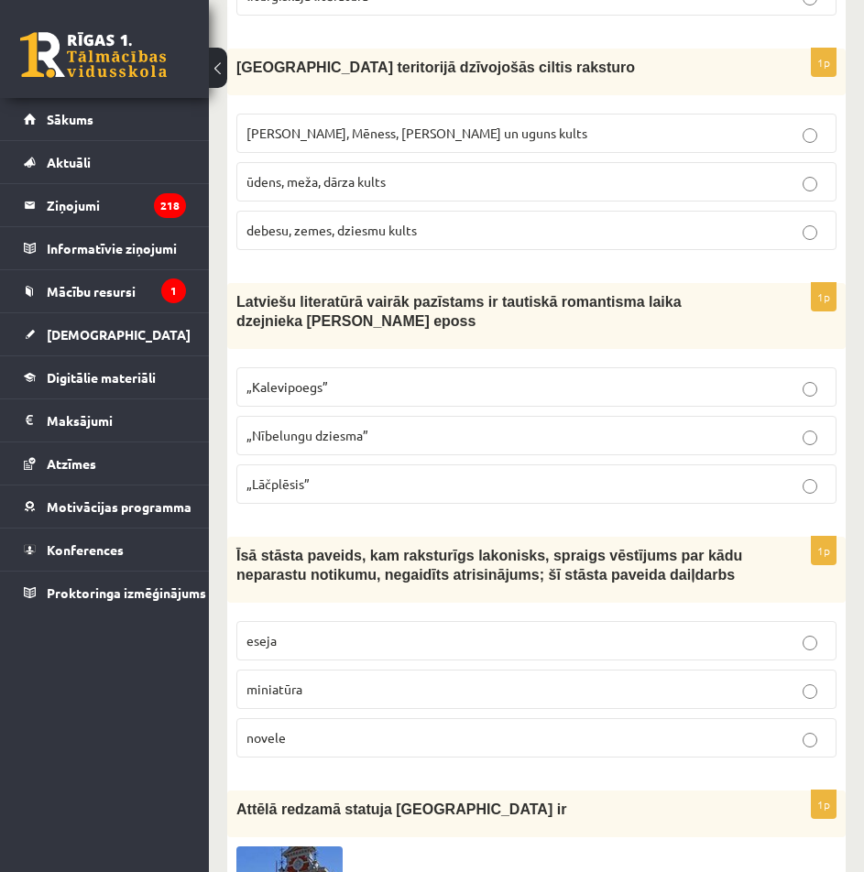
click at [334, 728] on p "novele" at bounding box center [536, 737] width 580 height 19
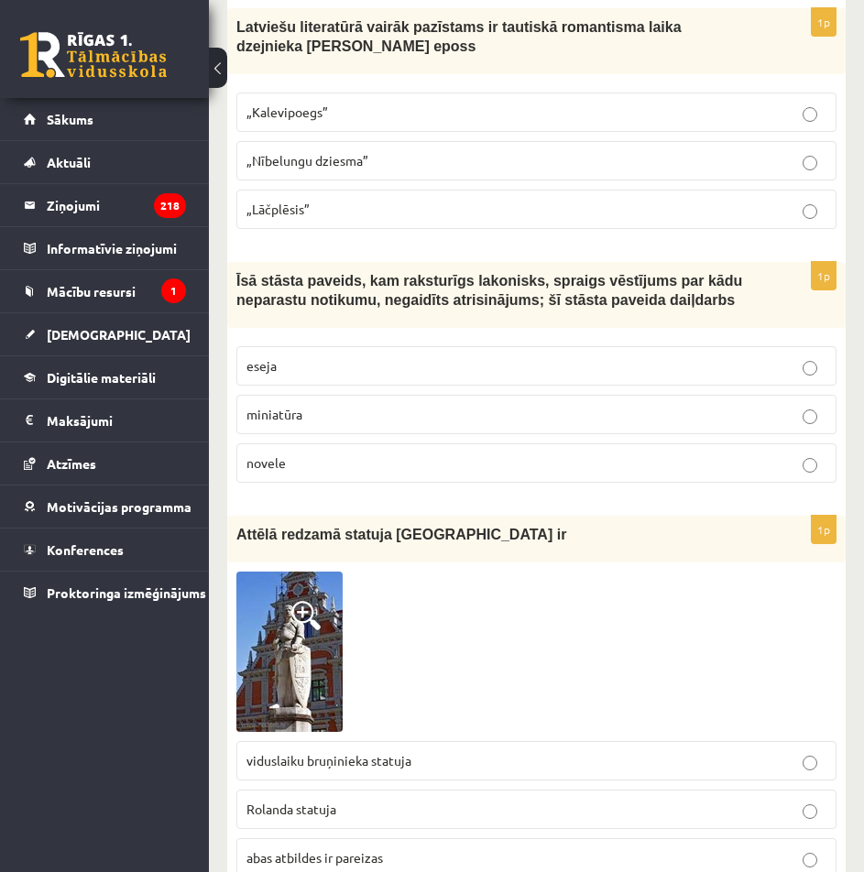
scroll to position [3480, 0]
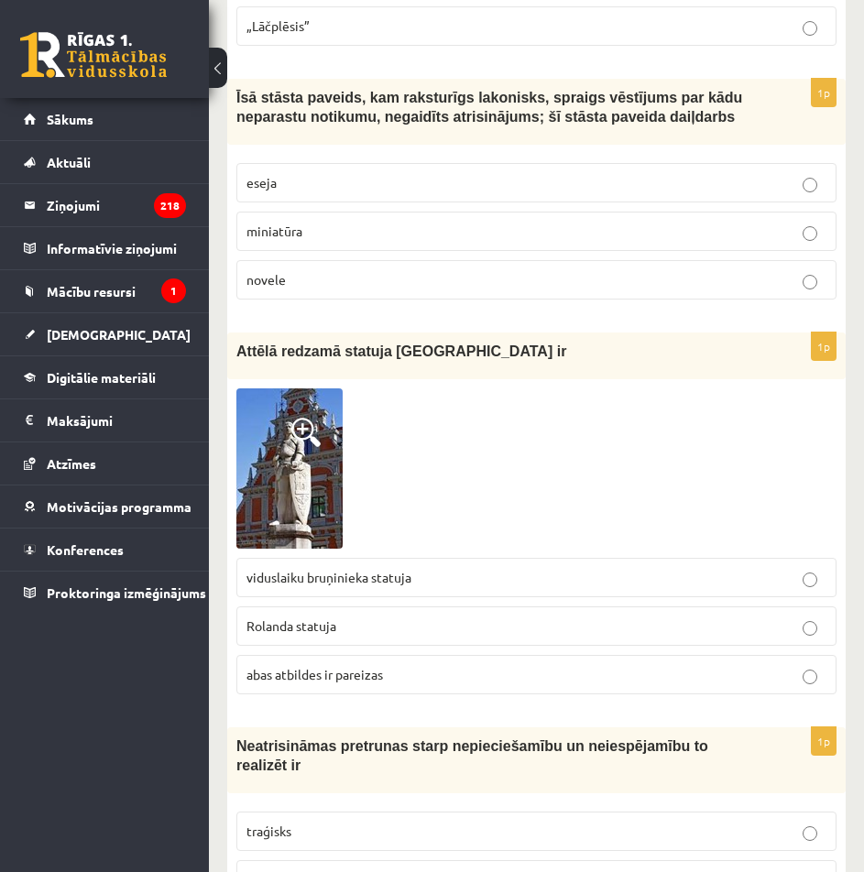
click at [405, 616] on p "Rolanda statuja" at bounding box center [536, 625] width 580 height 19
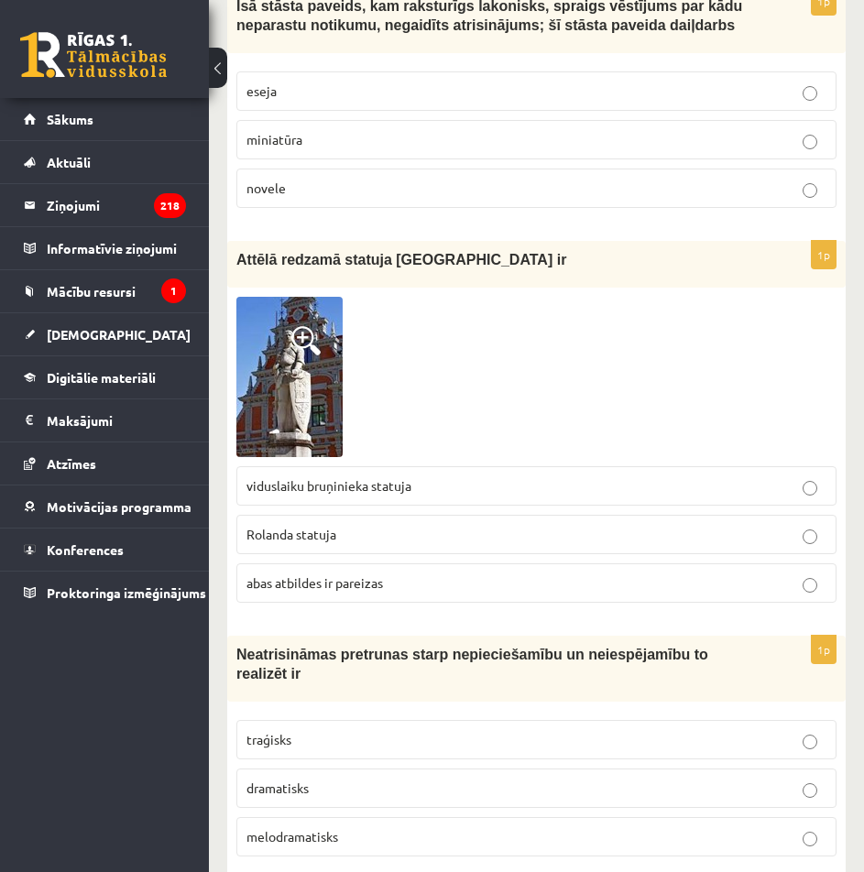
scroll to position [3755, 0]
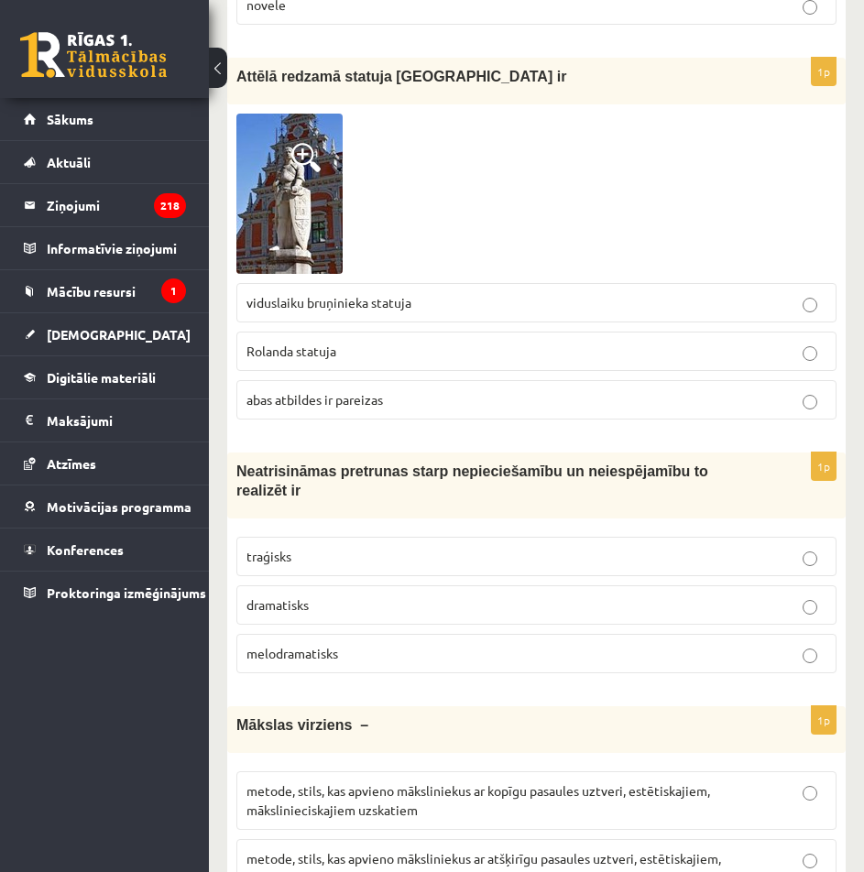
click at [400, 547] on p "traģisks" at bounding box center [536, 556] width 580 height 19
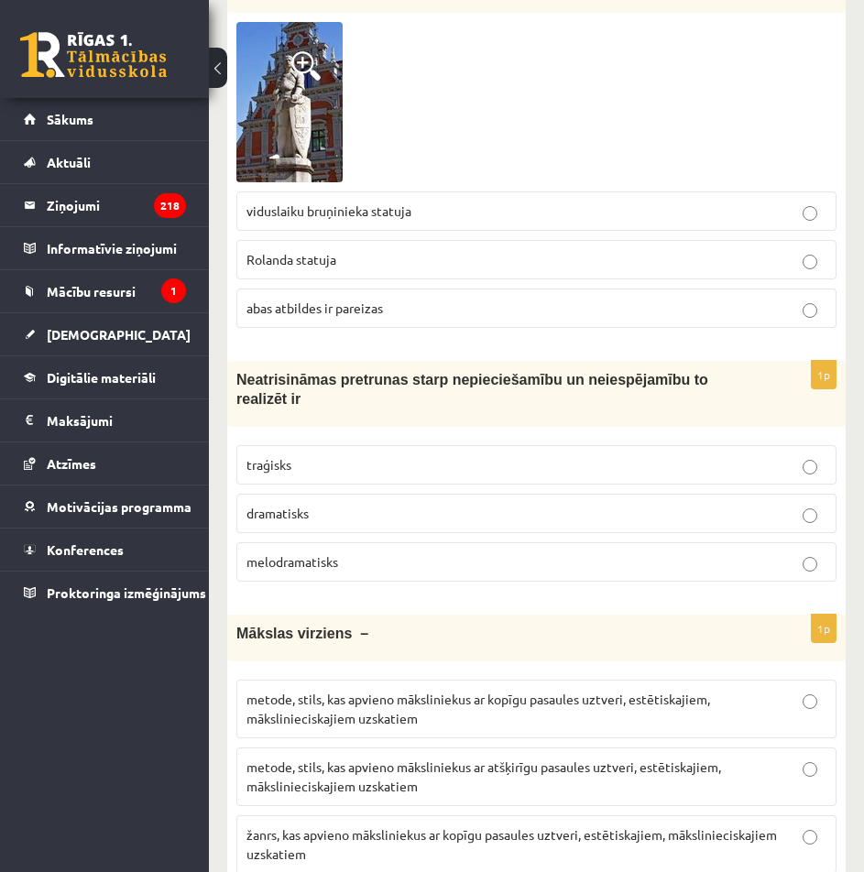
scroll to position [3938, 0]
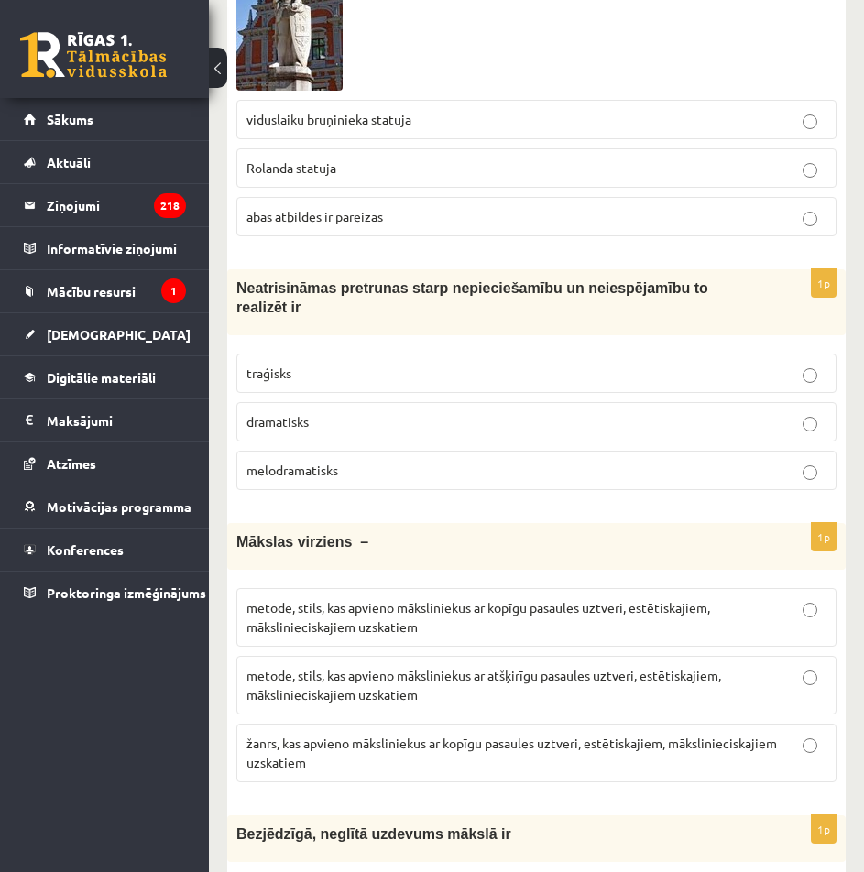
click at [490, 599] on span "metode, stils, kas apvieno māksliniekus ar kopīgu pasaules uztveri, estētiskaji…" at bounding box center [477, 617] width 463 height 36
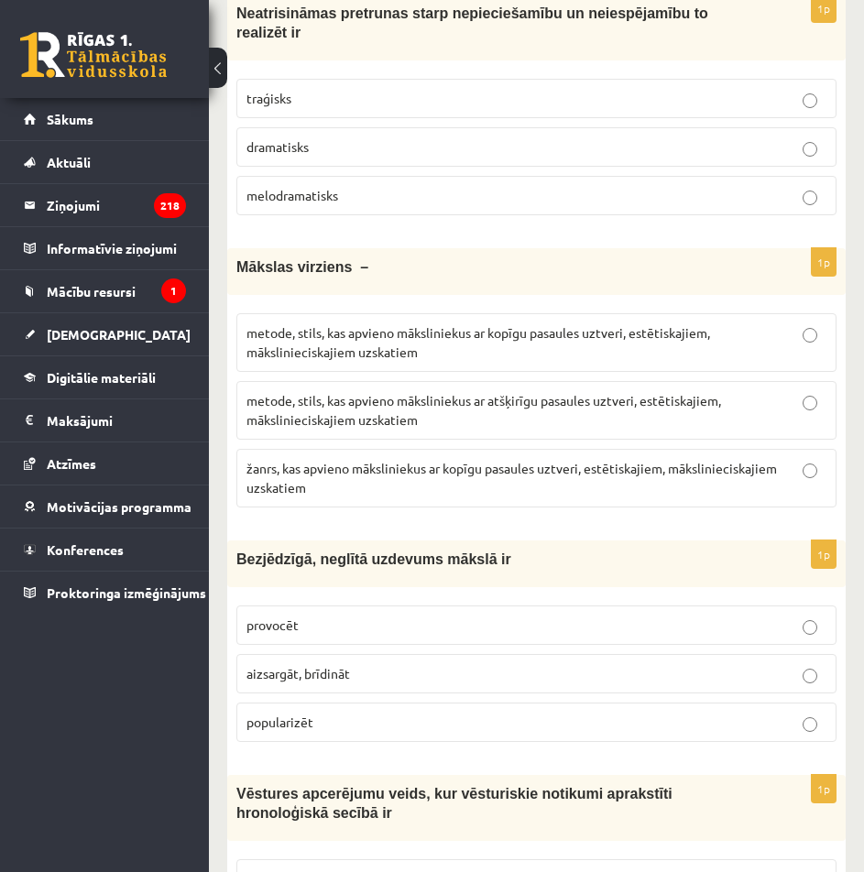
click at [487, 615] on p "provocēt" at bounding box center [536, 624] width 580 height 19
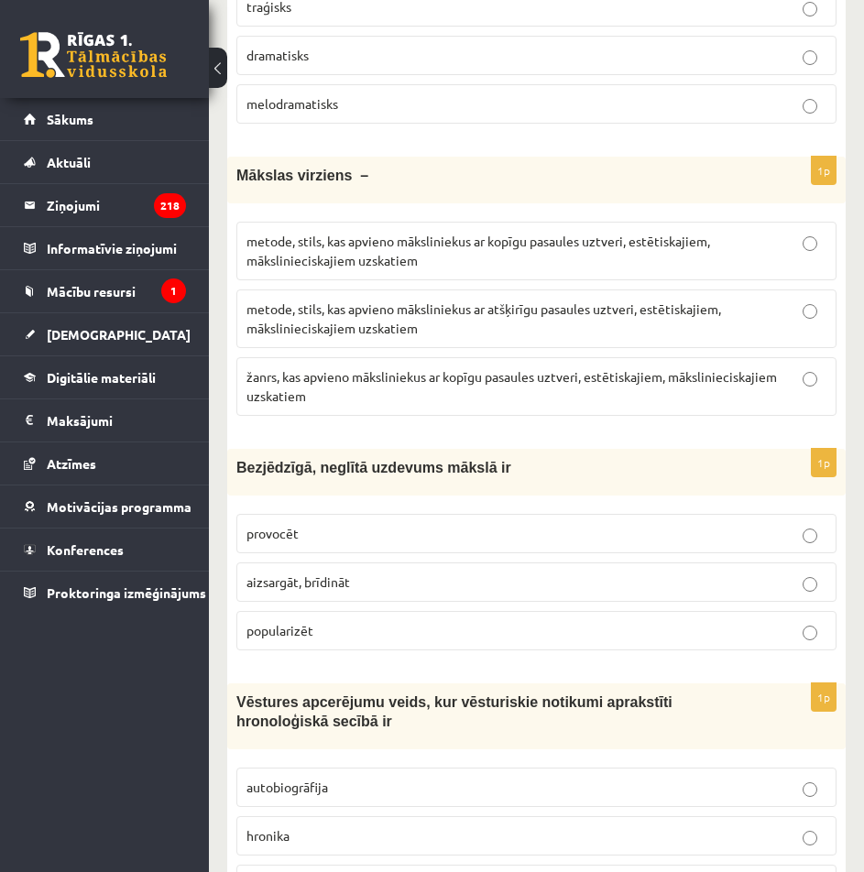
scroll to position [4487, 0]
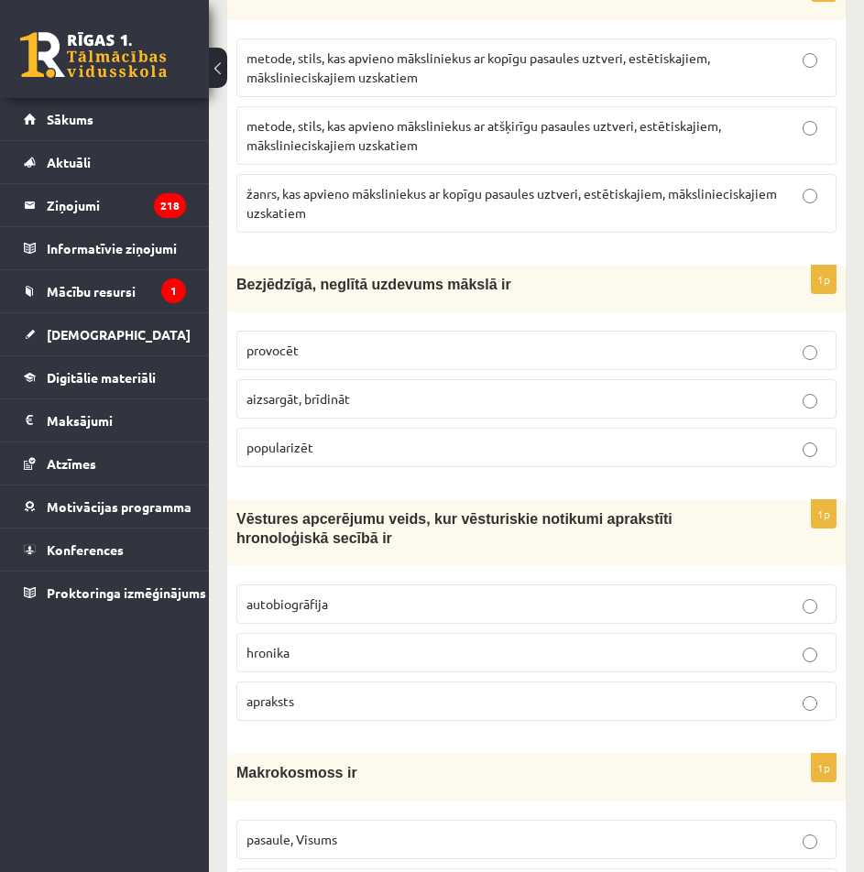
click at [400, 643] on p "hronika" at bounding box center [536, 652] width 580 height 19
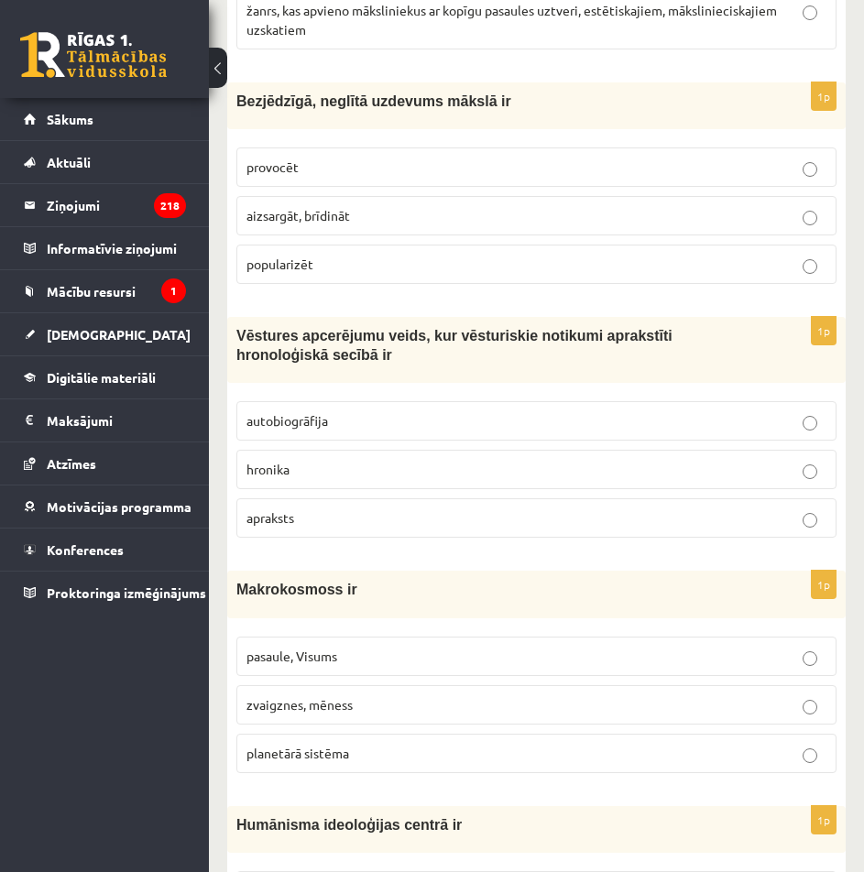
scroll to position [4762, 0]
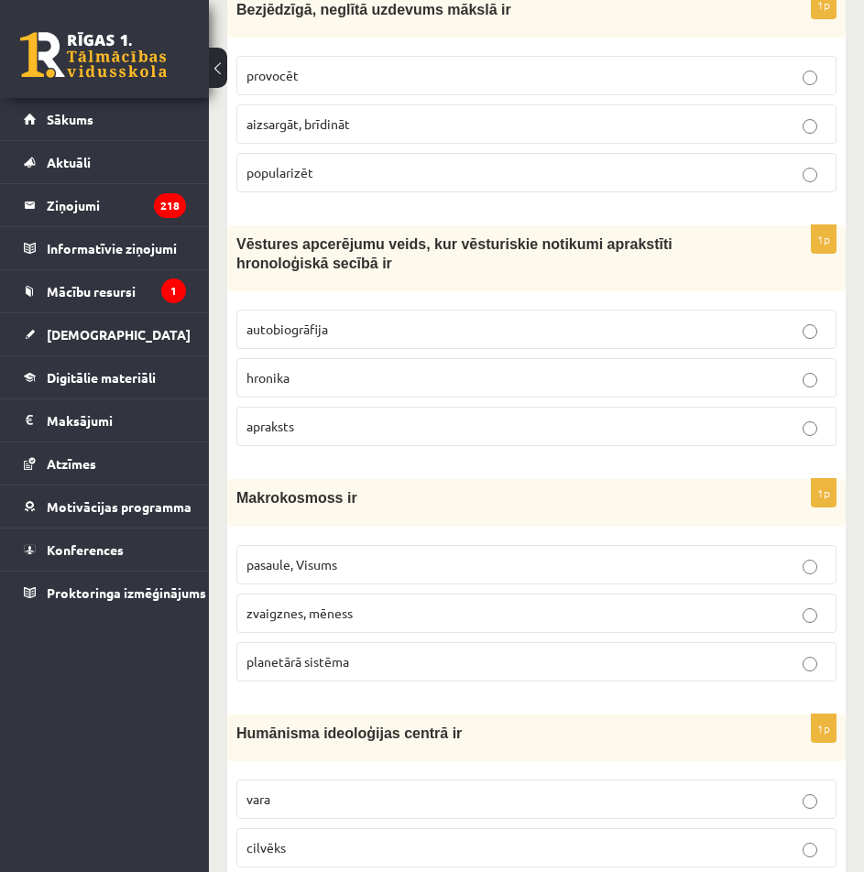
click at [371, 555] on p "pasaule, Visums" at bounding box center [536, 564] width 580 height 19
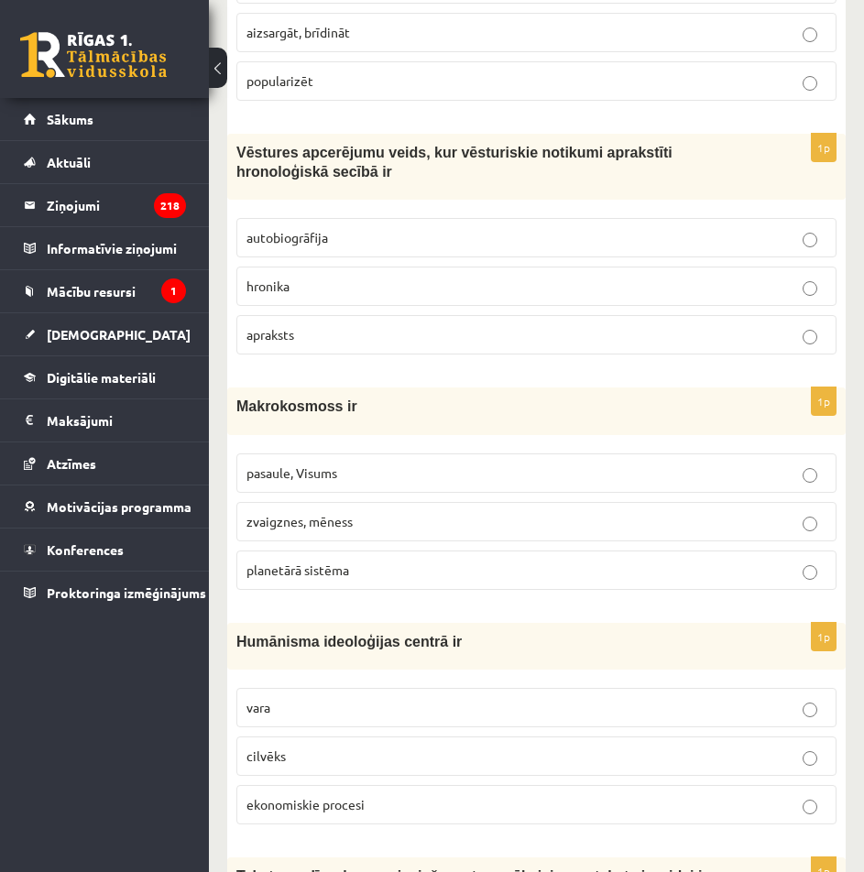
click at [353, 736] on label "cilvēks" at bounding box center [536, 755] width 600 height 39
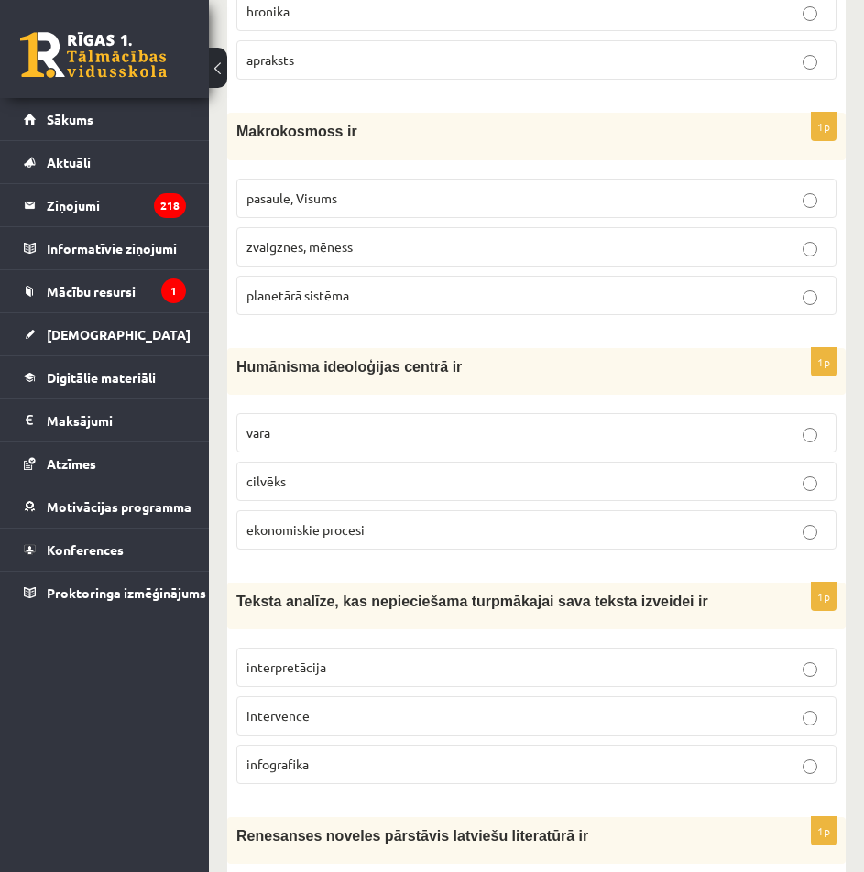
scroll to position [5220, 0]
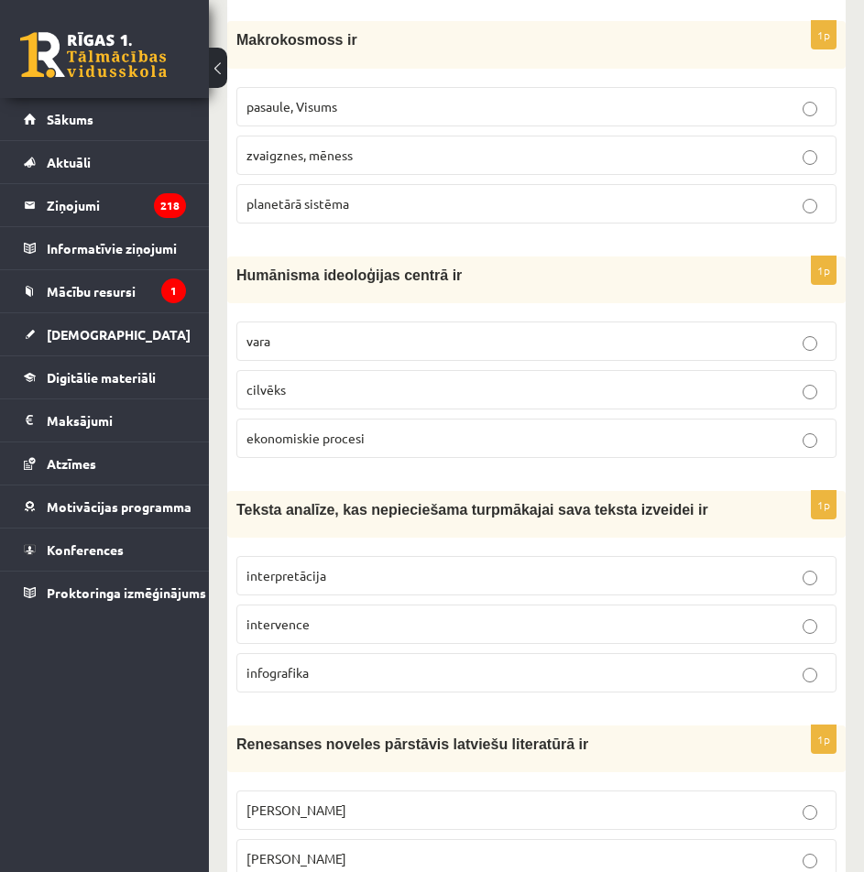
click at [437, 566] on p "interpretācija" at bounding box center [536, 575] width 580 height 19
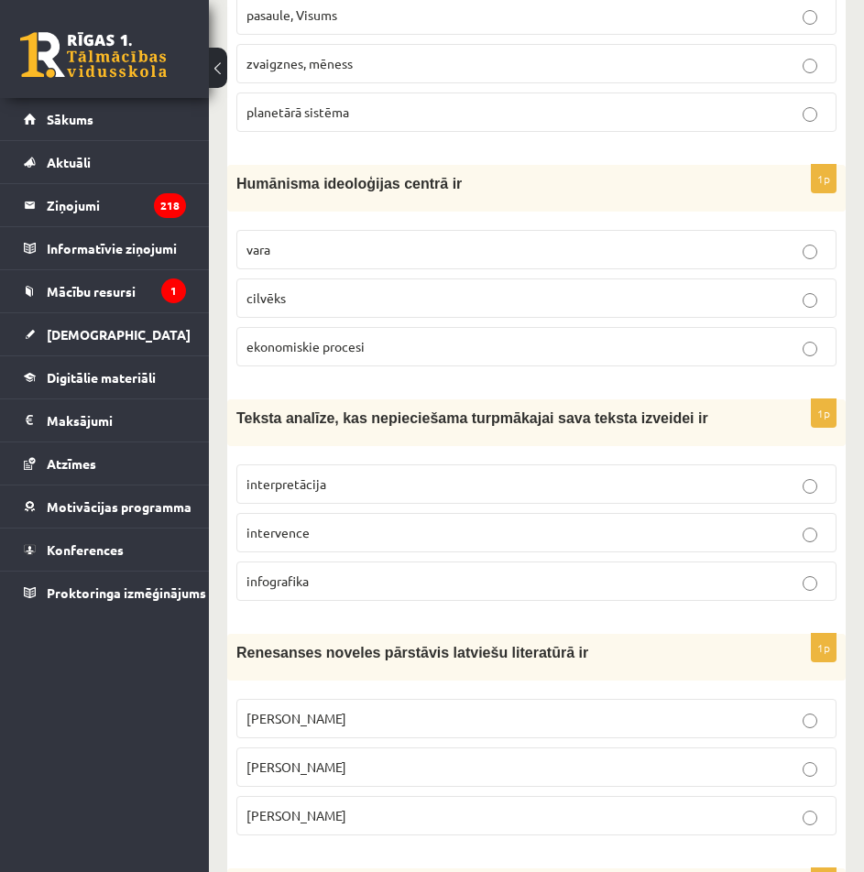
scroll to position [5495, 0]
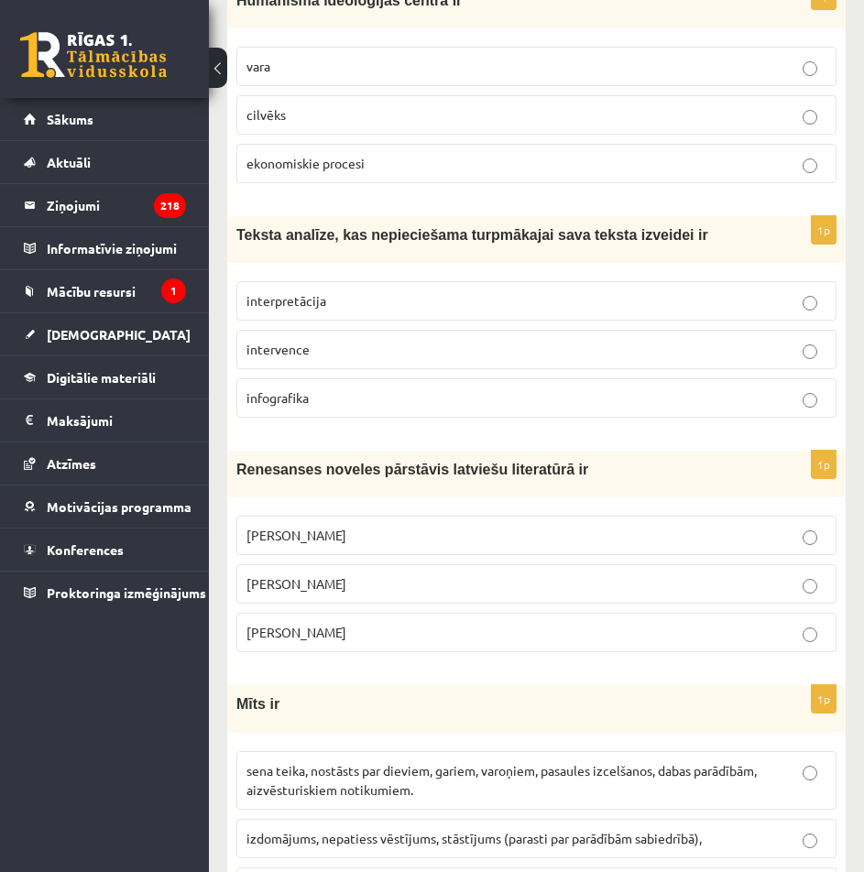
click at [377, 623] on p "Jānis Ezeriņš" at bounding box center [536, 632] width 580 height 19
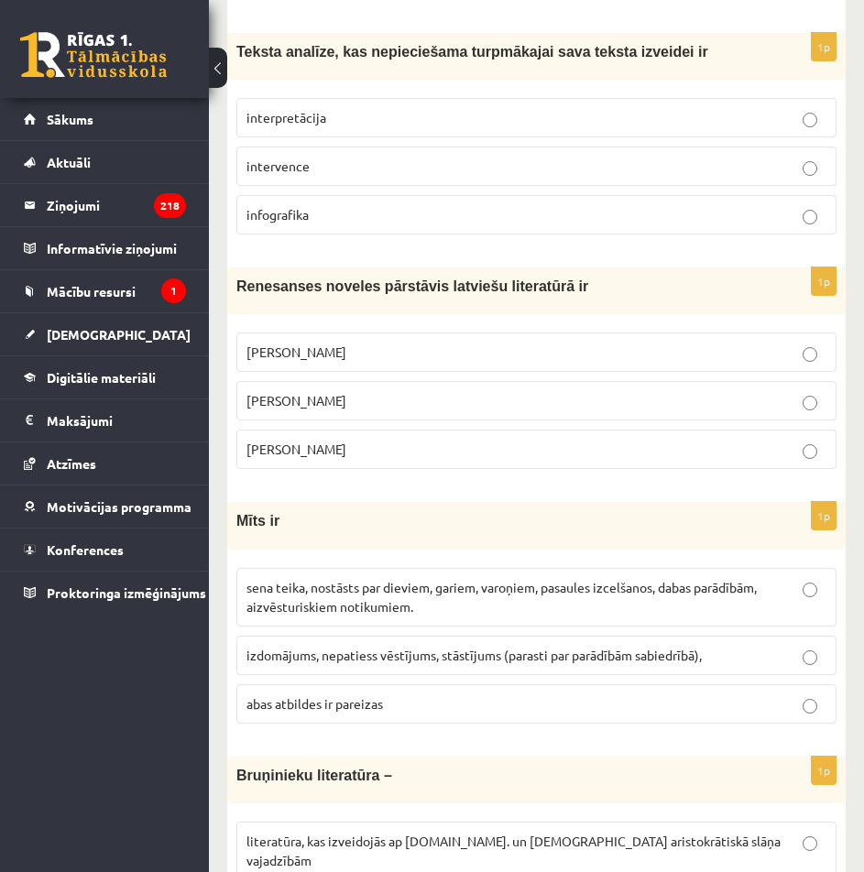
scroll to position [5769, 0]
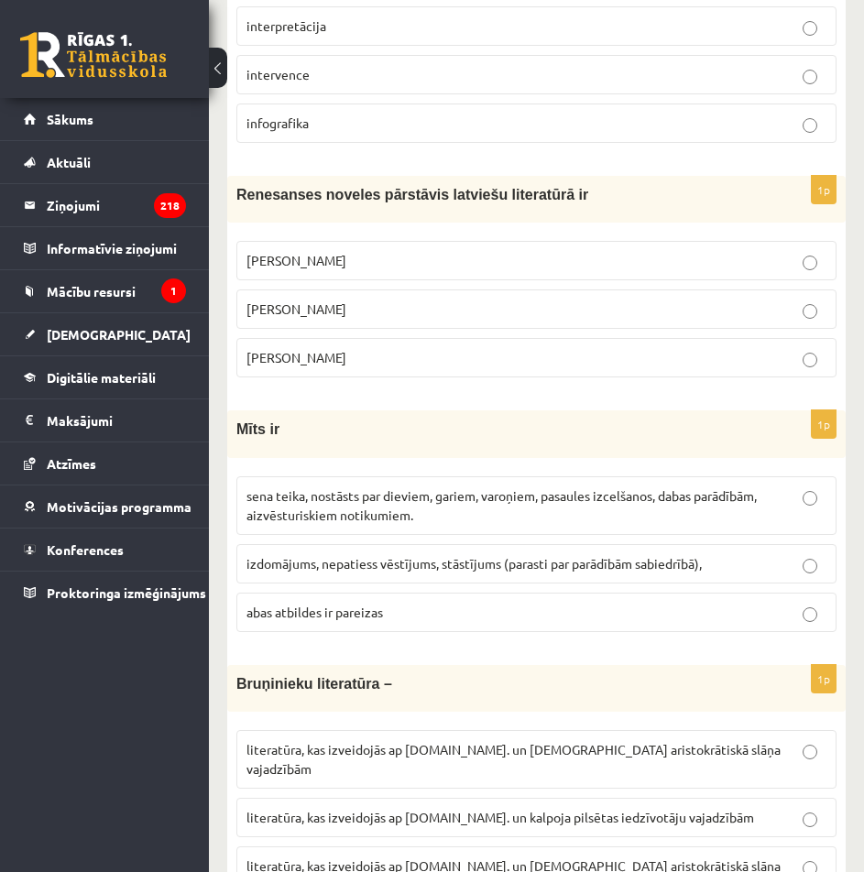
click at [471, 486] on p "sena teika, nostāsts par dieviem, gariem, varoņiem, pasaules izcelšanos, dabas …" at bounding box center [536, 505] width 580 height 38
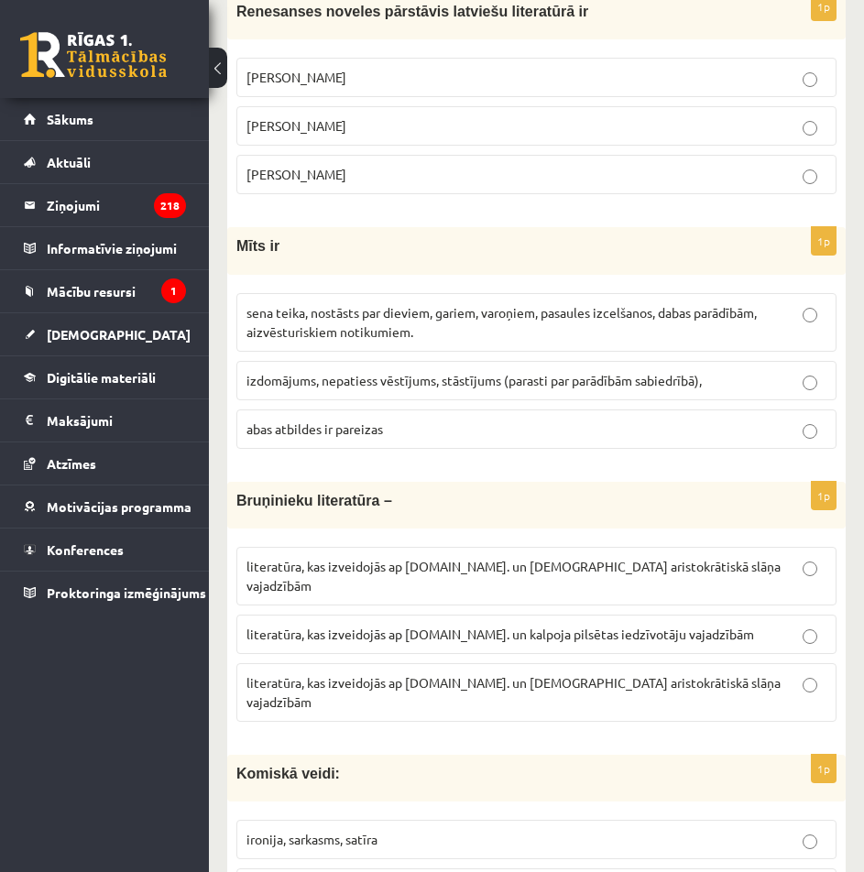
click at [377, 674] on span "literatūra, kas izveidojās ap 12.gs. un kalpoja aristokrātiskā slāņa vajadzībām" at bounding box center [513, 692] width 534 height 36
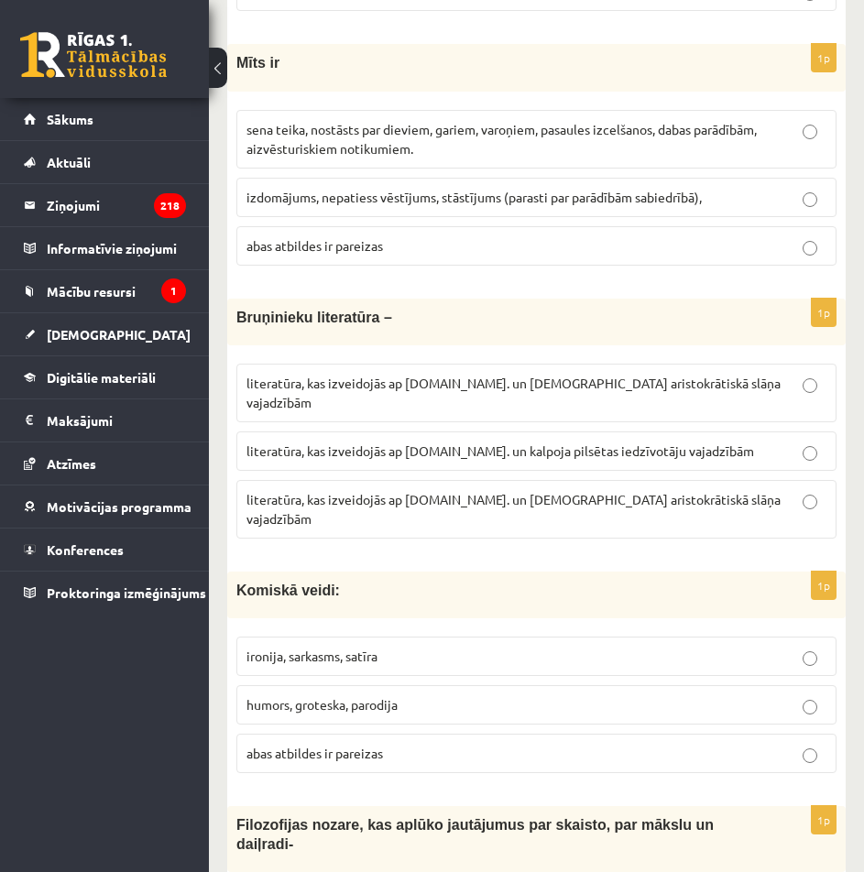
click at [429, 744] on p "abas atbildes ir pareizas" at bounding box center [536, 753] width 580 height 19
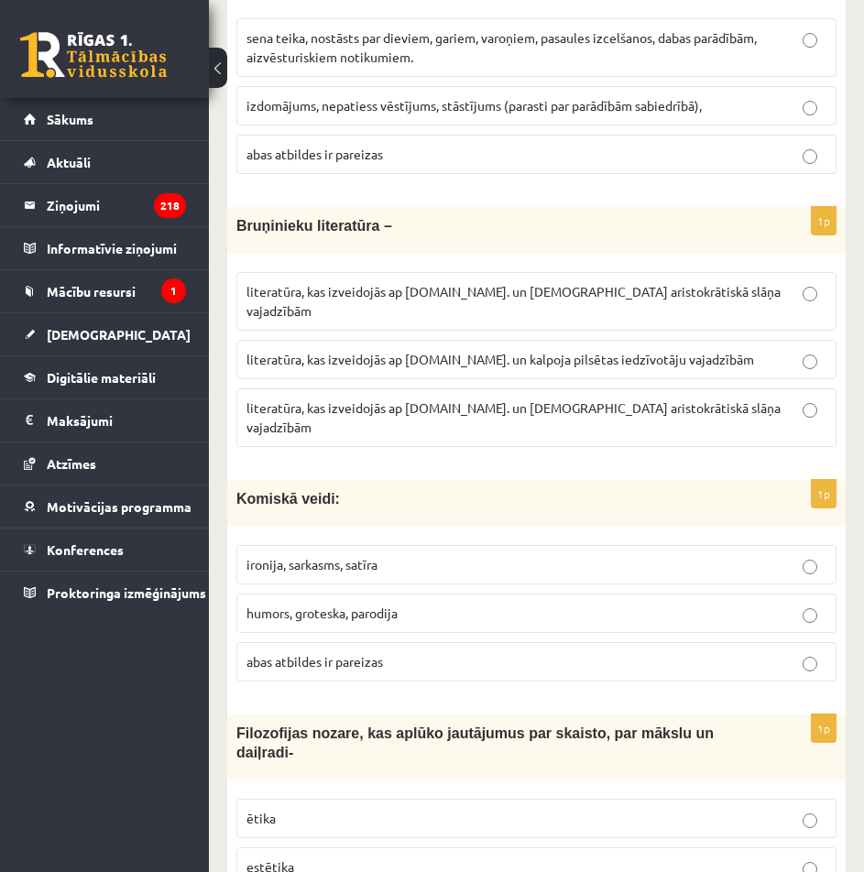
scroll to position [6319, 0]
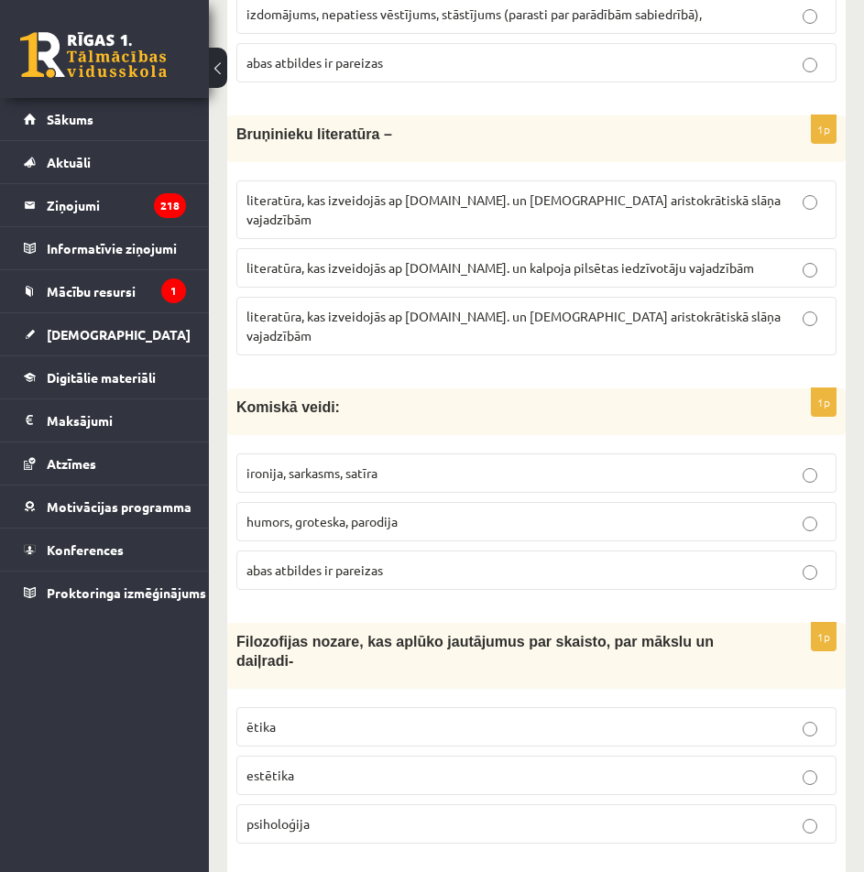
click at [419, 766] on p "estētika" at bounding box center [536, 775] width 580 height 19
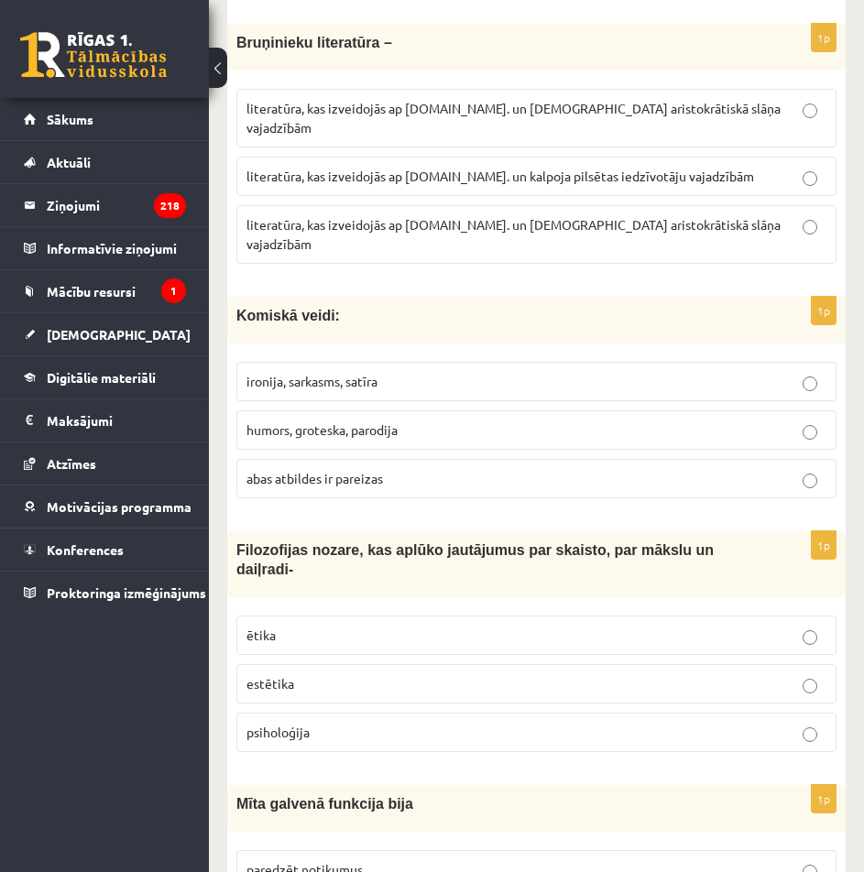
scroll to position [6502, 0]
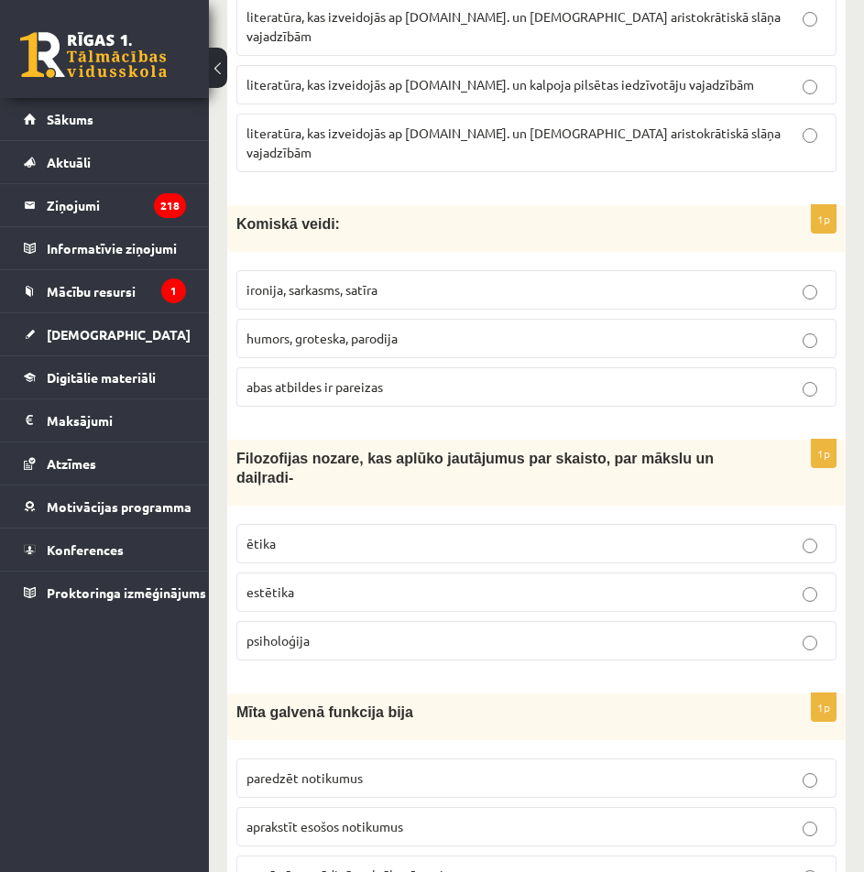
click at [429, 866] on span "atstāstīt, atgādināt sakrālo vēsturi" at bounding box center [344, 874] width 197 height 16
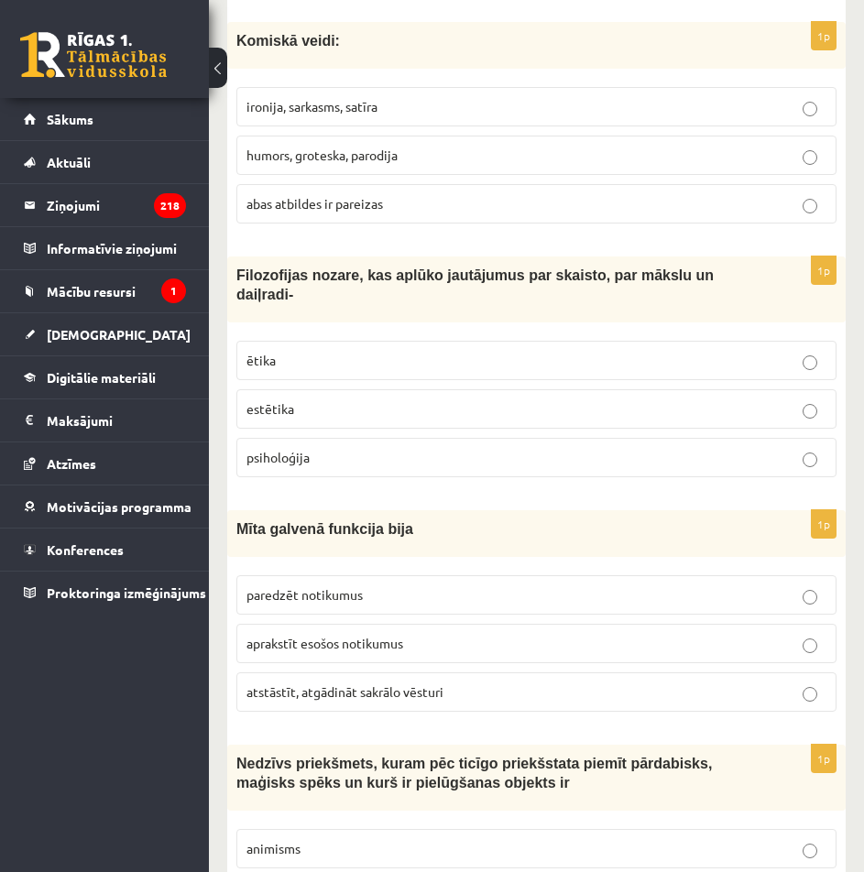
scroll to position [6777, 0]
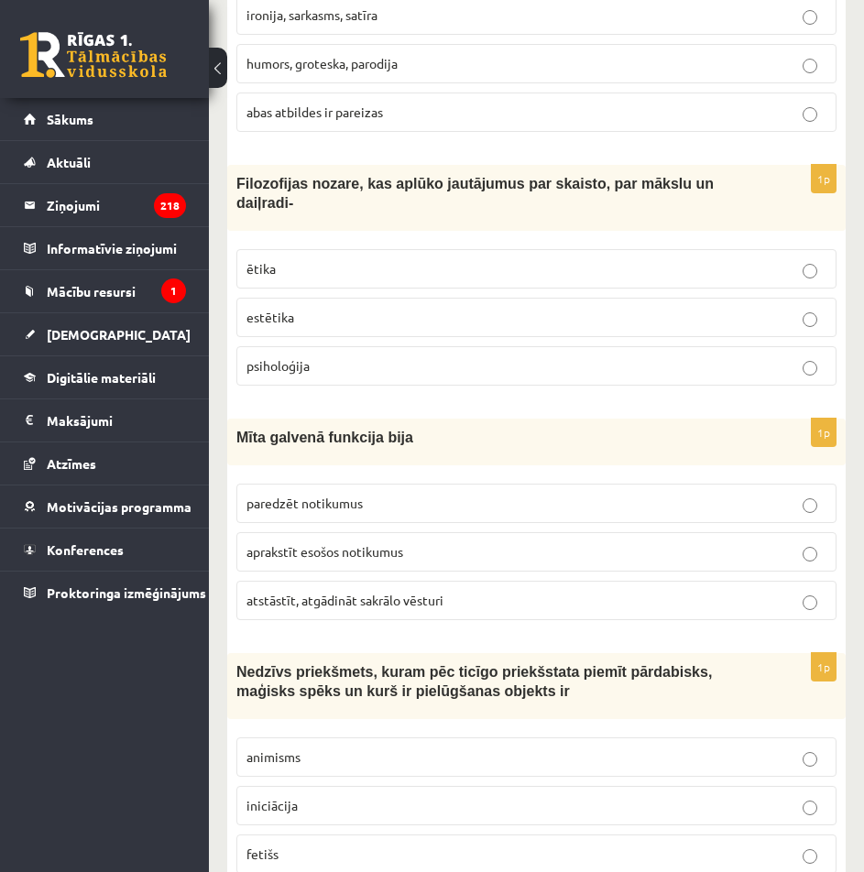
click at [426, 844] on p "fetišs" at bounding box center [536, 853] width 580 height 19
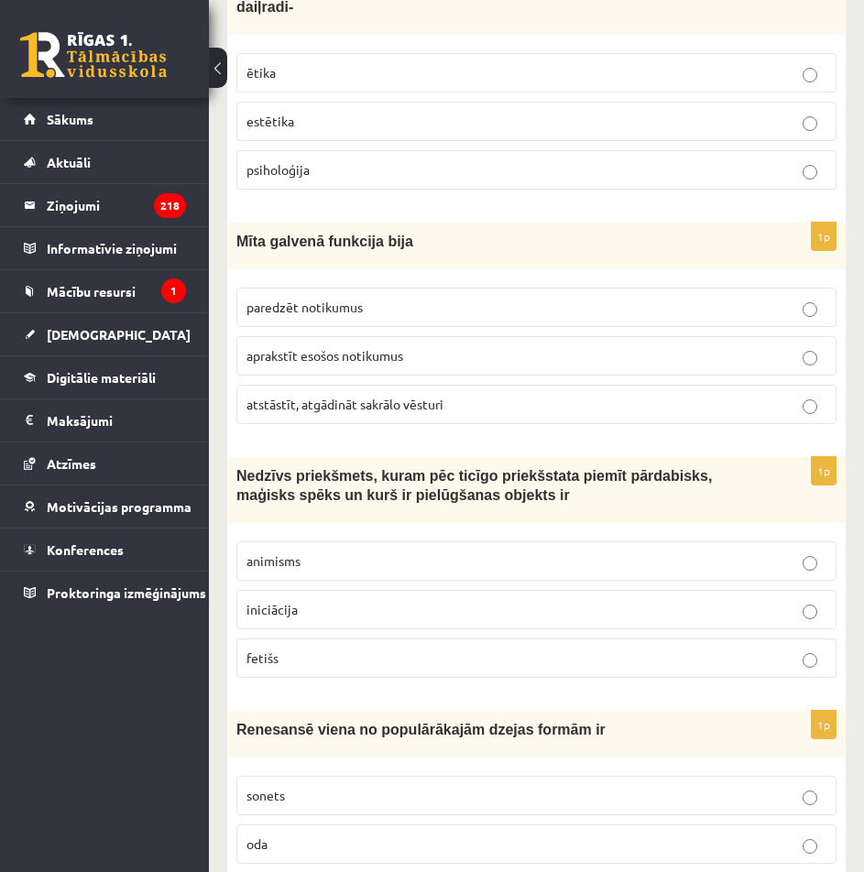
click at [425, 786] on p "sonets" at bounding box center [536, 795] width 580 height 19
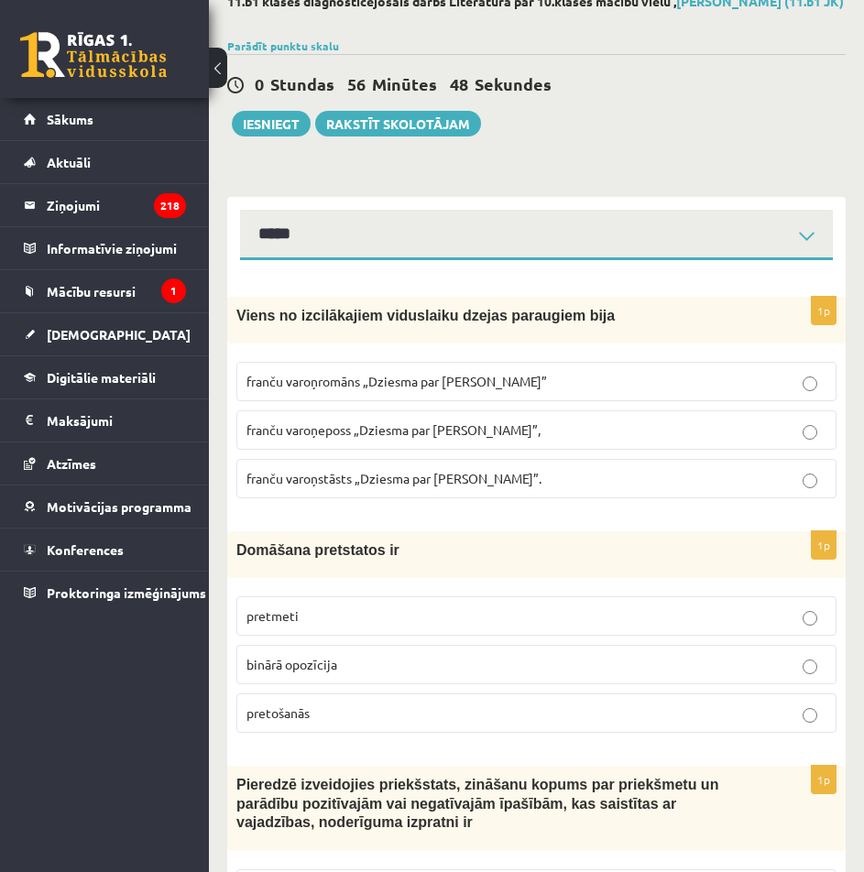
scroll to position [0, 0]
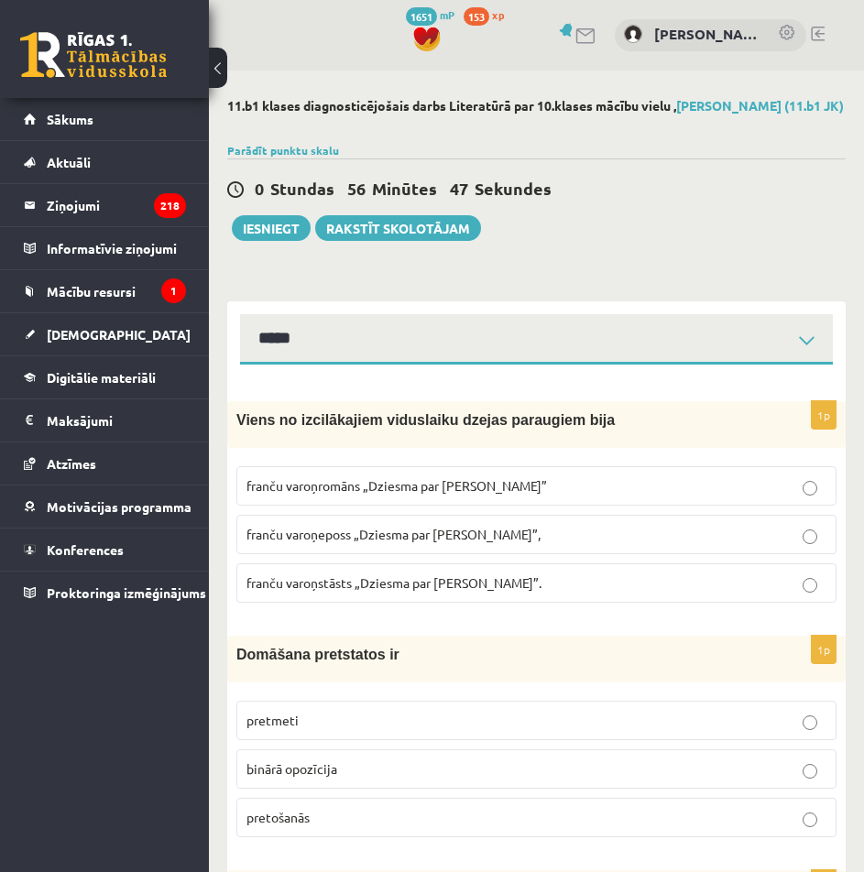
click at [661, 241] on div "0 Stundas 56 Minūtes 47 Sekundes Ieskaite saglabāta! Iesniegt Rakstīt skolotājam" at bounding box center [536, 199] width 618 height 82
click at [242, 241] on button "Iesniegt" at bounding box center [271, 228] width 79 height 26
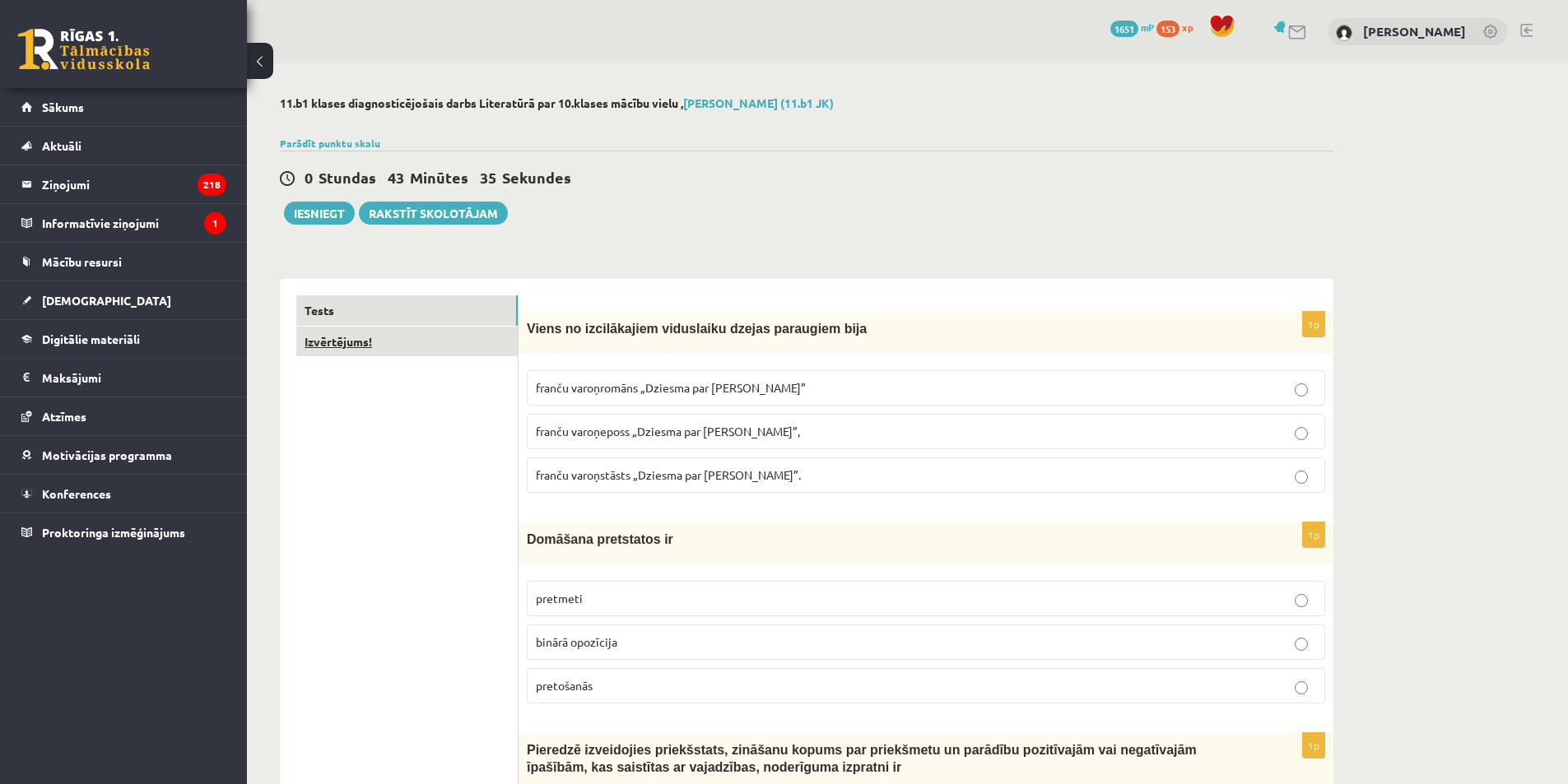
click at [396, 341] on link "Izvērtējums!" at bounding box center [407, 342] width 221 height 31
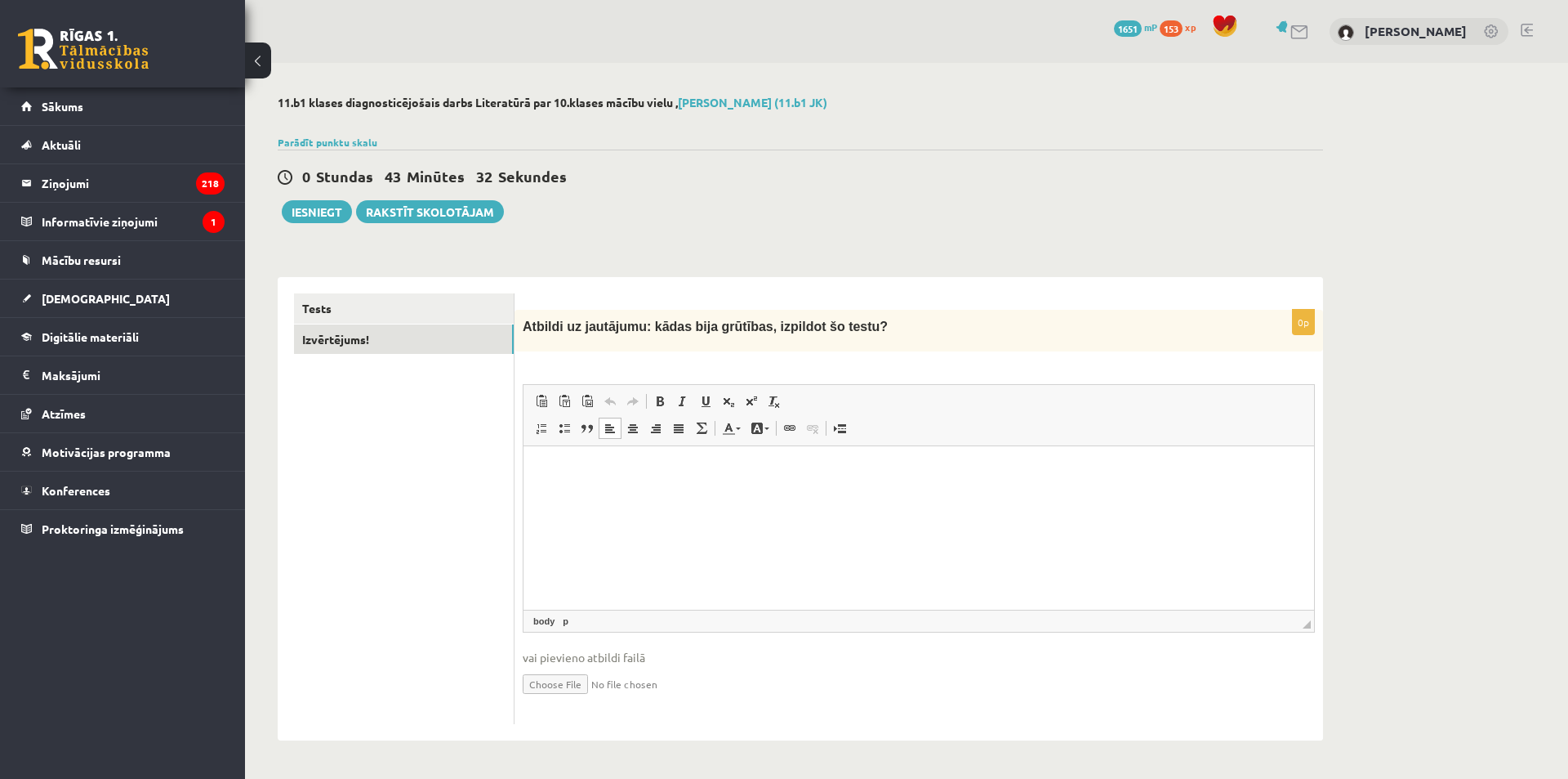
click at [598, 496] on html at bounding box center [919, 471] width 790 height 50
click at [314, 209] on button "Iesniegt" at bounding box center [317, 211] width 70 height 23
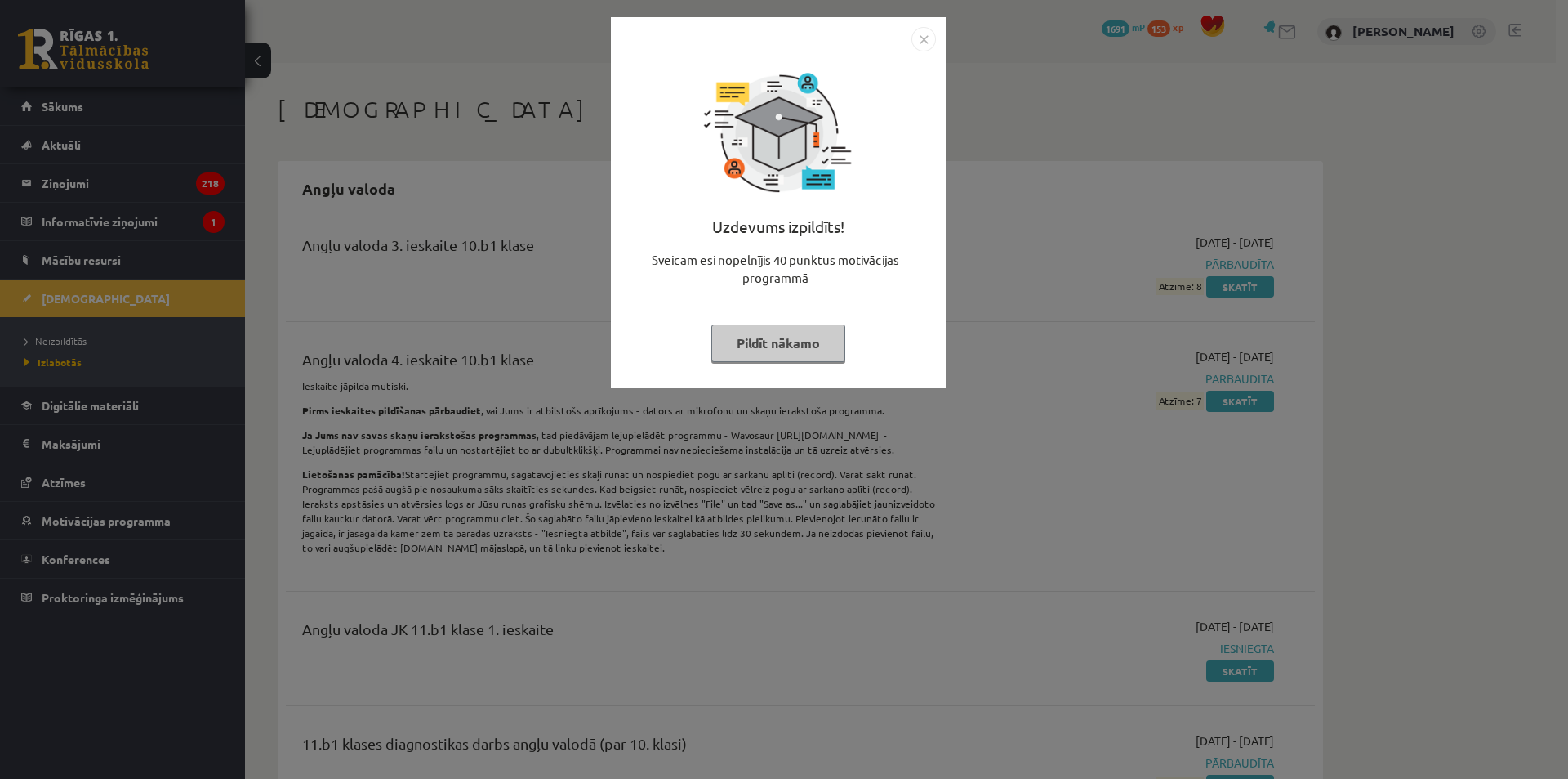
click at [914, 42] on img "Close" at bounding box center [923, 38] width 24 height 24
